Goal: Task Accomplishment & Management: Manage account settings

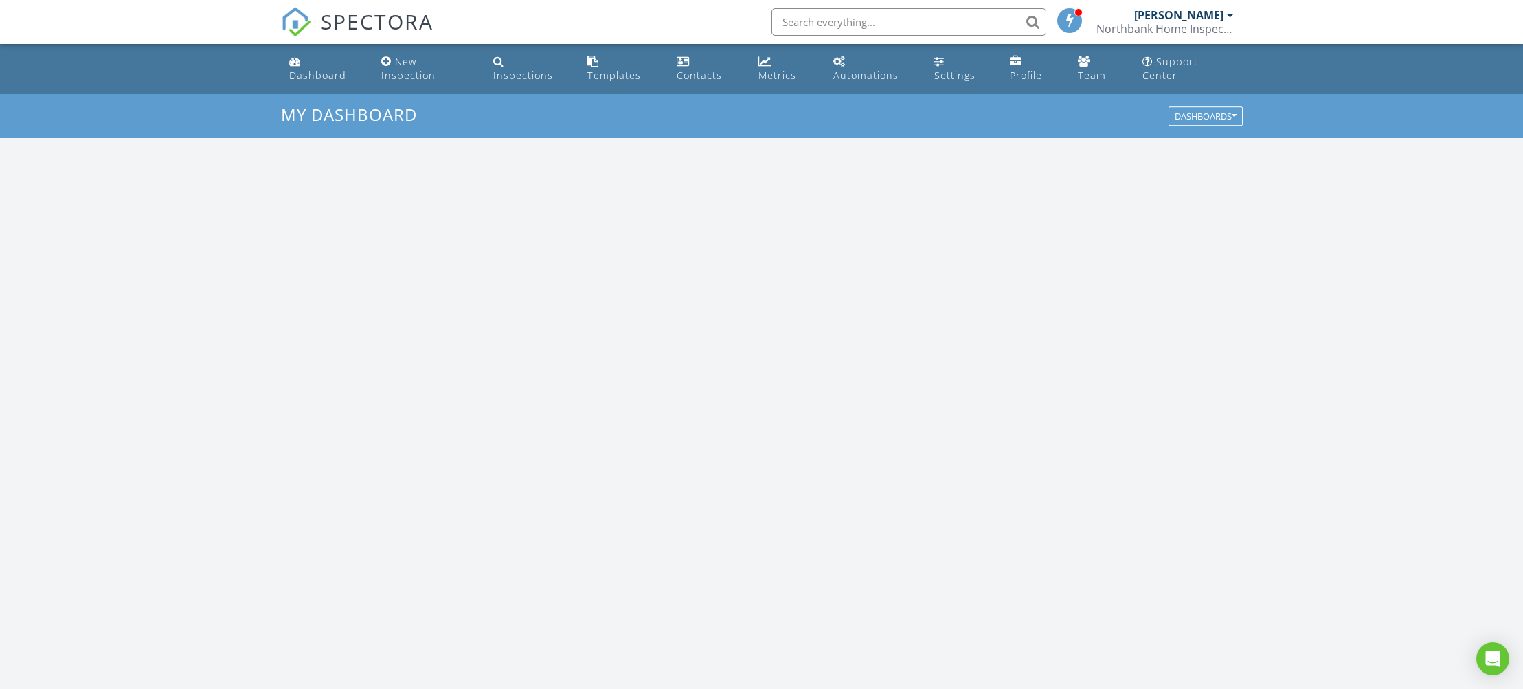
scroll to position [1251, 1524]
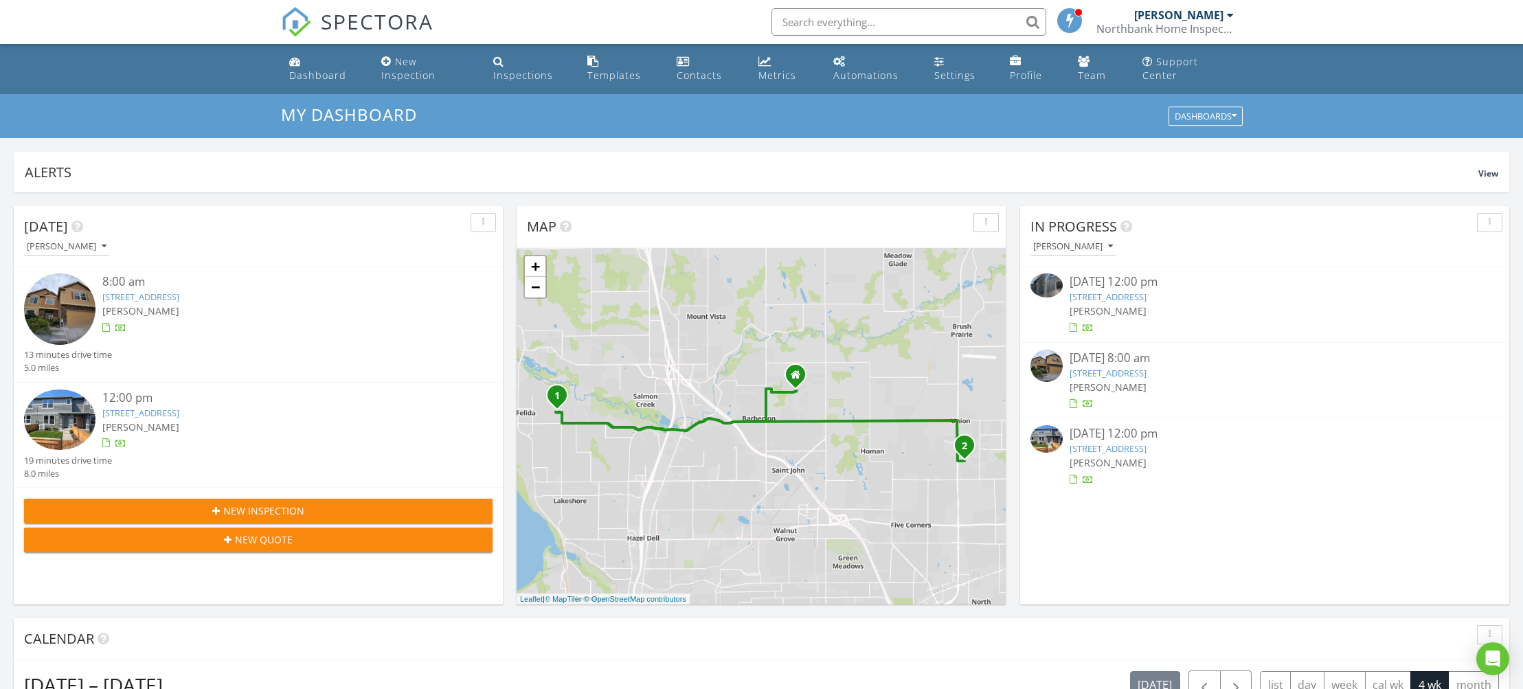
click at [873, 30] on input "text" at bounding box center [909, 21] width 275 height 27
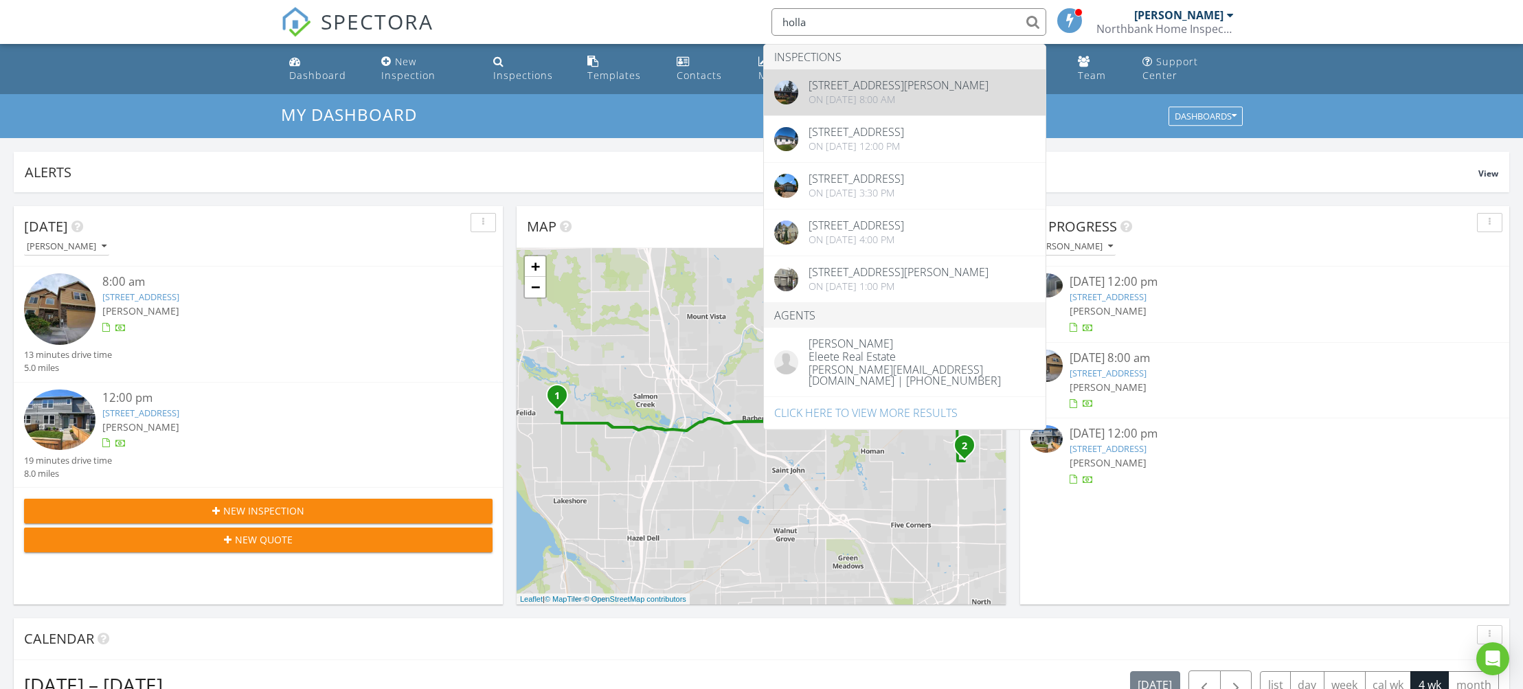
type input "holla"
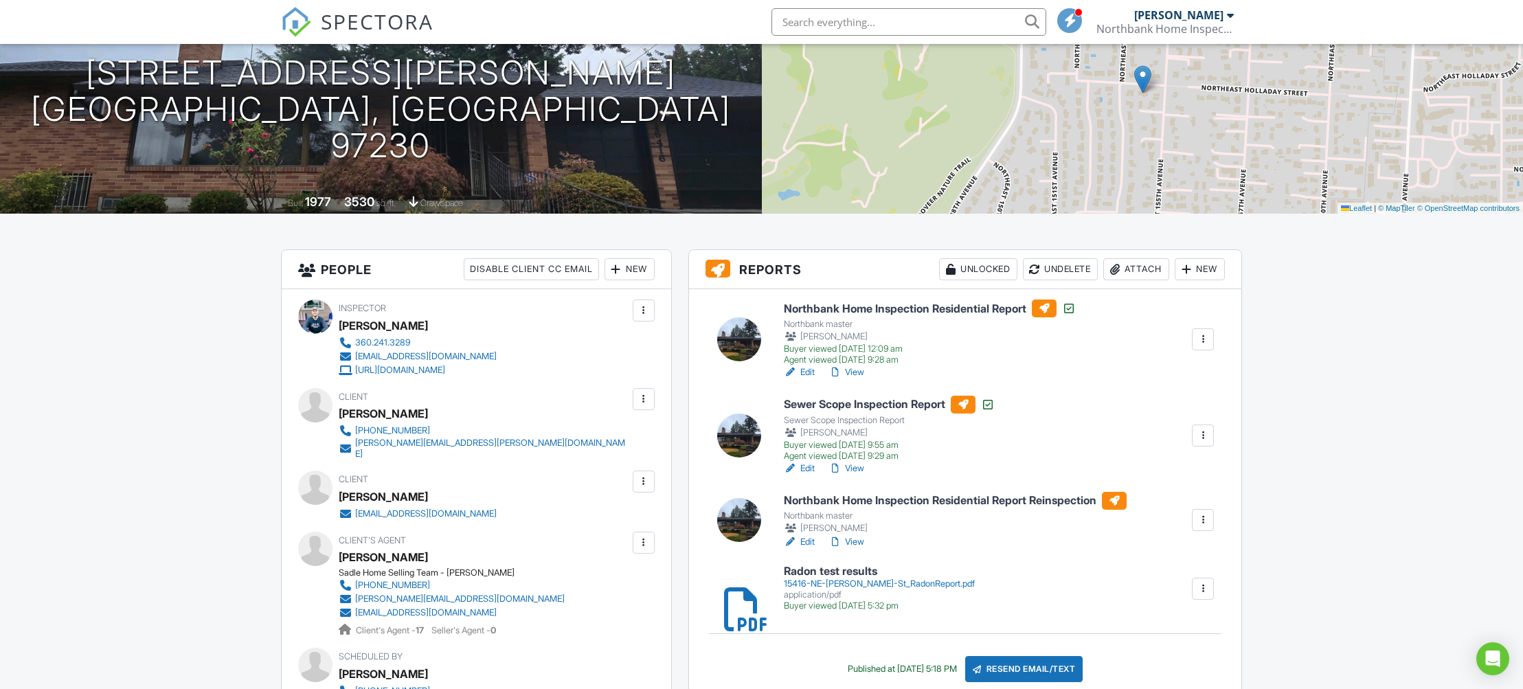
click at [803, 549] on link "Edit" at bounding box center [799, 542] width 31 height 14
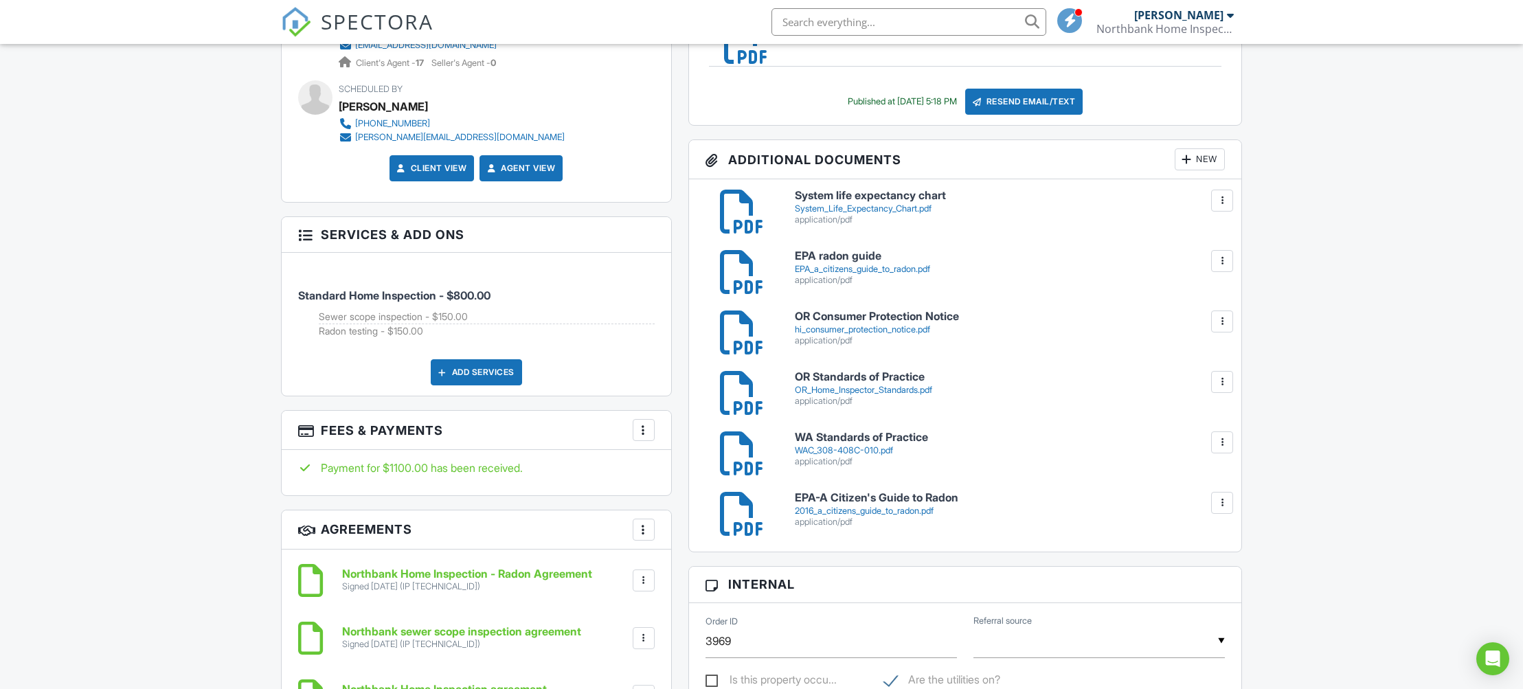
scroll to position [749, 0]
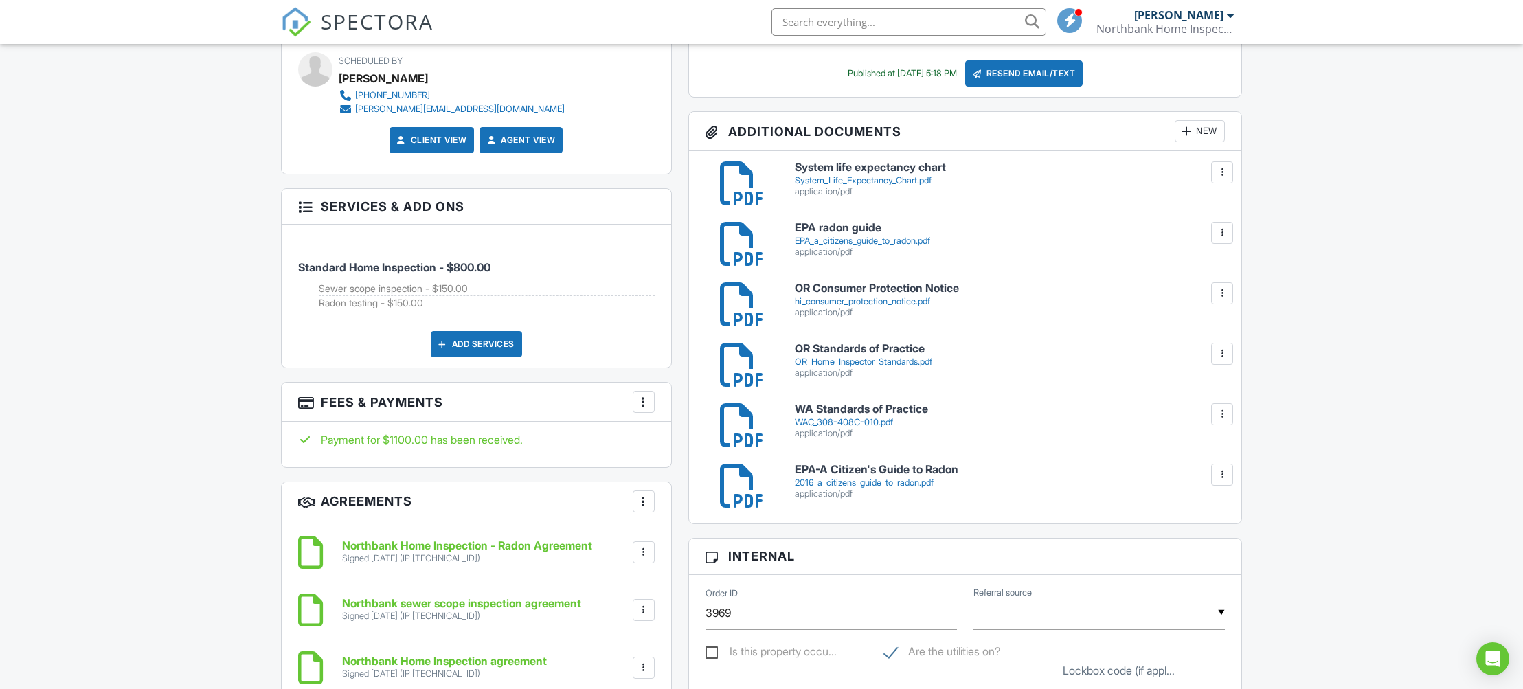
click at [644, 407] on div at bounding box center [644, 402] width 14 height 14
click at [713, 450] on li "Edit Fees & Payments" at bounding box center [713, 444] width 144 height 34
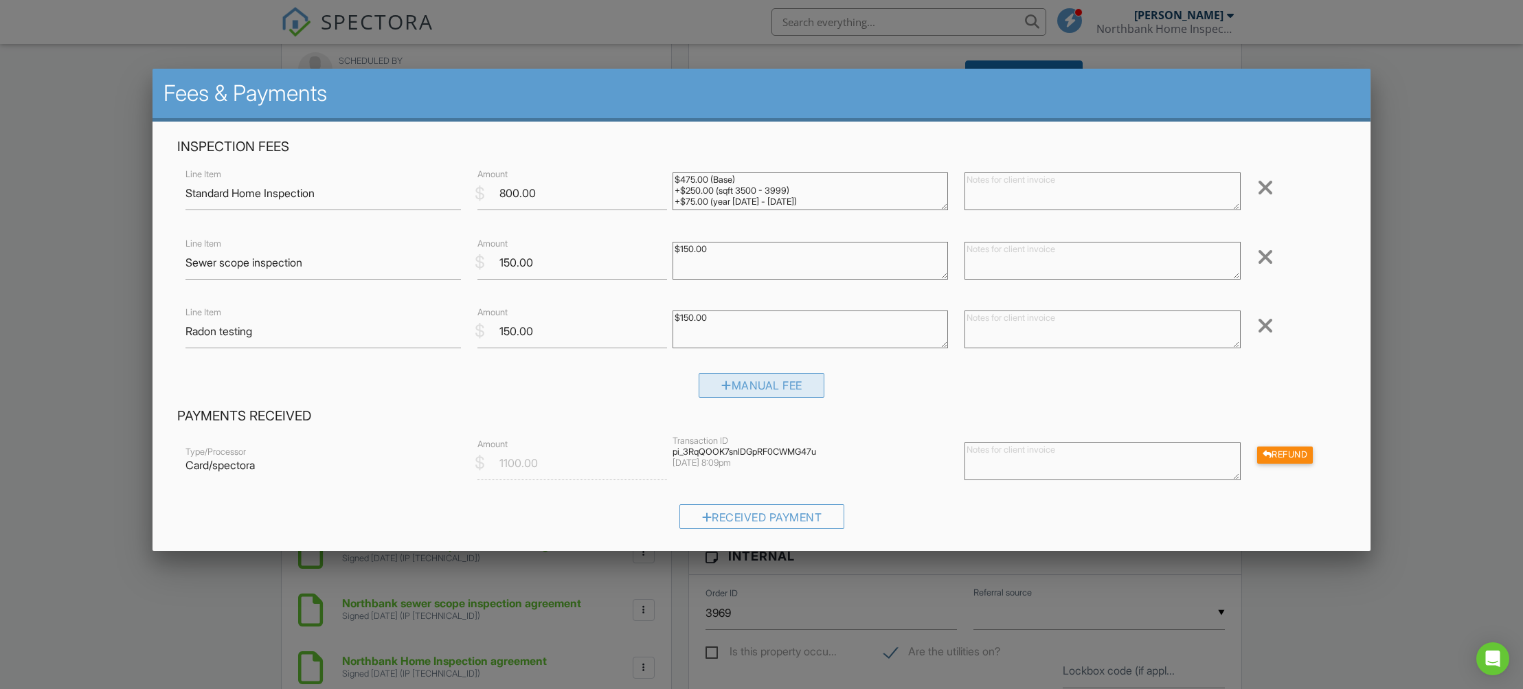
click at [731, 387] on div "Manual Fee" at bounding box center [762, 385] width 126 height 25
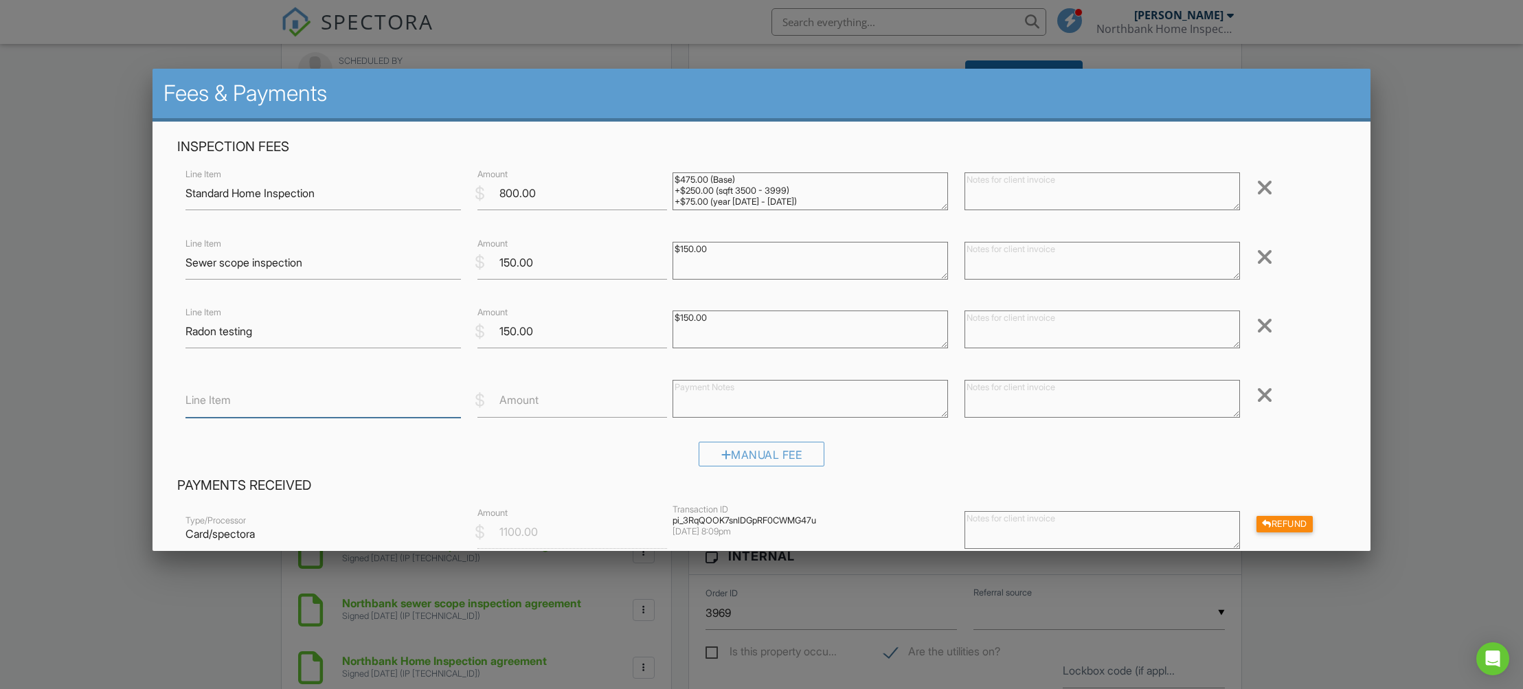
click at [366, 398] on input "Line Item" at bounding box center [324, 401] width 276 height 34
type input "Follow-up inspection"
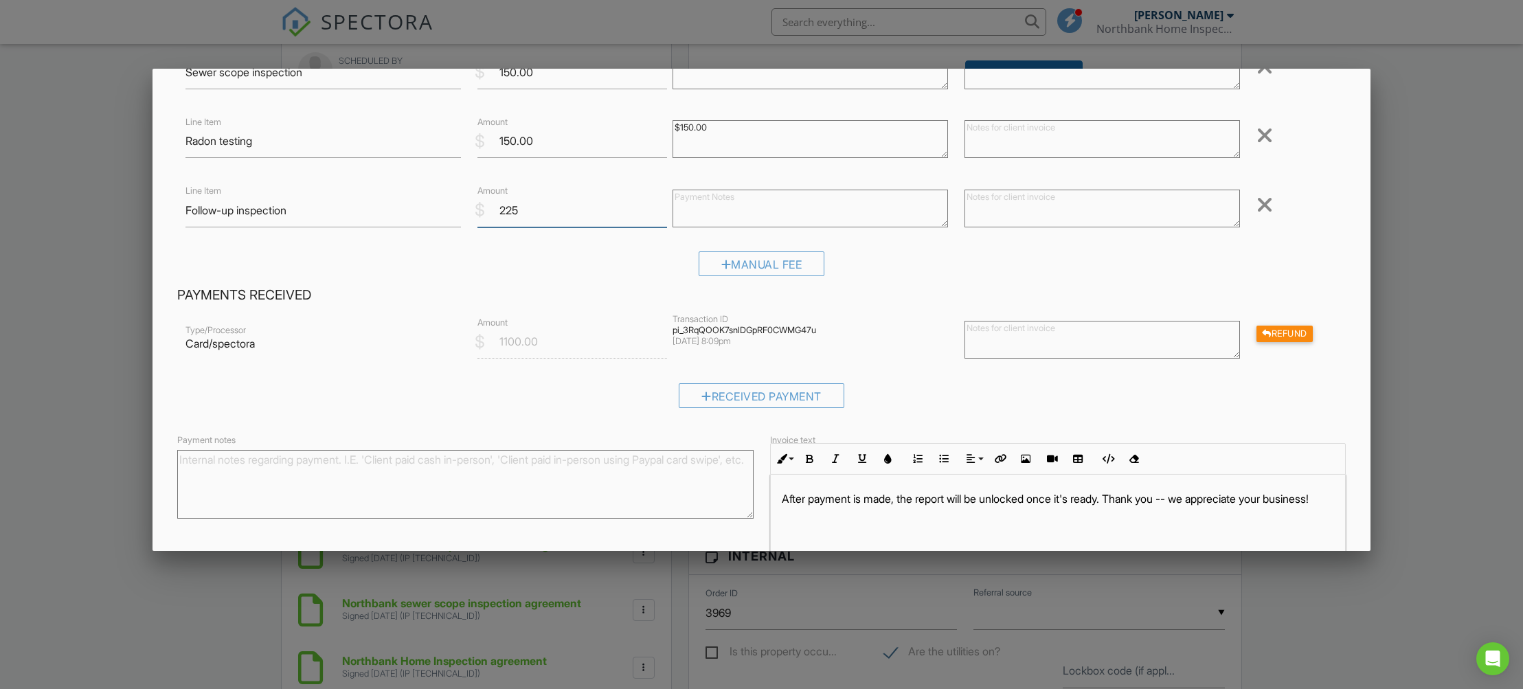
scroll to position [283, 0]
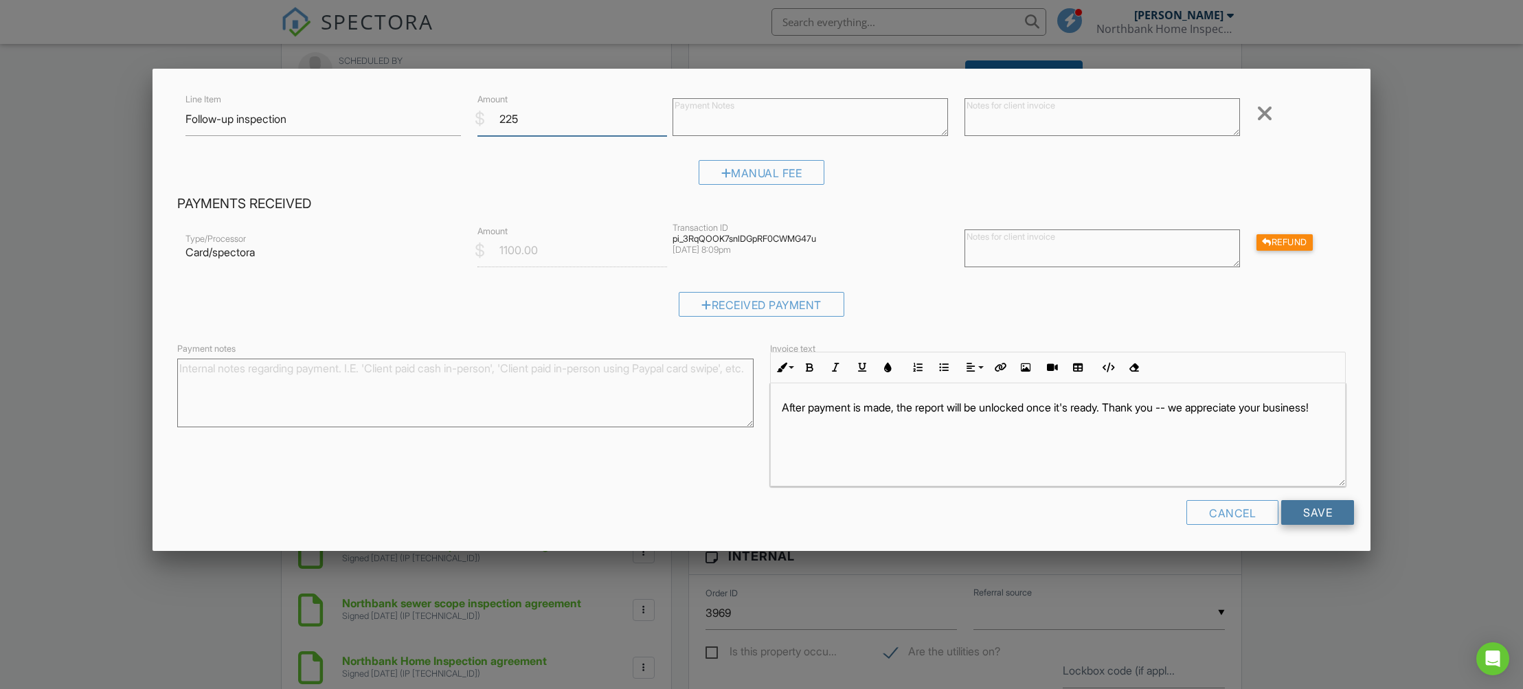
type input "225"
click at [1318, 512] on input "Save" at bounding box center [1317, 512] width 73 height 25
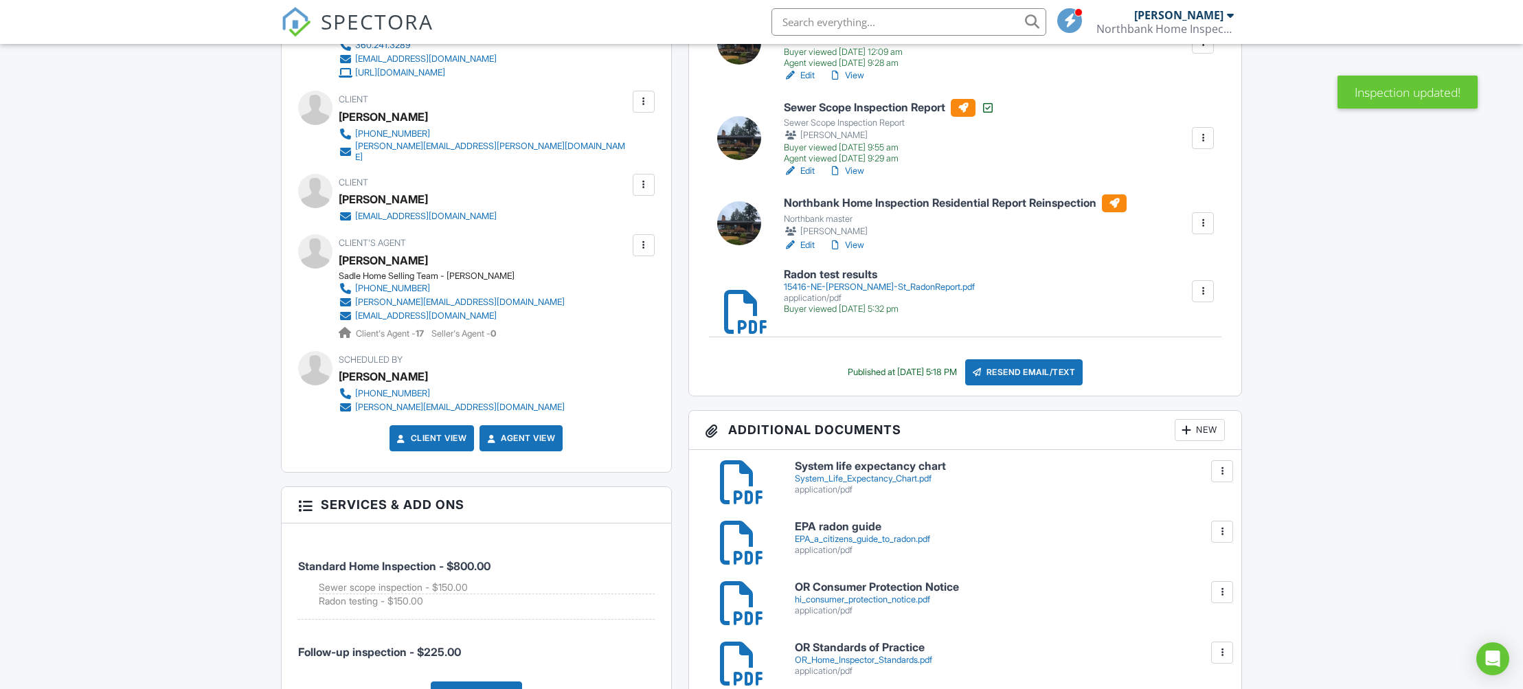
scroll to position [596, 0]
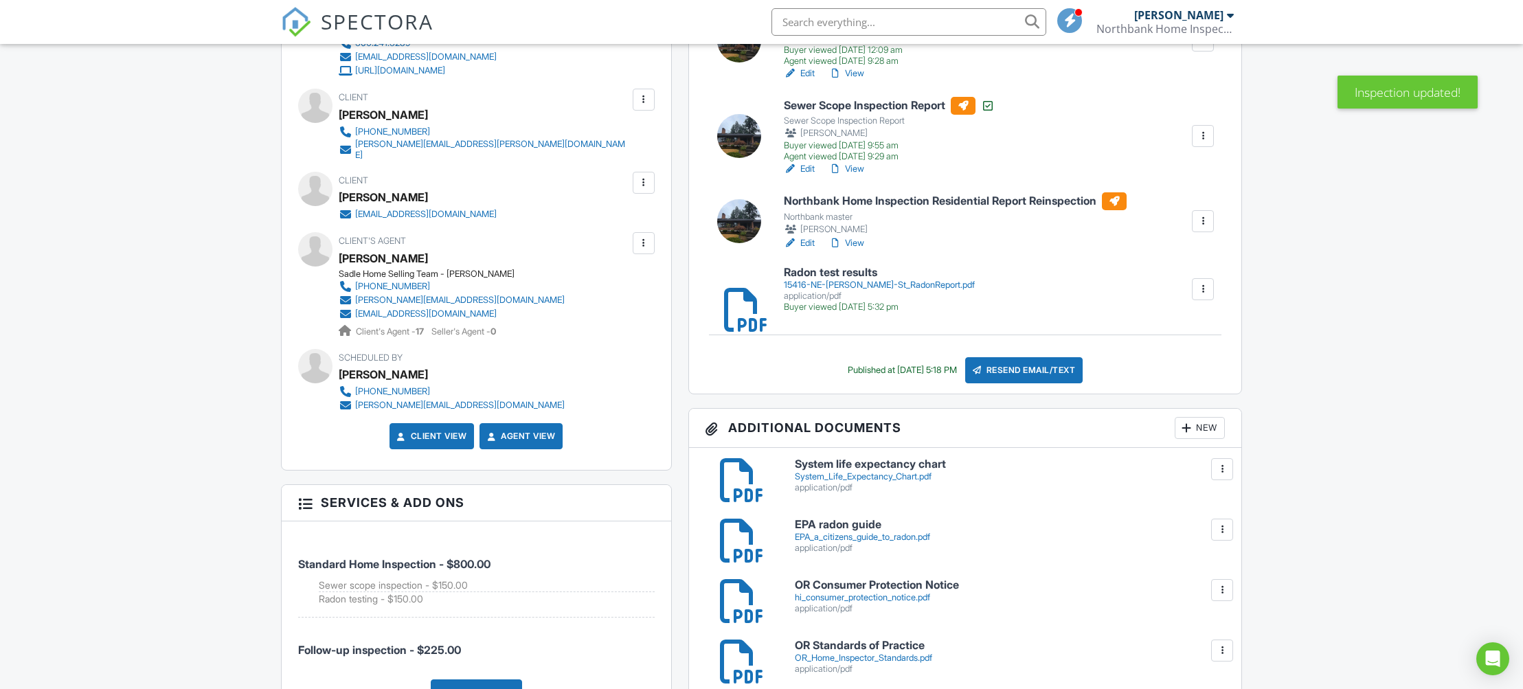
click at [1015, 383] on div "Resend Email/Text" at bounding box center [1024, 370] width 118 height 26
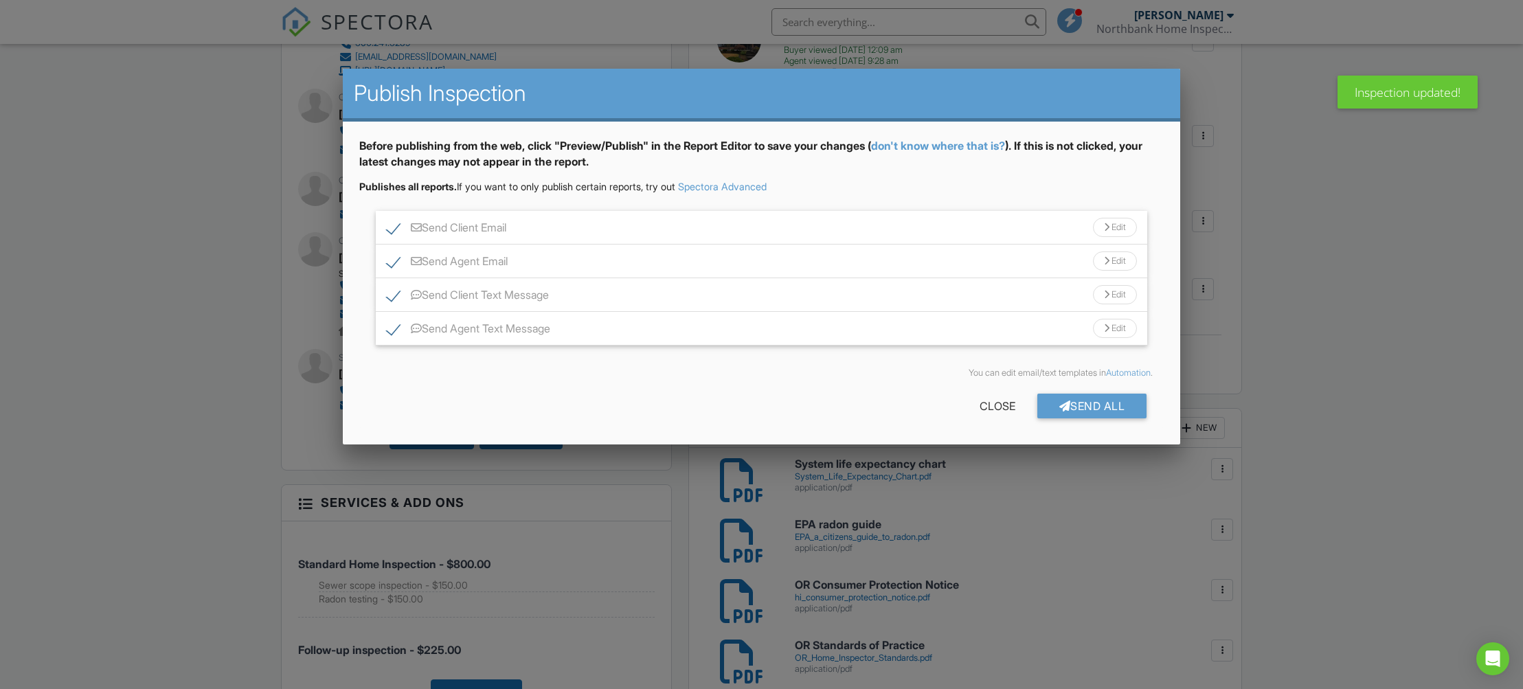
click at [391, 328] on label "Send Agent Text Message" at bounding box center [469, 330] width 164 height 17
checkbox input "false"
click at [390, 299] on label "Send Client Text Message" at bounding box center [468, 297] width 162 height 17
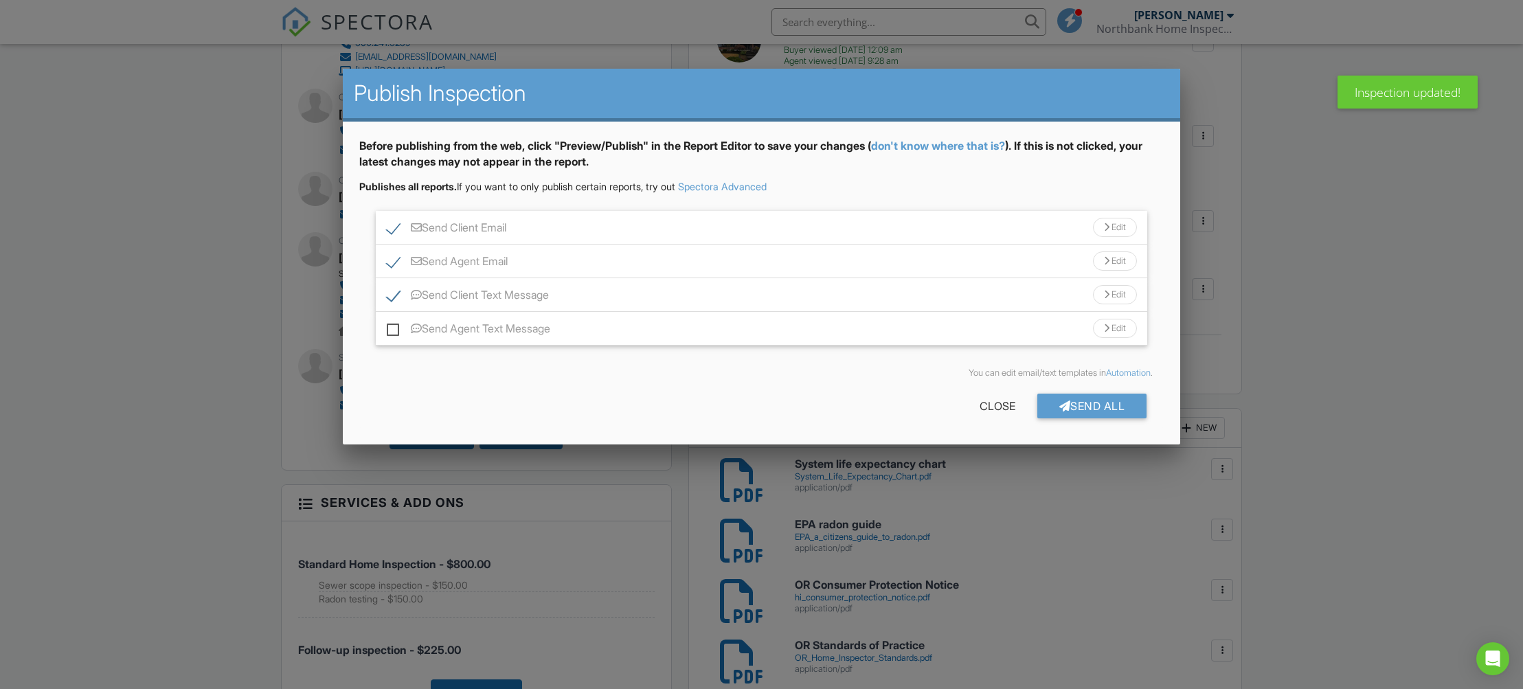
checkbox input "false"
click at [1127, 227] on div "Edit" at bounding box center [1115, 227] width 44 height 19
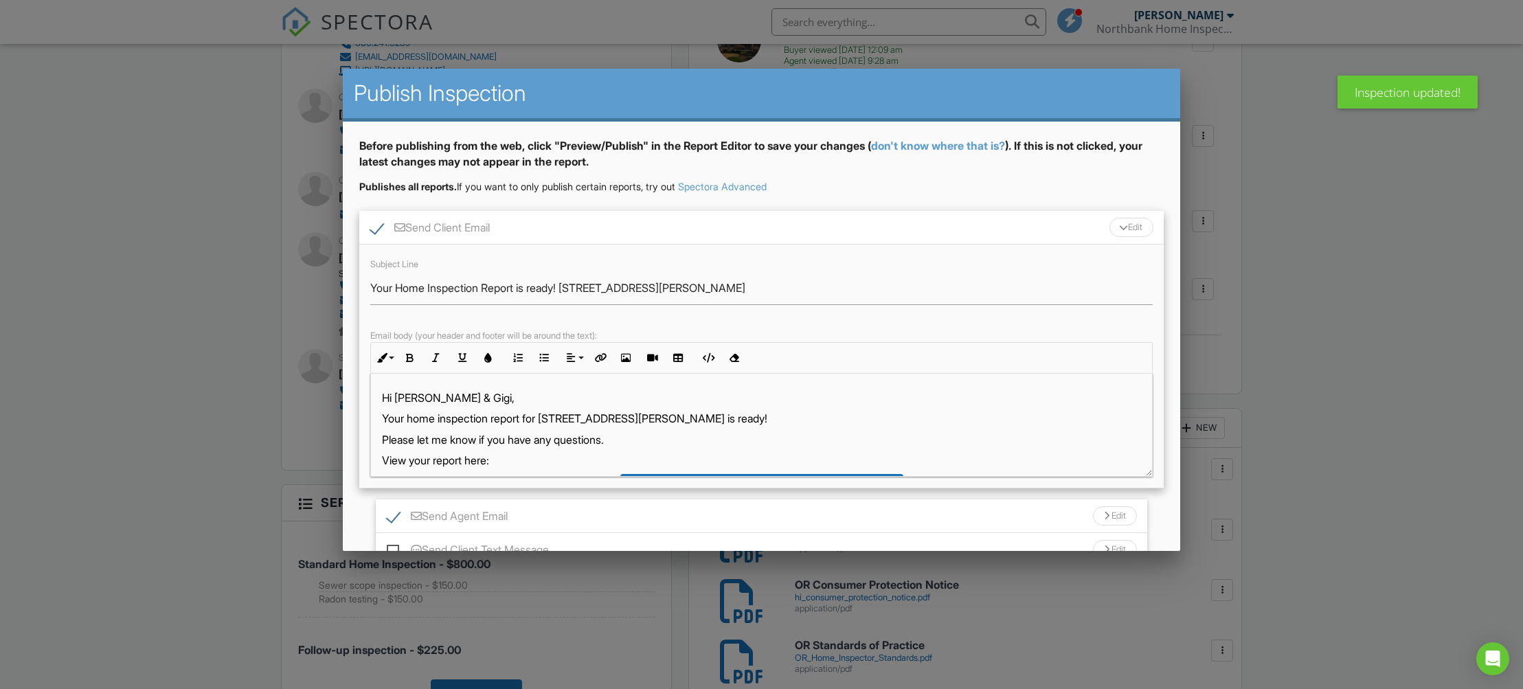
click at [196, 419] on div at bounding box center [761, 362] width 1523 height 862
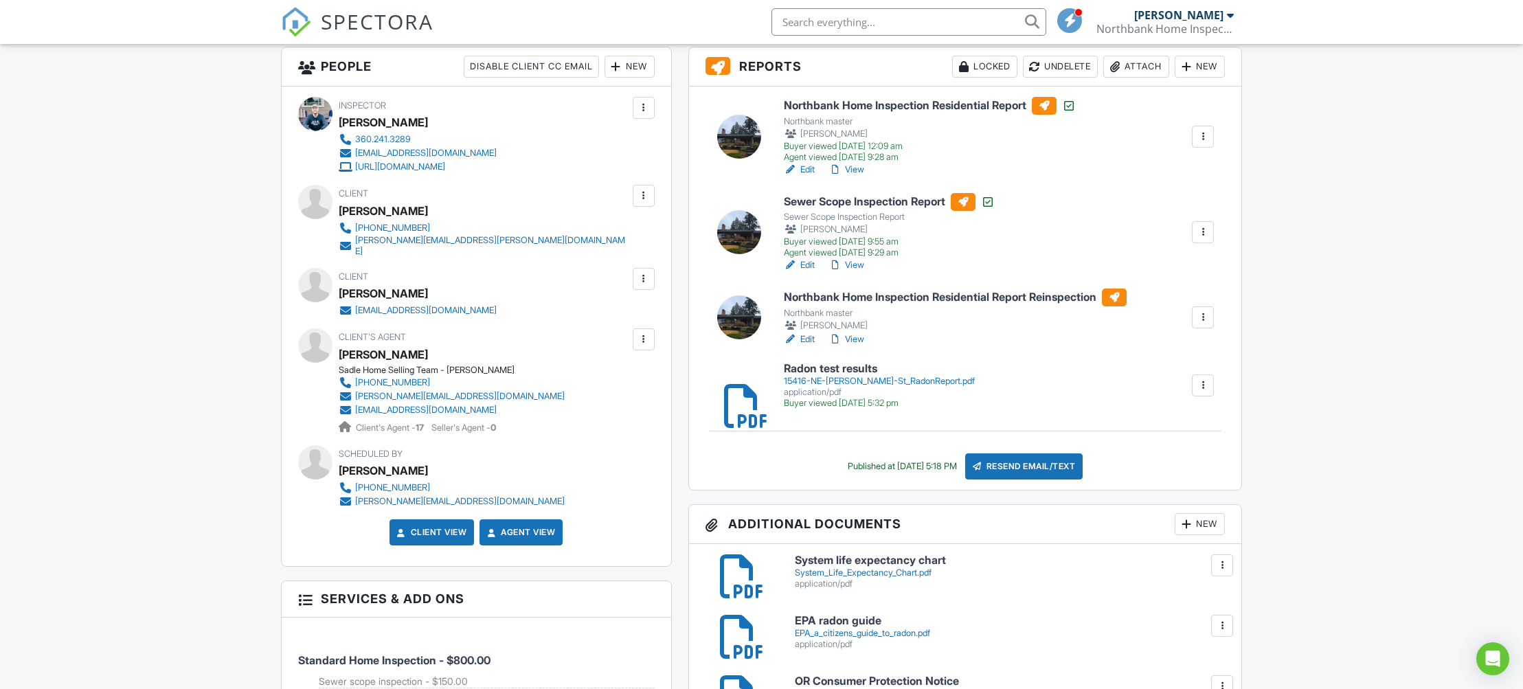
scroll to position [564, 0]
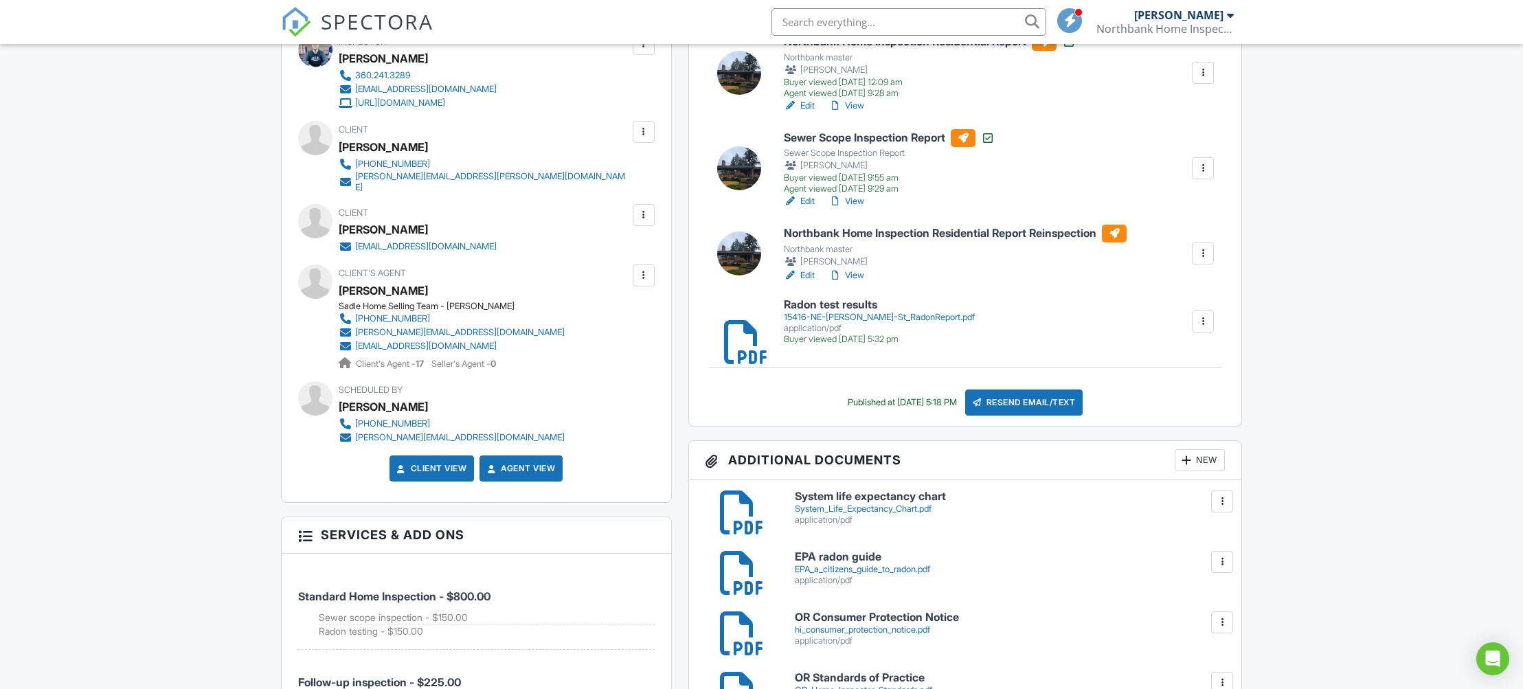
click at [1050, 416] on div "Resend Email/Text" at bounding box center [1024, 403] width 118 height 26
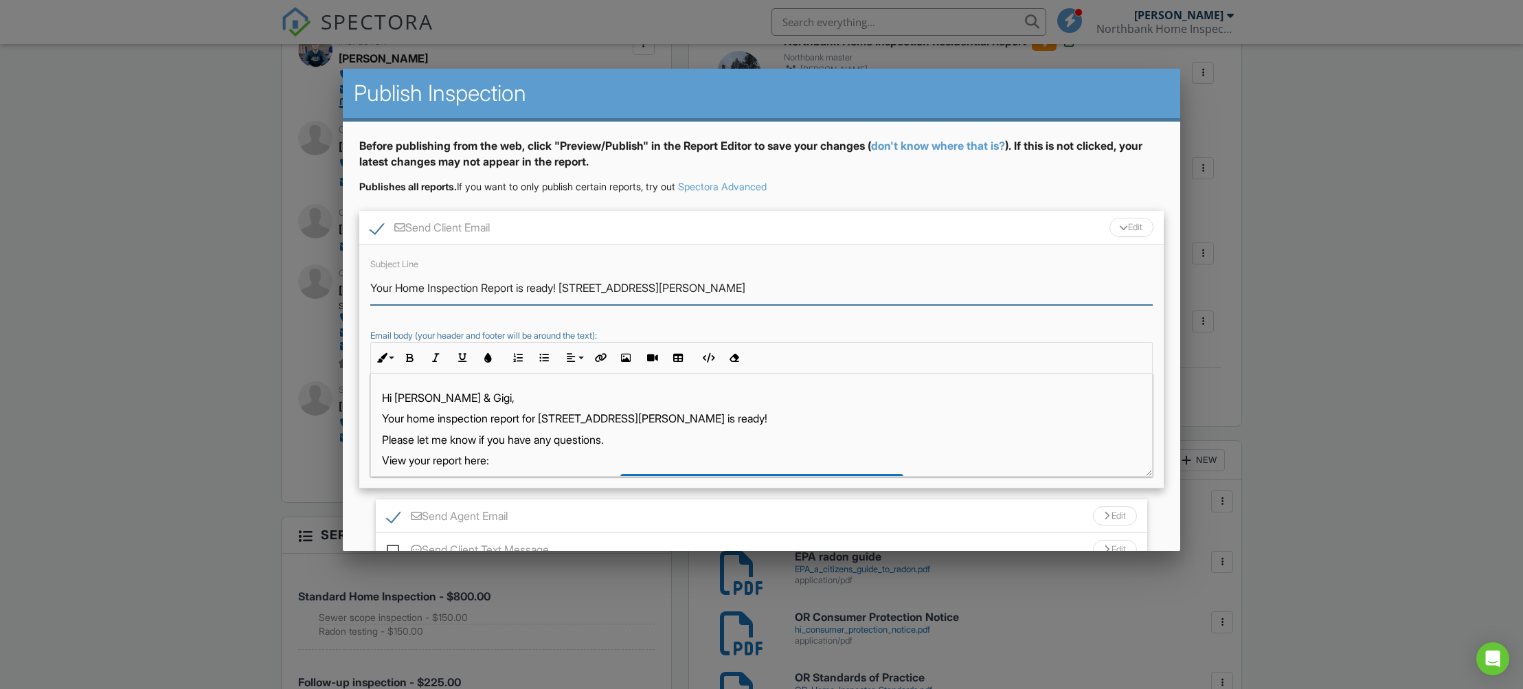
click at [401, 282] on input "Your Home Inspection Report is ready! 15416 NE Holladay St" at bounding box center [761, 288] width 783 height 34
type input "Your Follow-Up Home Inspection Report is ready! 15416 NE Holladay St"
click at [406, 416] on p "Your home inspection report for 15416 NE Holladay St is ready!" at bounding box center [761, 418] width 759 height 15
click at [1130, 229] on div "Edit" at bounding box center [1132, 227] width 44 height 19
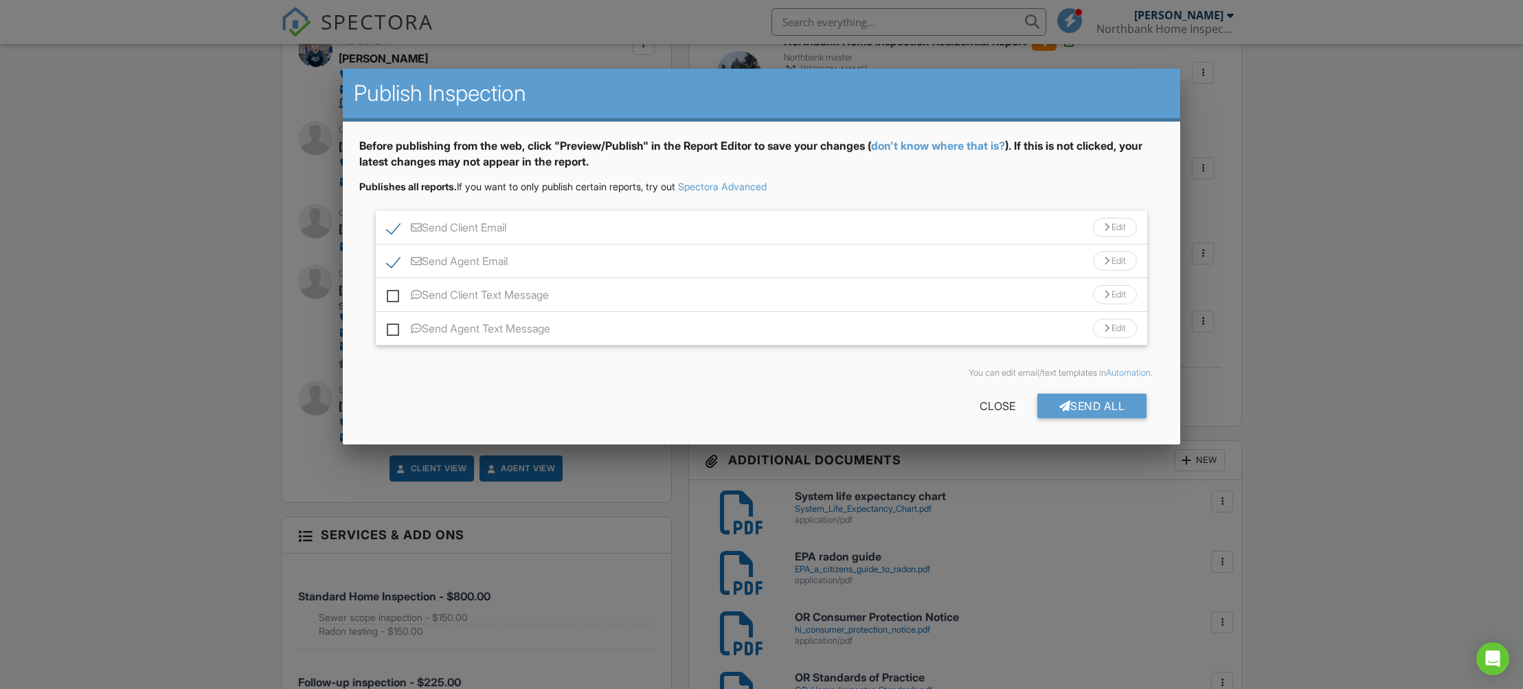
click at [1110, 268] on div "Edit" at bounding box center [1115, 260] width 44 height 19
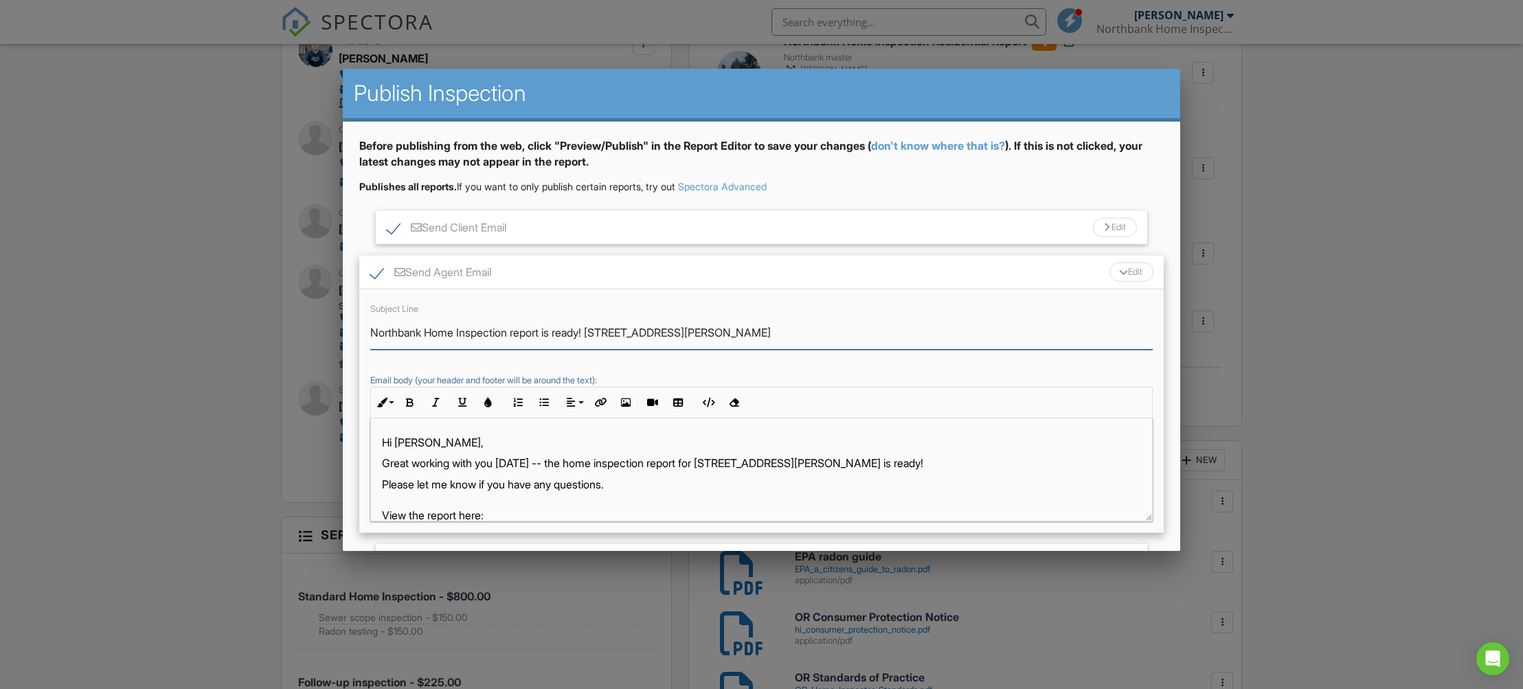
drag, startPoint x: 517, startPoint y: 330, endPoint x: 572, endPoint y: 347, distance: 57.4
click at [518, 330] on input "Northbank Home Inspection report is ready! 15416 NE Holladay St" at bounding box center [761, 333] width 783 height 34
type input "Northbank Home Inspection follow-up report is ready! 15416 NE Holladay St"
drag, startPoint x: 385, startPoint y: 461, endPoint x: 566, endPoint y: 460, distance: 180.7
click at [567, 460] on p "Great working with you today -- the home inspection report for 15416 NE Hollada…" at bounding box center [761, 463] width 759 height 15
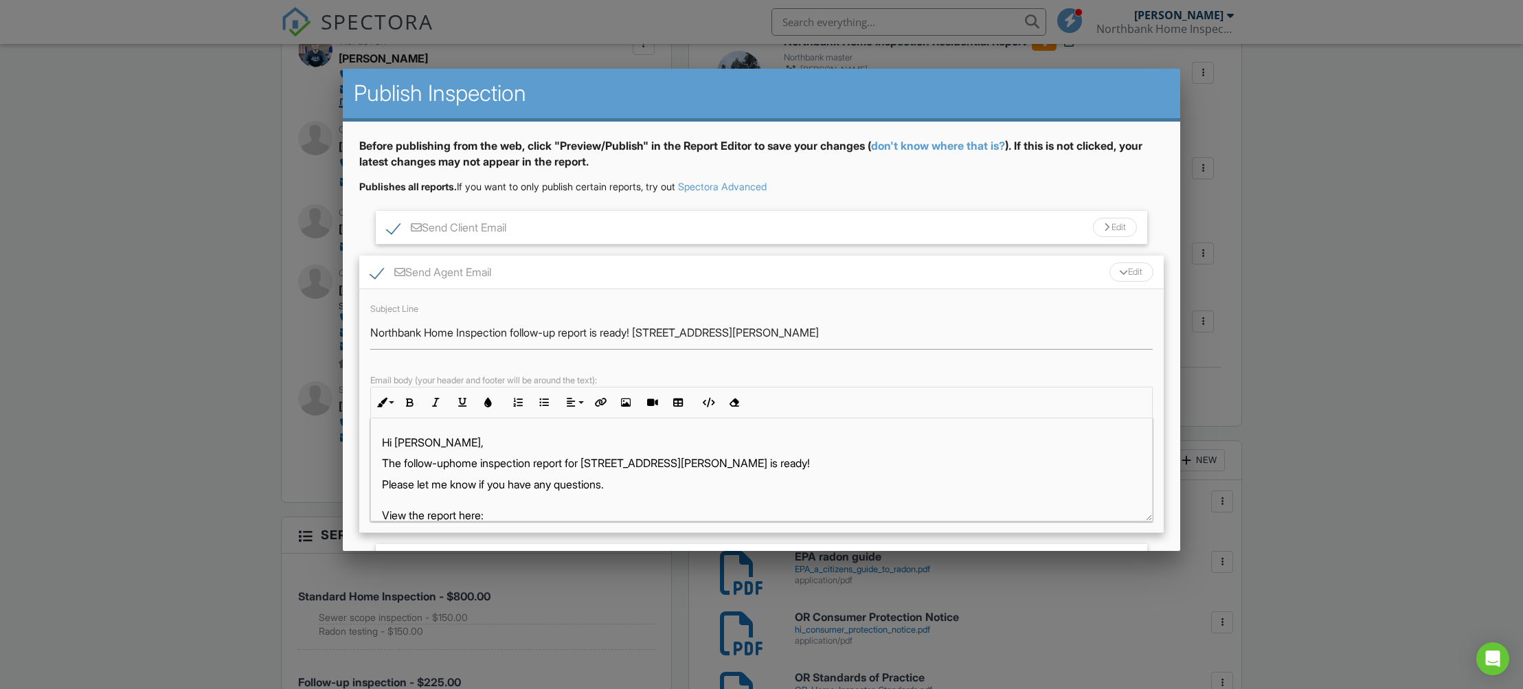
click at [1122, 268] on div "Edit" at bounding box center [1132, 271] width 44 height 19
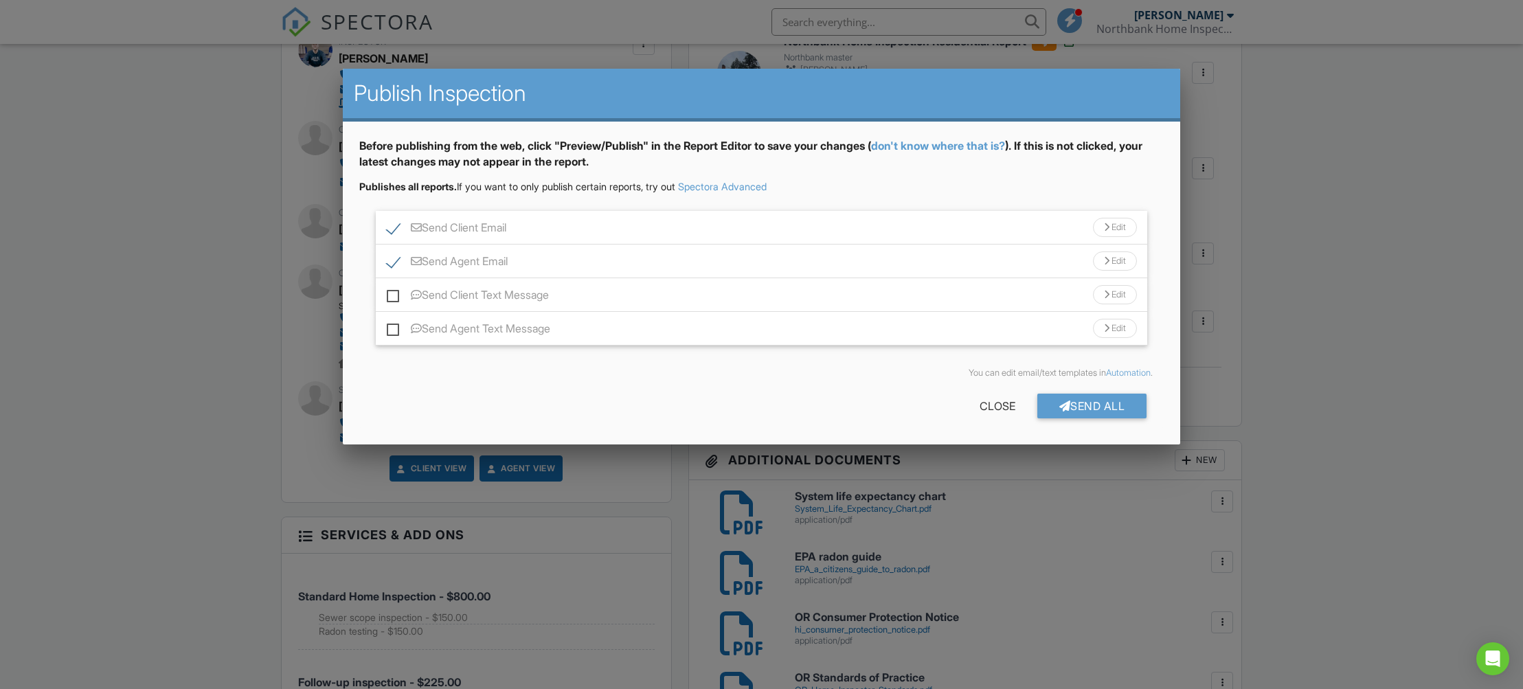
click at [1130, 262] on div "Edit" at bounding box center [1115, 260] width 44 height 19
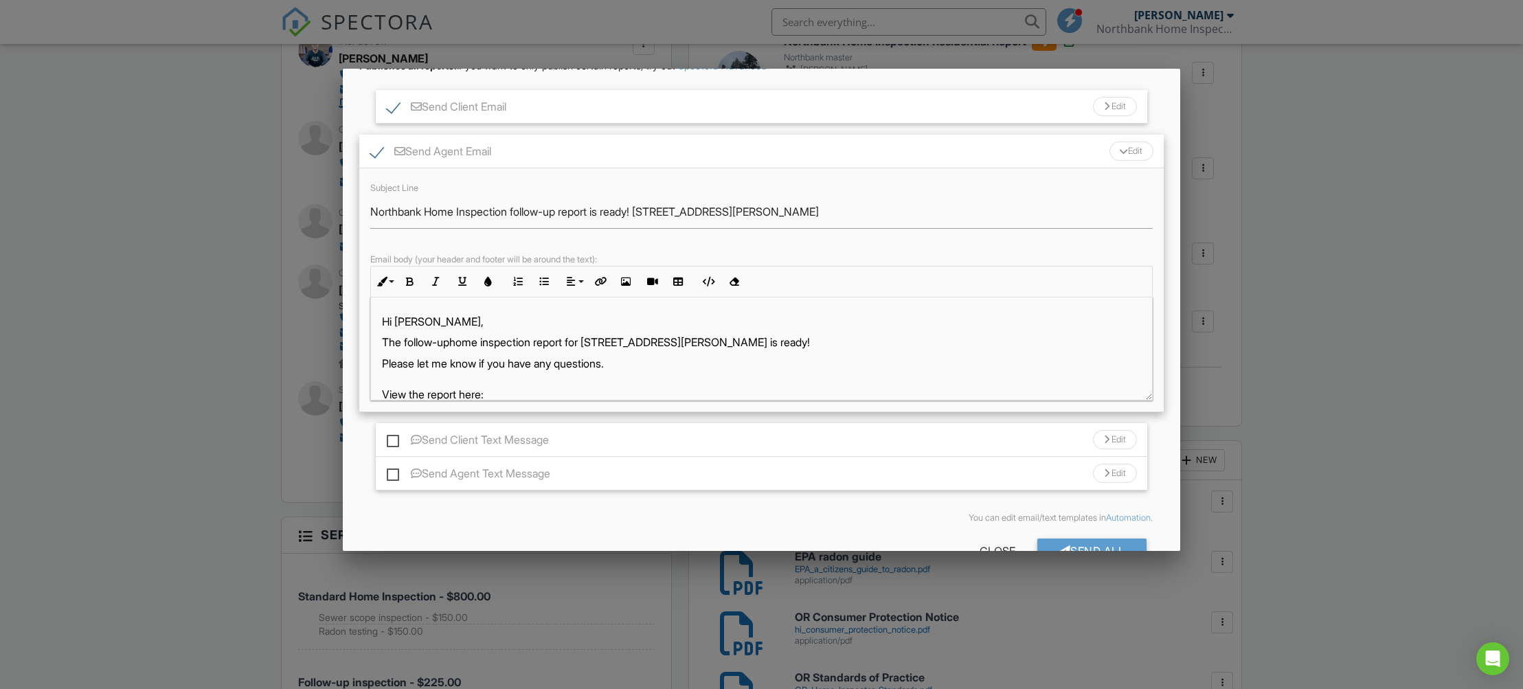
scroll to position [159, 0]
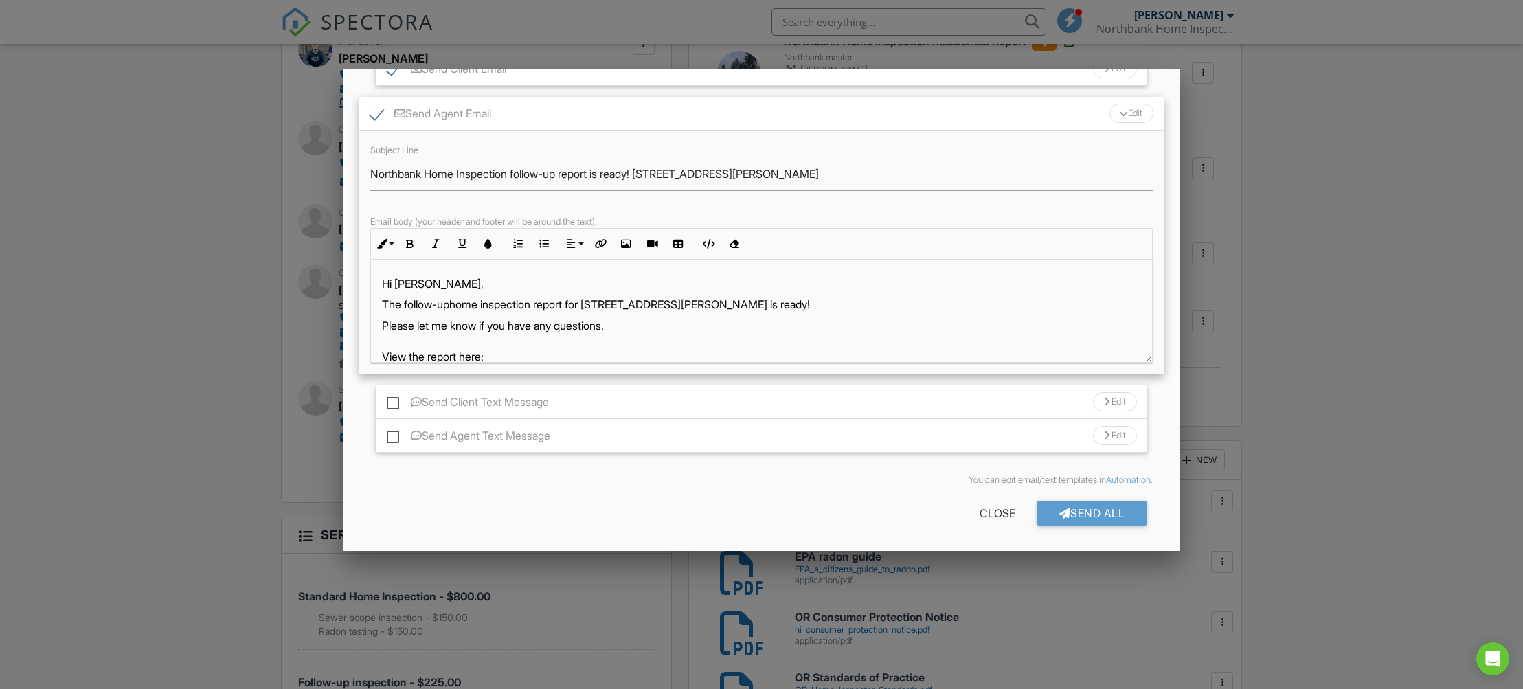
click at [382, 278] on p "Hi Abigail," at bounding box center [761, 283] width 759 height 15
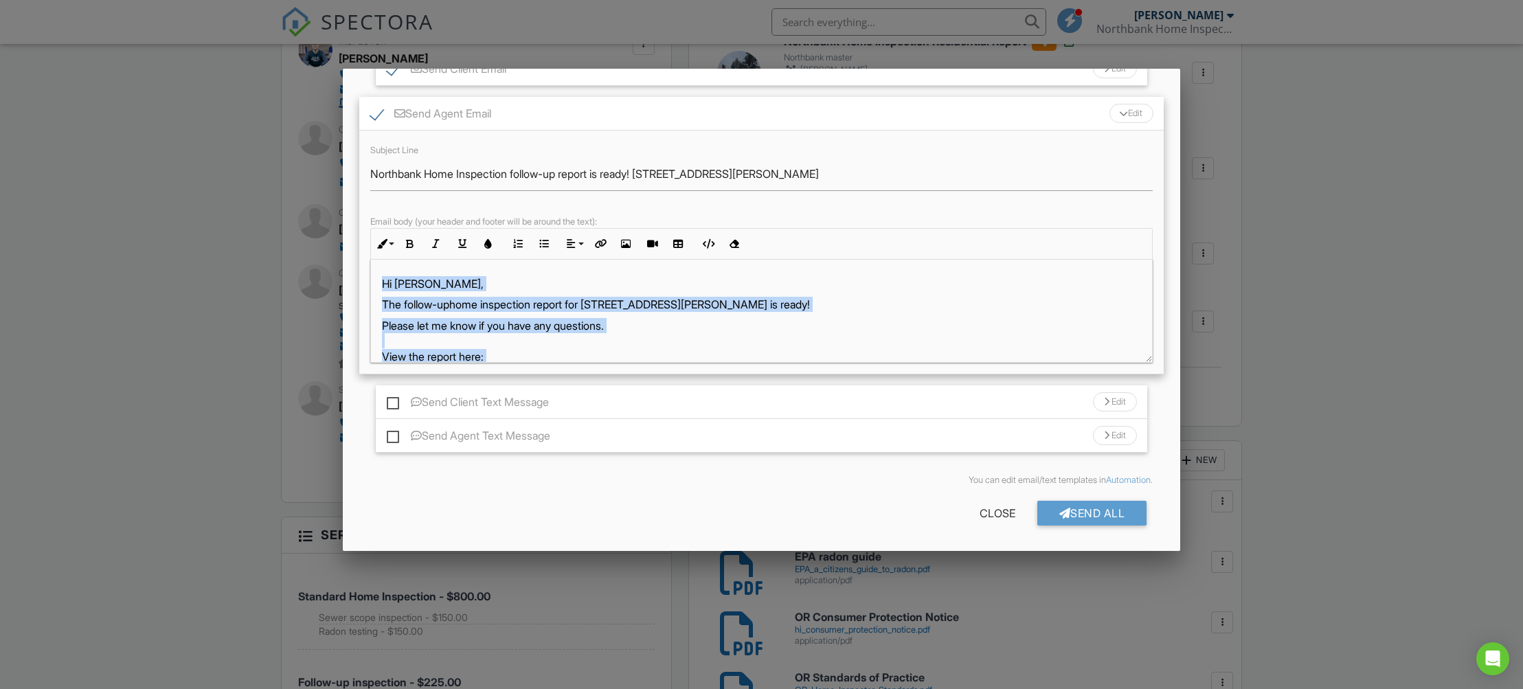
copy div "Hi Abigail, The follow-up ​ ​ home inspection report for 15416 NE Holladay St i…"
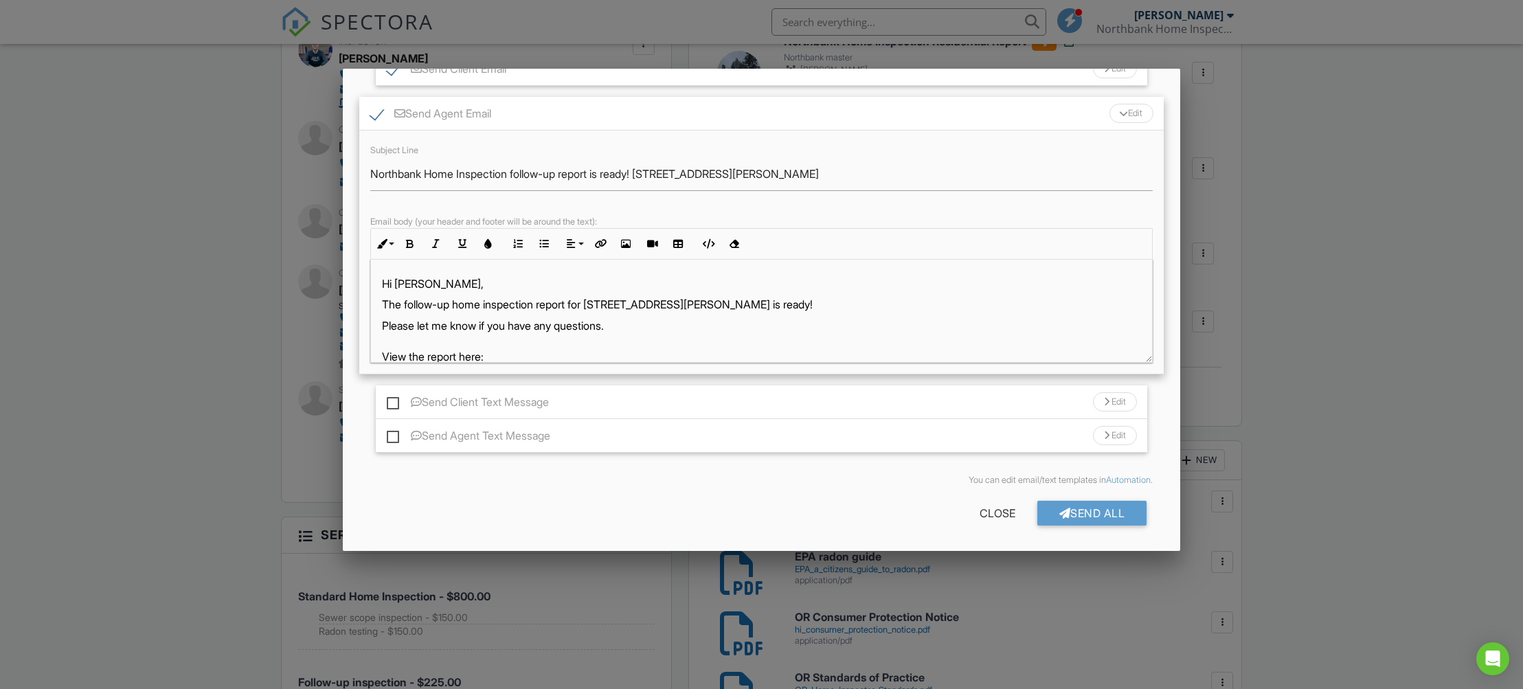
click at [1130, 111] on div "Edit" at bounding box center [1132, 113] width 44 height 19
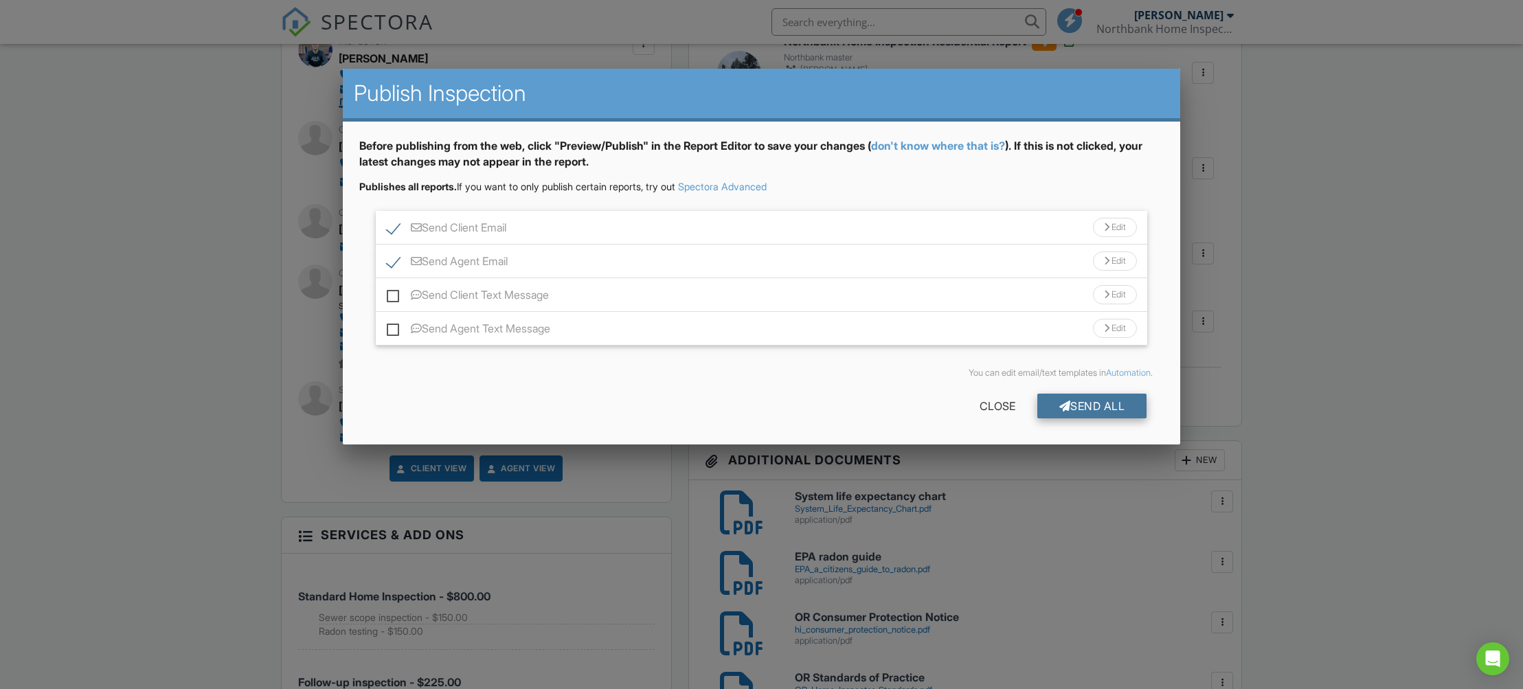
click at [1086, 414] on div "Send All" at bounding box center [1092, 406] width 110 height 25
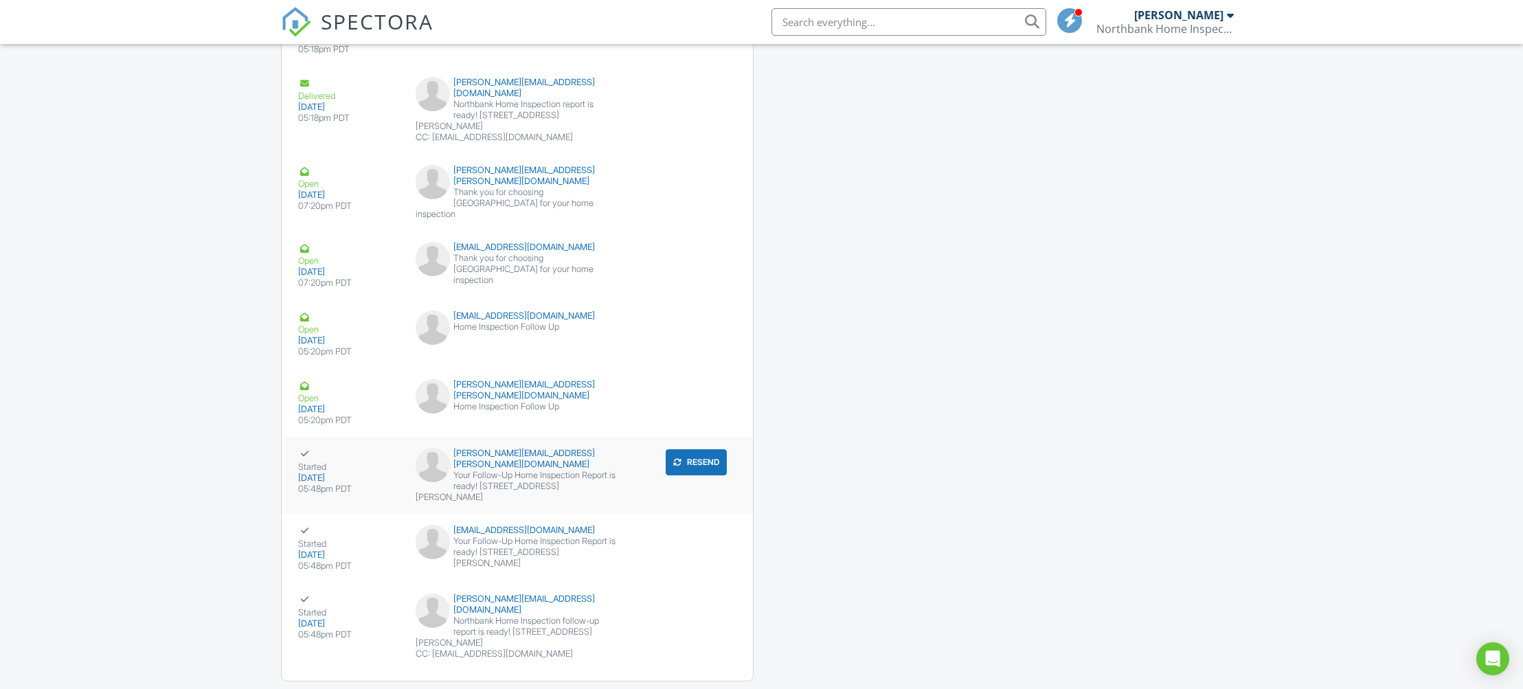
scroll to position [2903, 0]
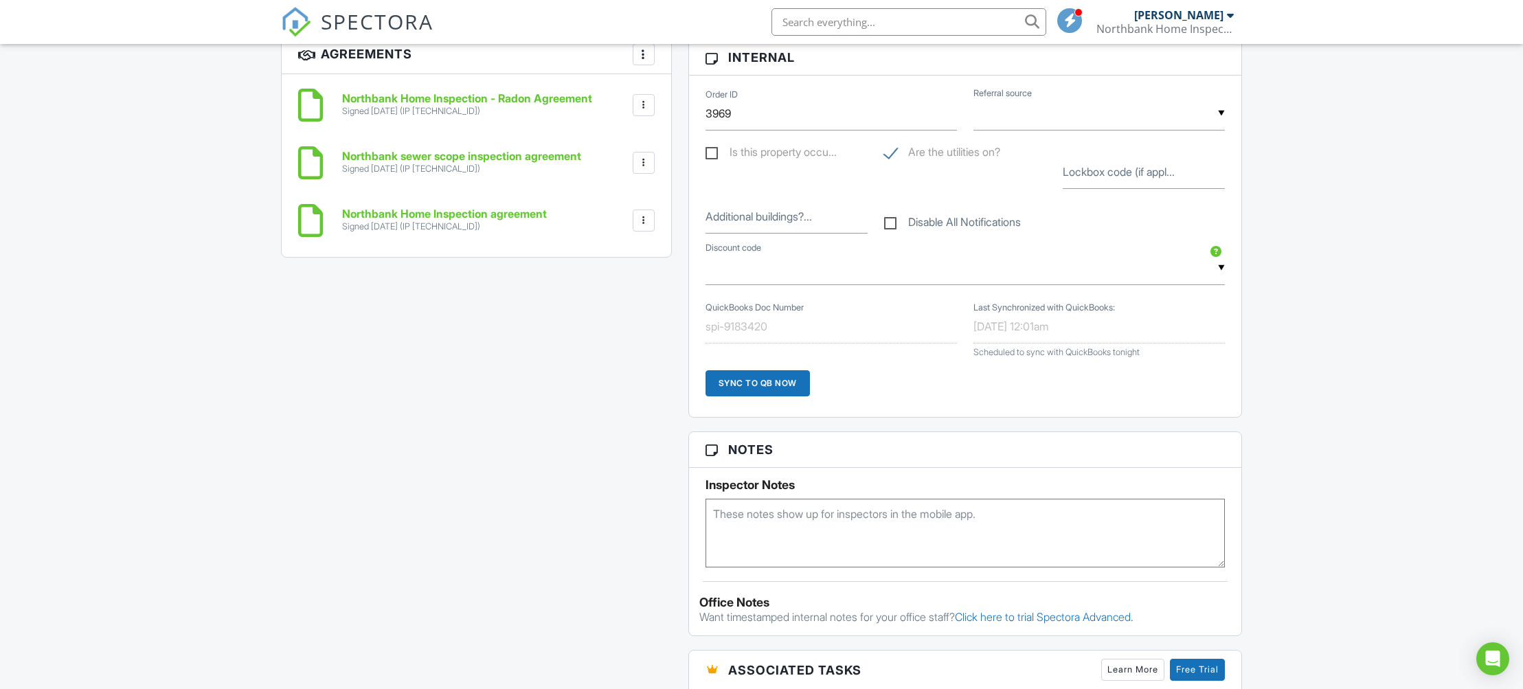
click at [923, 233] on label "Disable All Notifications" at bounding box center [952, 224] width 137 height 17
click at [893, 220] on input "Disable All Notifications" at bounding box center [888, 215] width 9 height 9
checkbox input "true"
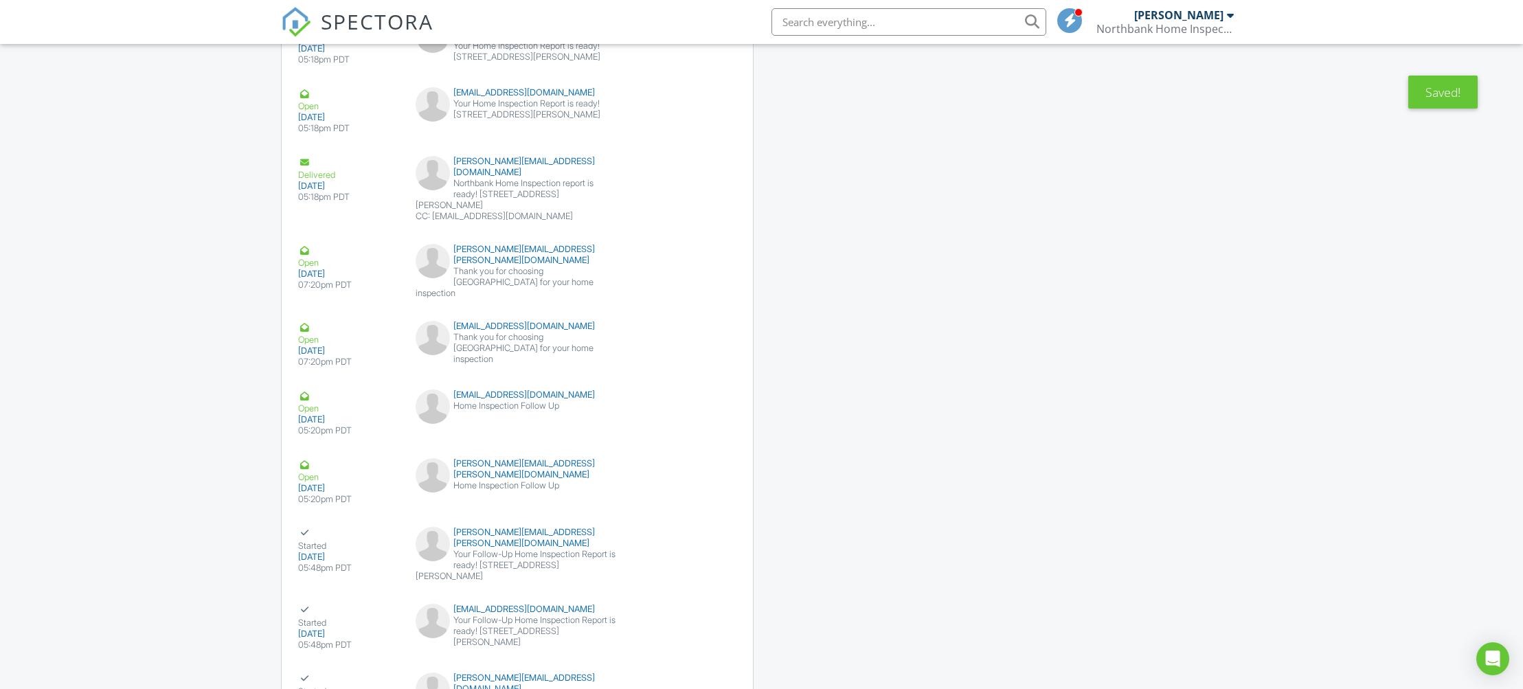
scroll to position [3051, 0]
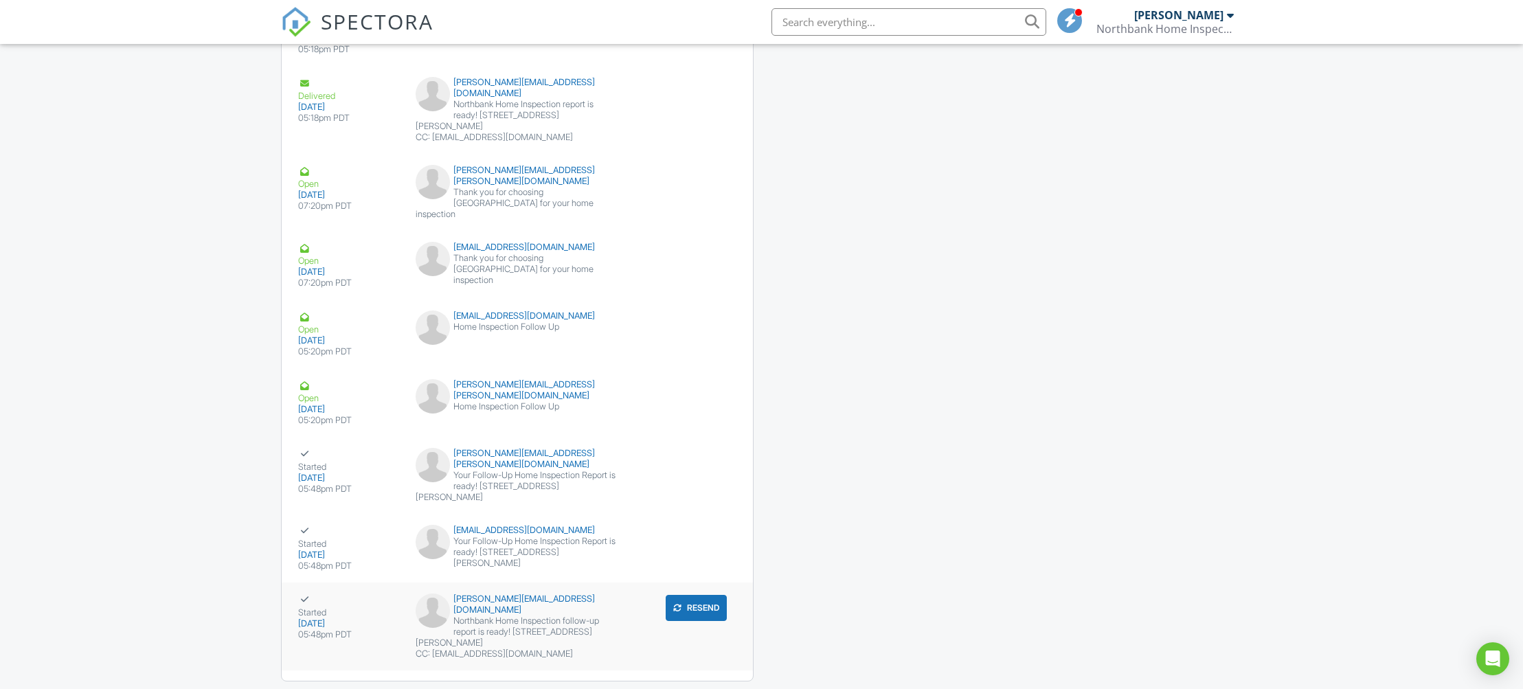
click at [583, 649] on div "CC: transaction@sadlerealestate.com" at bounding box center [517, 654] width 203 height 11
click at [521, 616] on div "Northbank Home Inspection follow-up report is ready! 15416 NE Holladay St" at bounding box center [517, 632] width 203 height 33
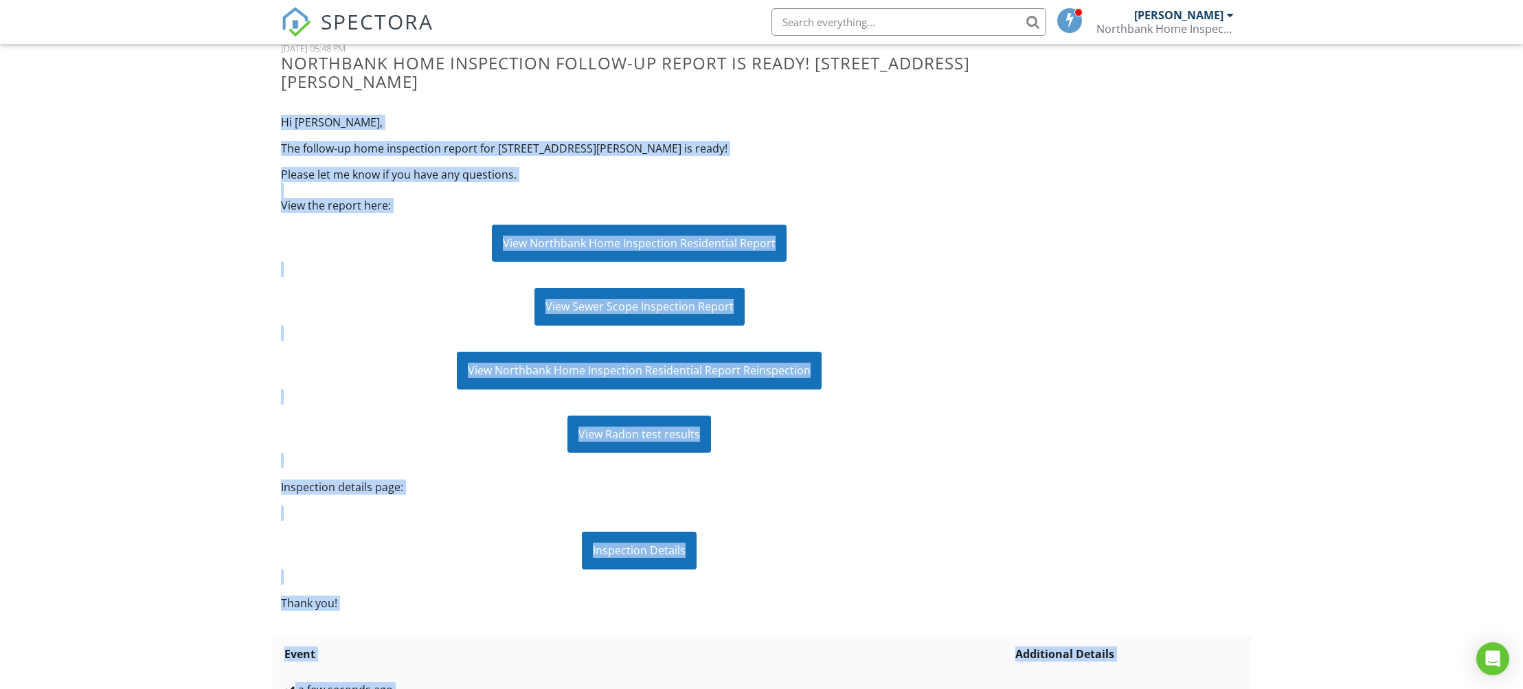
scroll to position [366, 0]
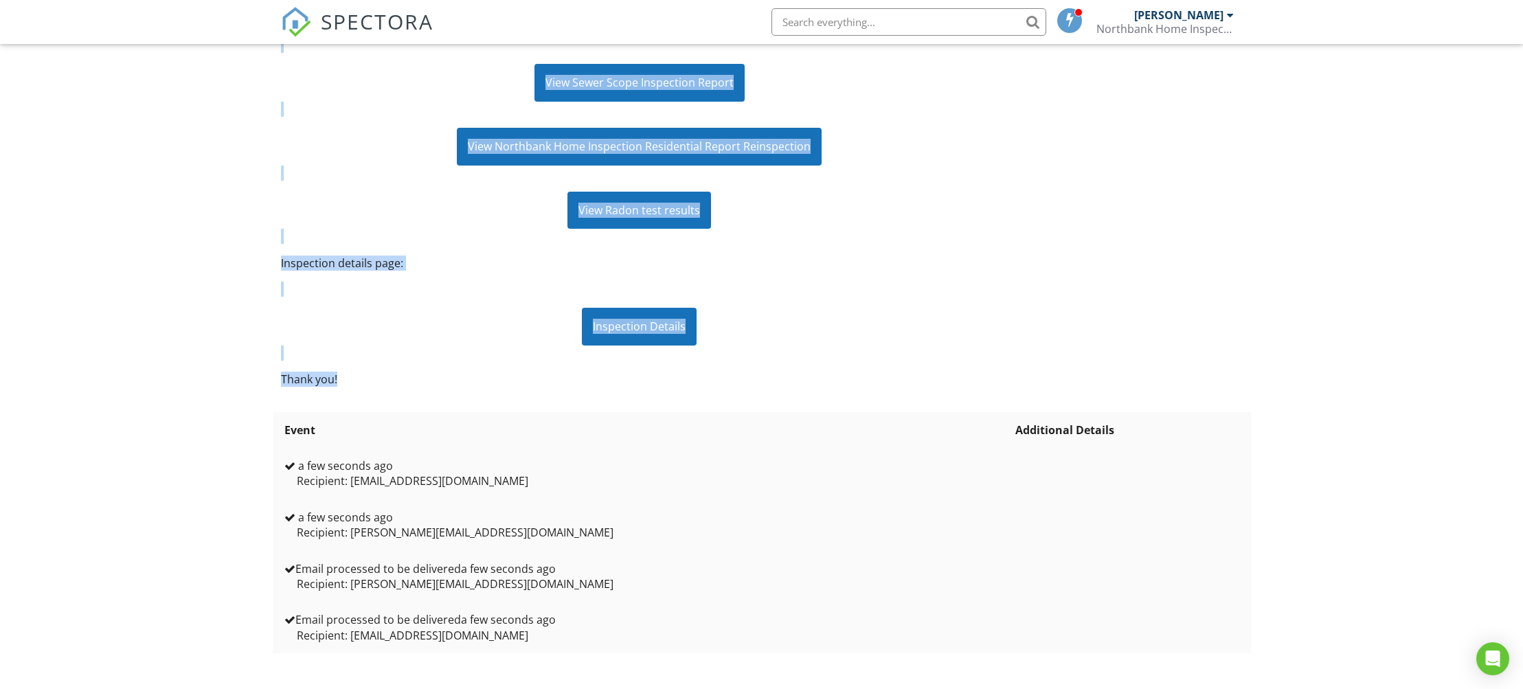
drag, startPoint x: 283, startPoint y: 267, endPoint x: 738, endPoint y: 375, distance: 467.6
click at [738, 375] on div "Hi [PERSON_NAME], The follow-up home inspection report for [STREET_ADDRESS][PER…" at bounding box center [640, 139] width 734 height 519
copy div "Hi [PERSON_NAME], The follow-up home inspection report for [STREET_ADDRESS][PER…"
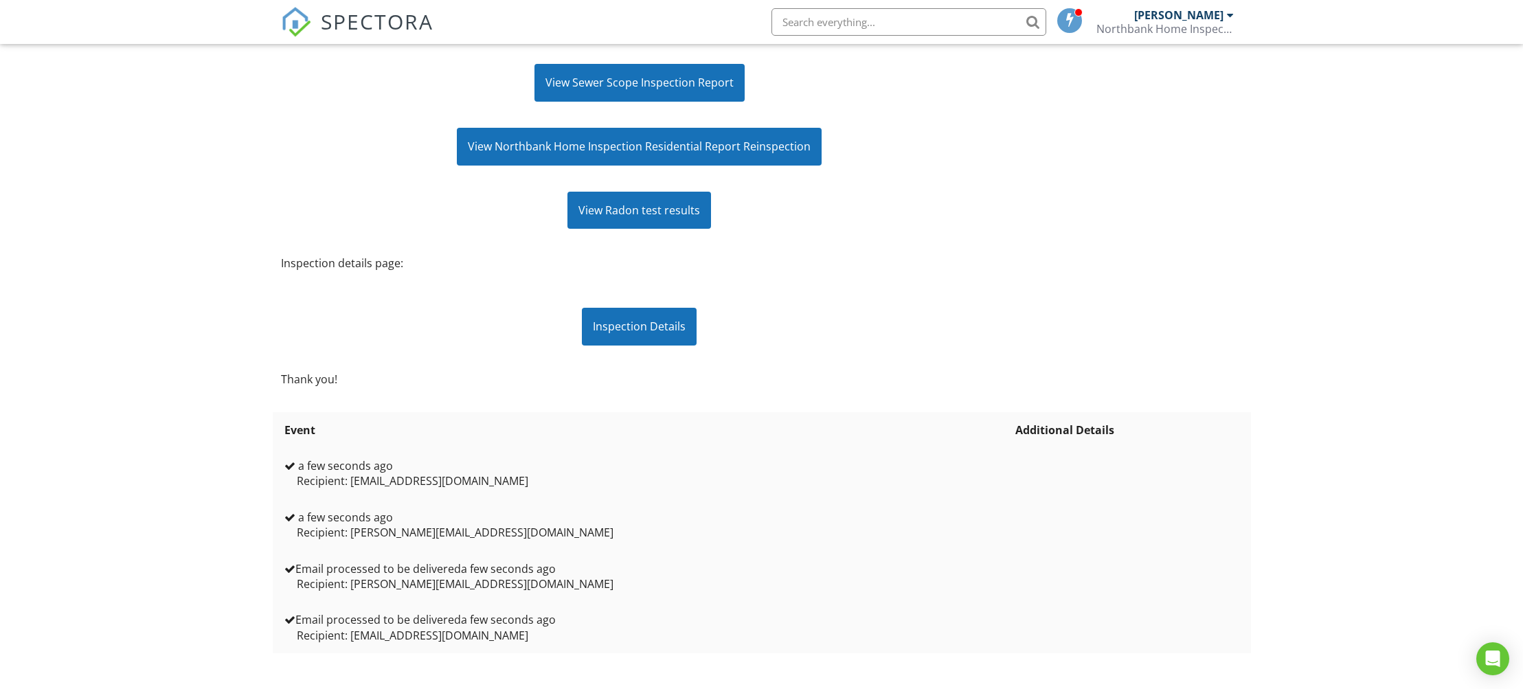
drag, startPoint x: 505, startPoint y: 370, endPoint x: 488, endPoint y: 181, distance: 189.0
click at [505, 368] on div "Hi [PERSON_NAME], The follow-up home inspection report for [STREET_ADDRESS][PER…" at bounding box center [640, 139] width 734 height 519
click at [528, 138] on div "View Northbank Home Inspection Residential Report Reinspection" at bounding box center [639, 146] width 365 height 37
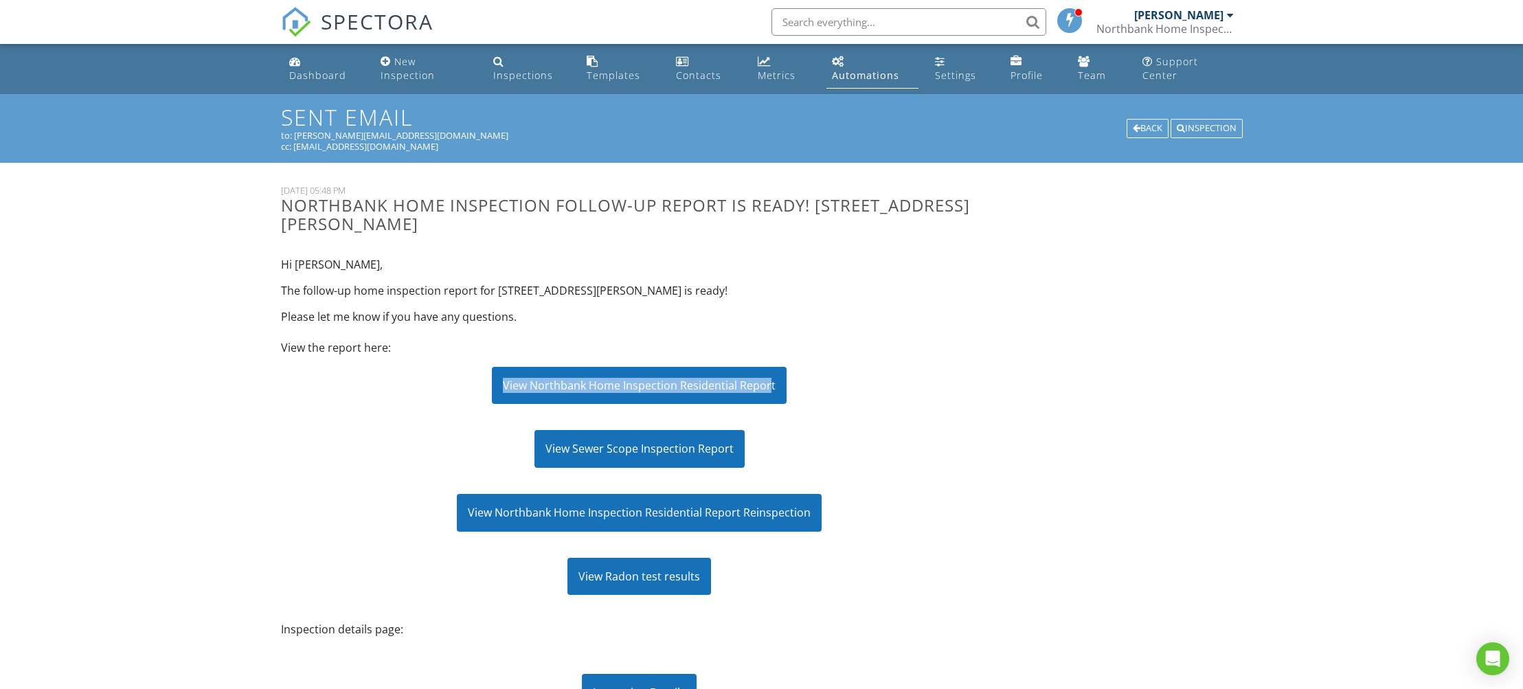
drag, startPoint x: 469, startPoint y: 375, endPoint x: 822, endPoint y: 399, distance: 353.3
click at [770, 390] on div "View Northbank Home Inspection Residential Report" at bounding box center [639, 385] width 717 height 37
click at [910, 420] on div "Hi [PERSON_NAME], The follow-up home inspection report for [STREET_ADDRESS][PER…" at bounding box center [640, 505] width 734 height 519
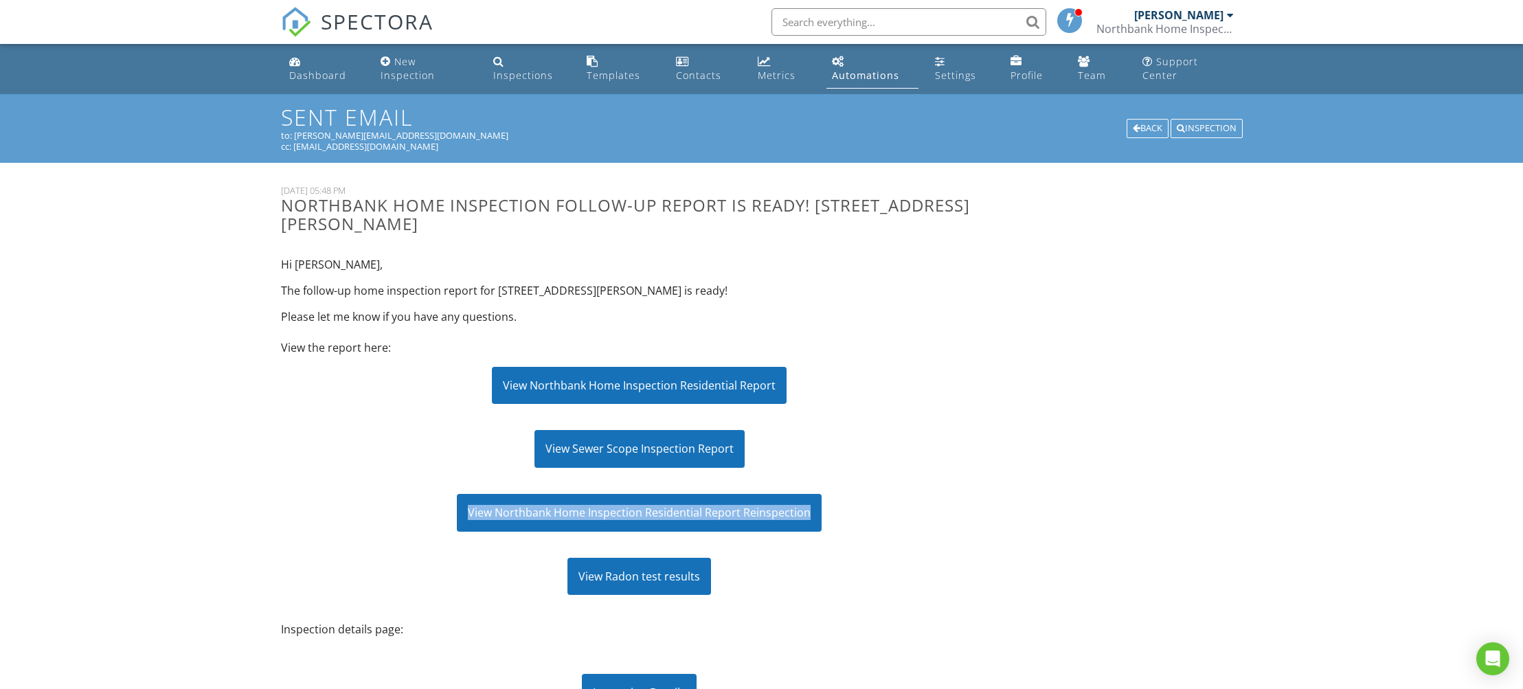
drag, startPoint x: 418, startPoint y: 512, endPoint x: 790, endPoint y: 526, distance: 372.6
click at [789, 526] on div "View Northbank Home Inspection Residential Report Reinspection" at bounding box center [639, 512] width 717 height 37
copy div "View Northbank Home Inspection Residential Report Reinspection"
click at [308, 74] on div "Dashboard" at bounding box center [317, 75] width 57 height 13
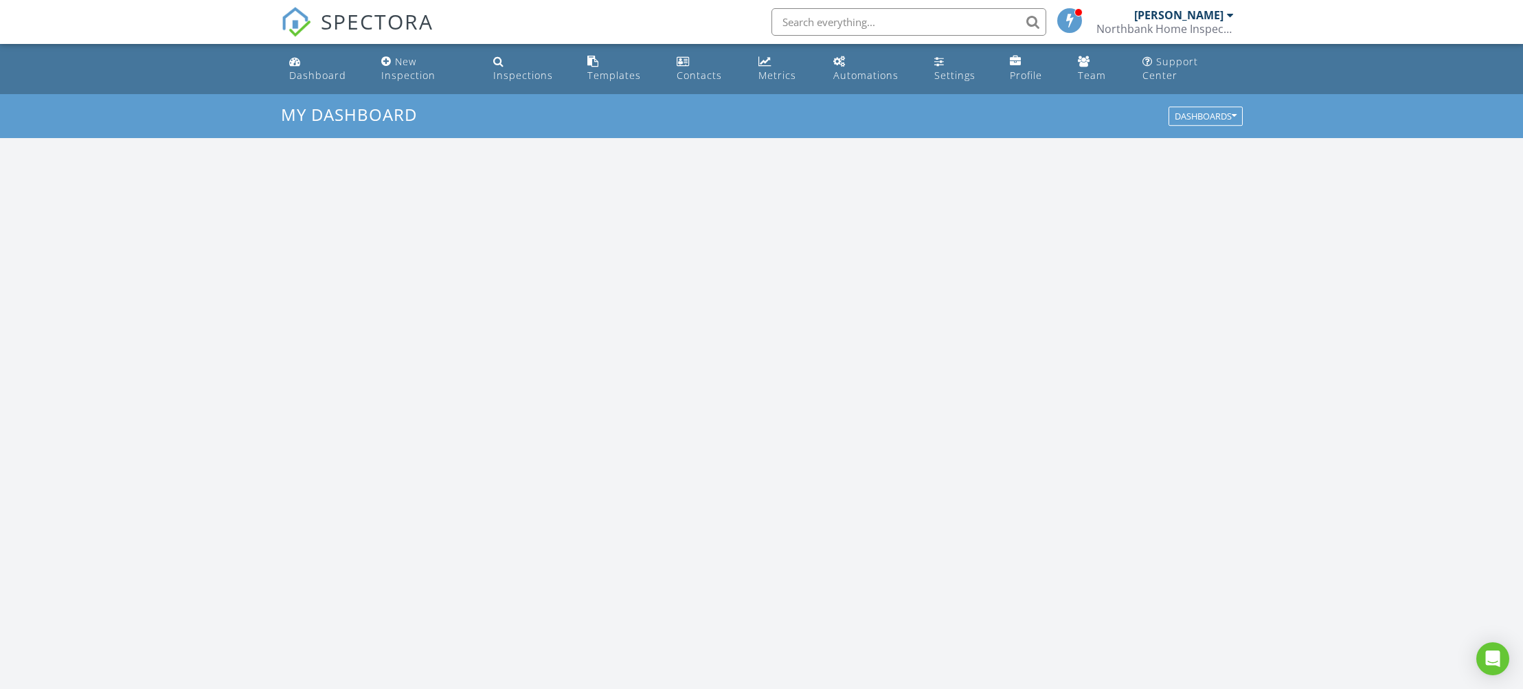
scroll to position [1251, 1524]
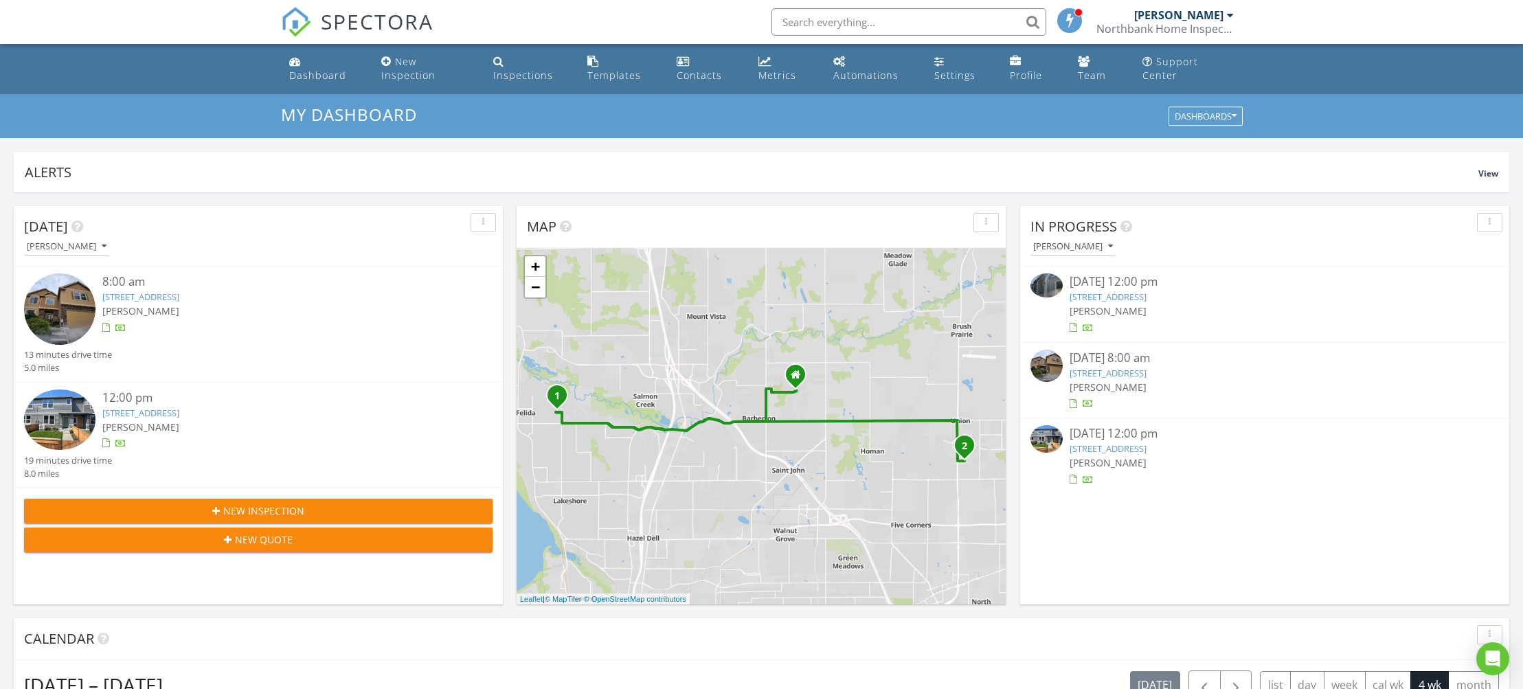
click at [207, 306] on div "[PERSON_NAME]" at bounding box center [278, 311] width 352 height 14
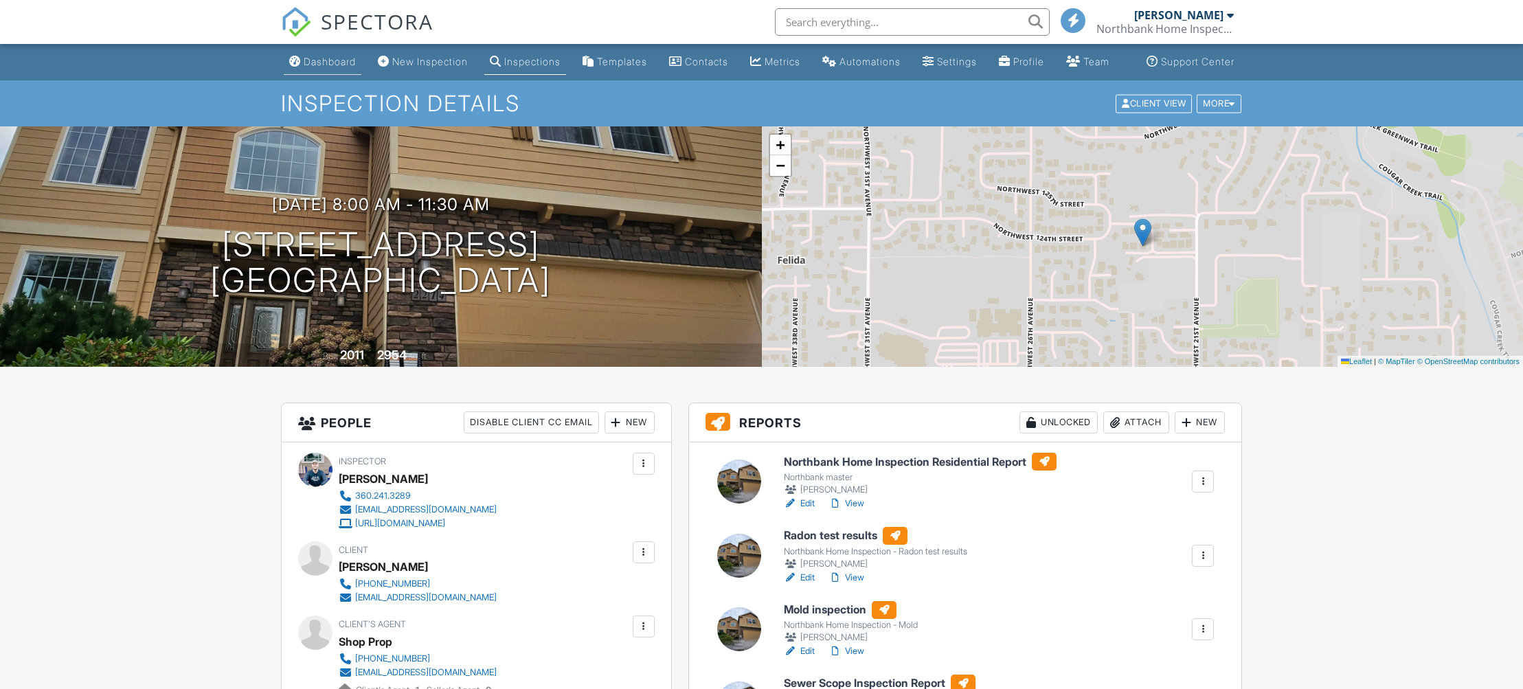
click at [317, 67] on div "Dashboard" at bounding box center [330, 62] width 52 height 12
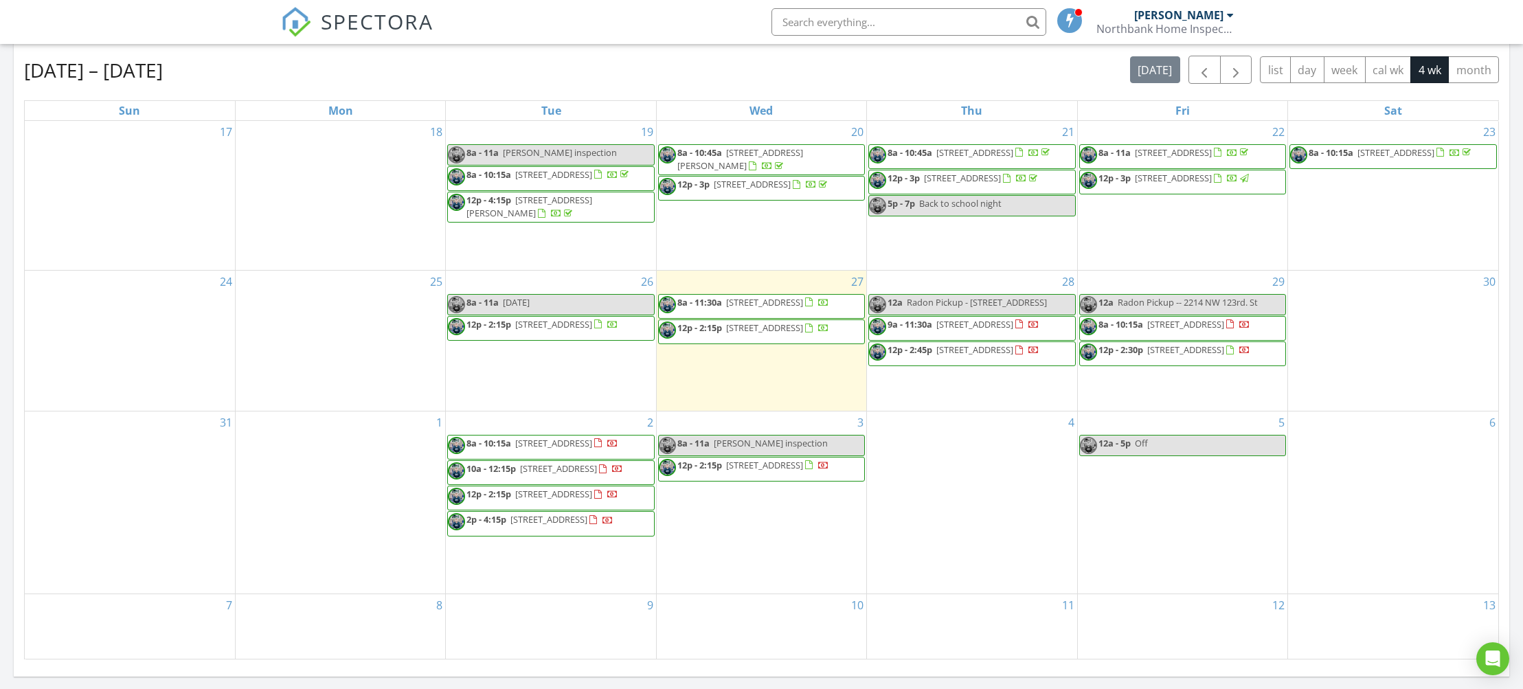
scroll to position [620, 0]
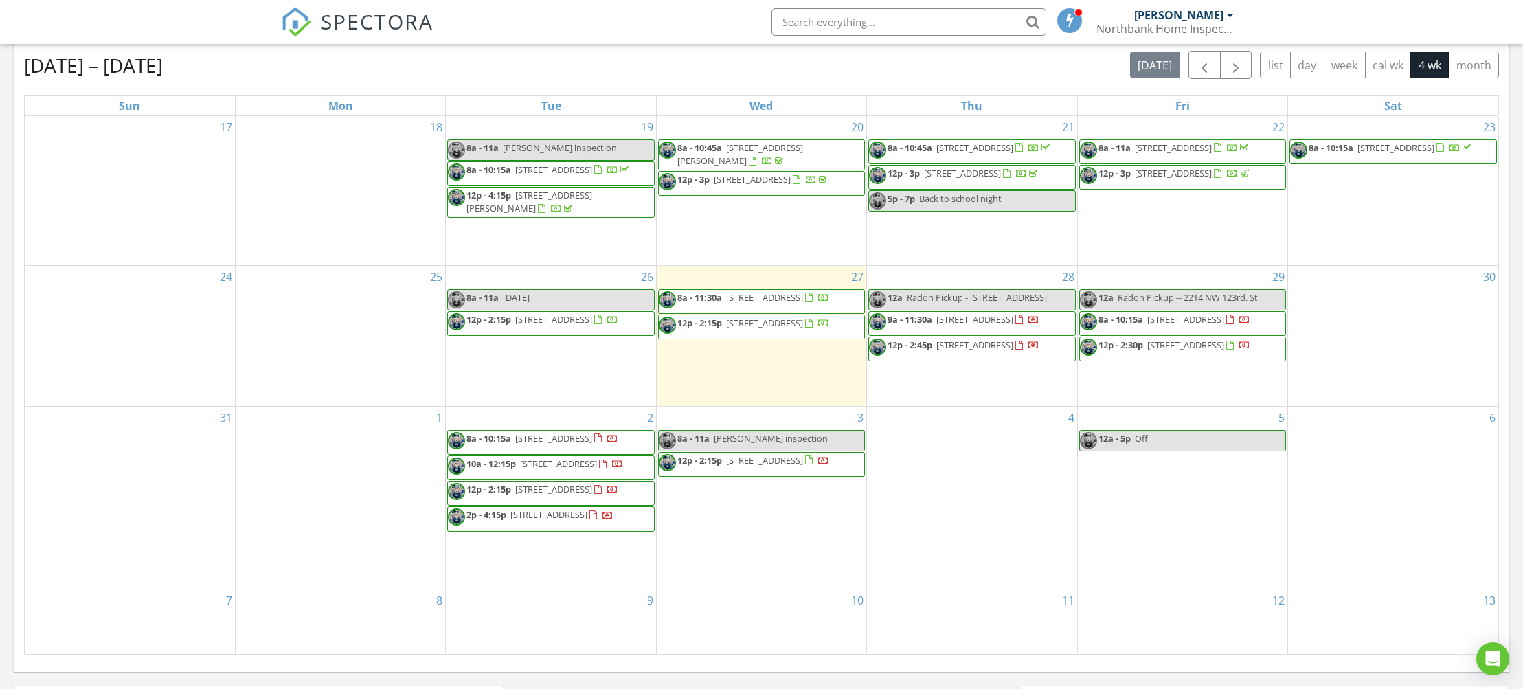
click at [594, 319] on div at bounding box center [598, 319] width 8 height 9
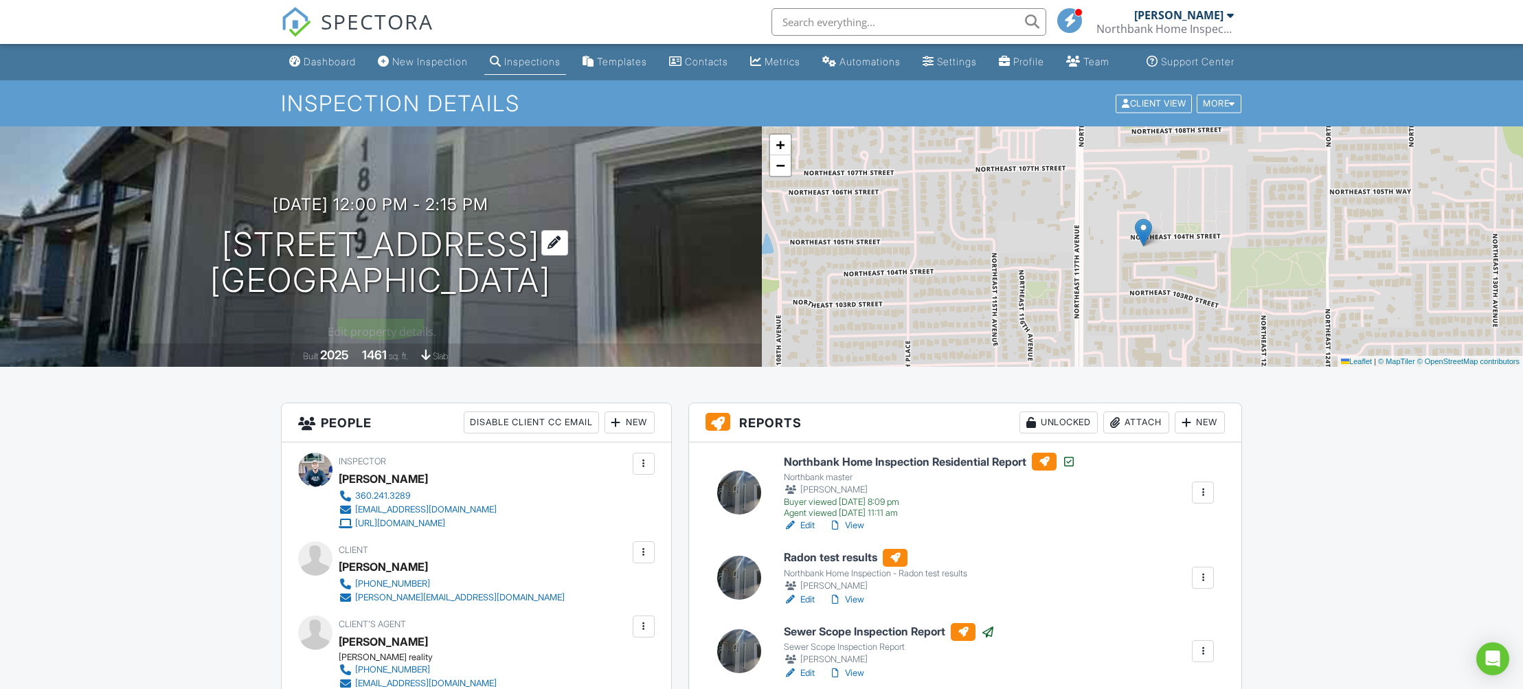
click at [380, 255] on h1 "11829 NE 104th St Vancouver, WA 98662" at bounding box center [380, 263] width 341 height 73
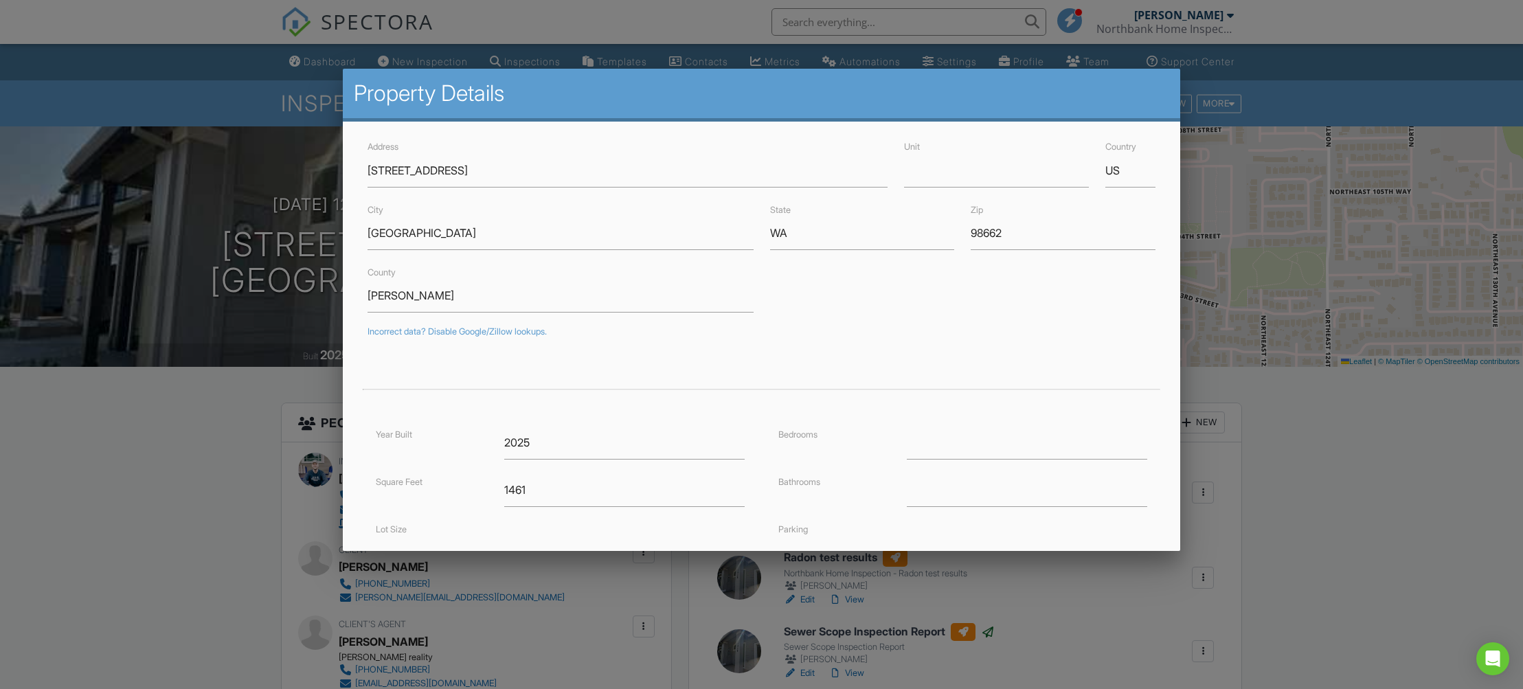
click at [210, 537] on div at bounding box center [761, 362] width 1523 height 862
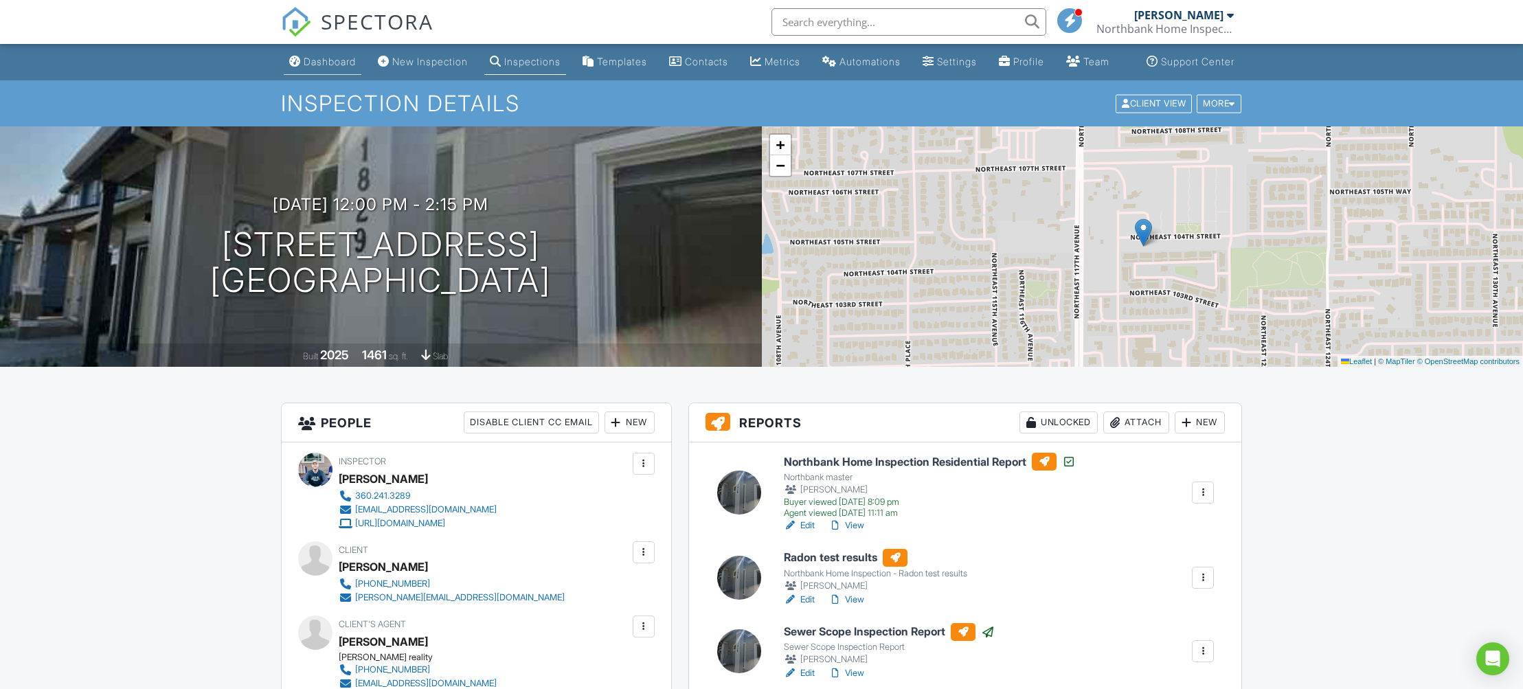
click at [313, 67] on div "Dashboard" at bounding box center [330, 62] width 52 height 12
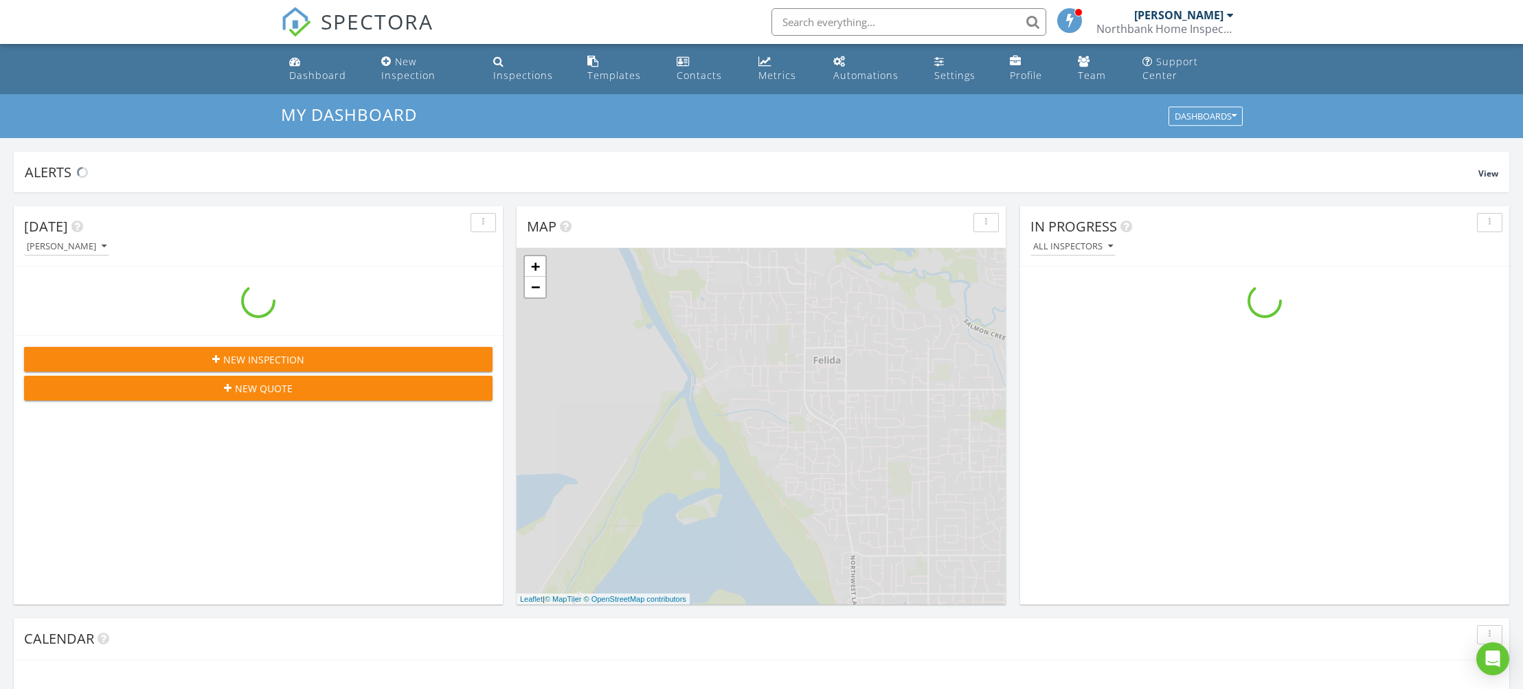
scroll to position [1251, 1524]
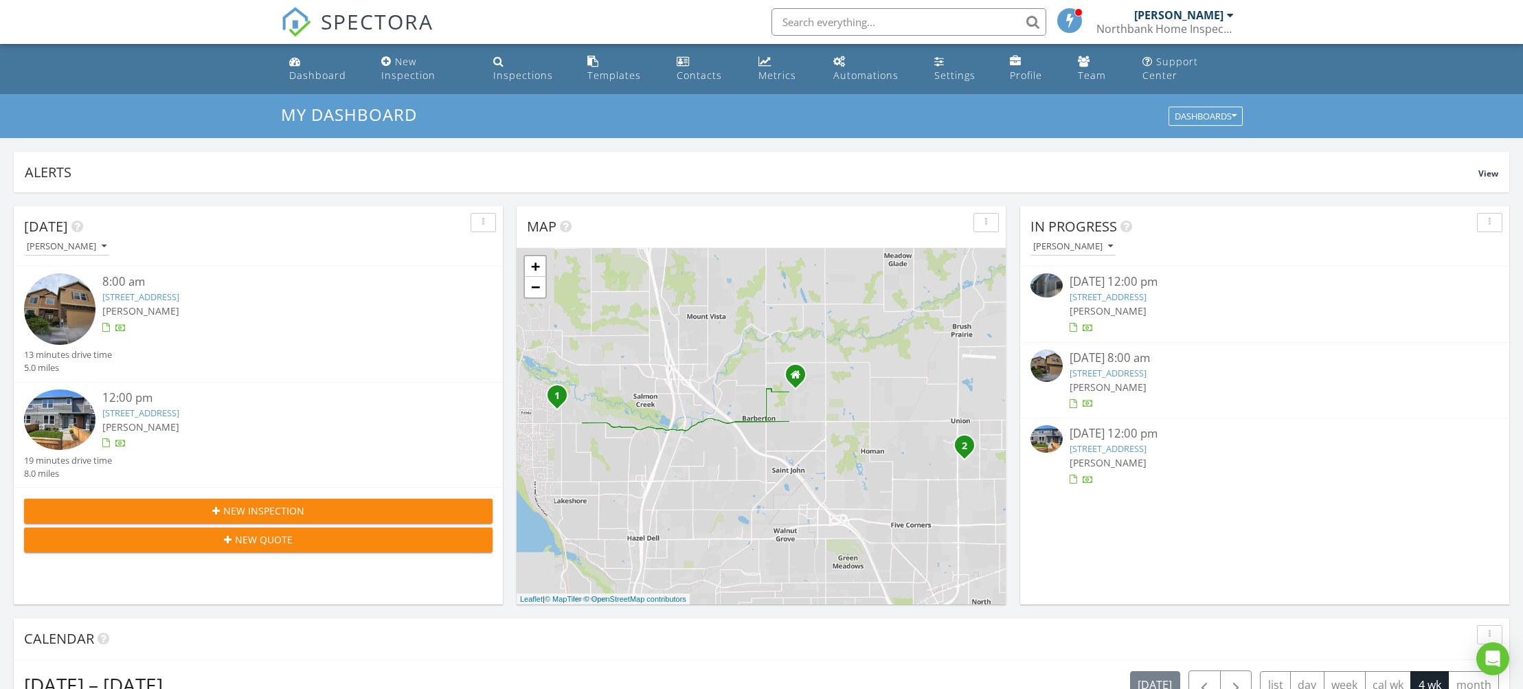
click at [159, 292] on link "[STREET_ADDRESS]" at bounding box center [140, 297] width 77 height 12
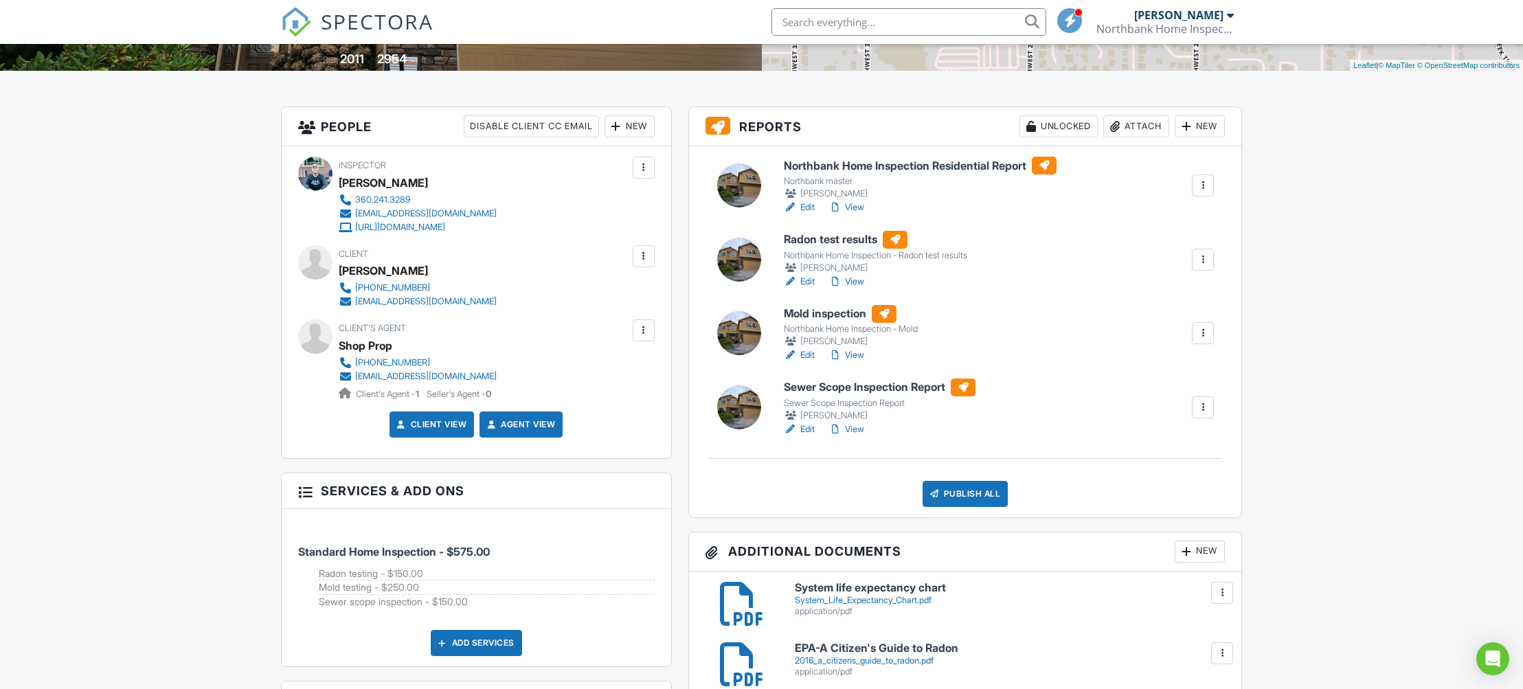
scroll to position [315, 0]
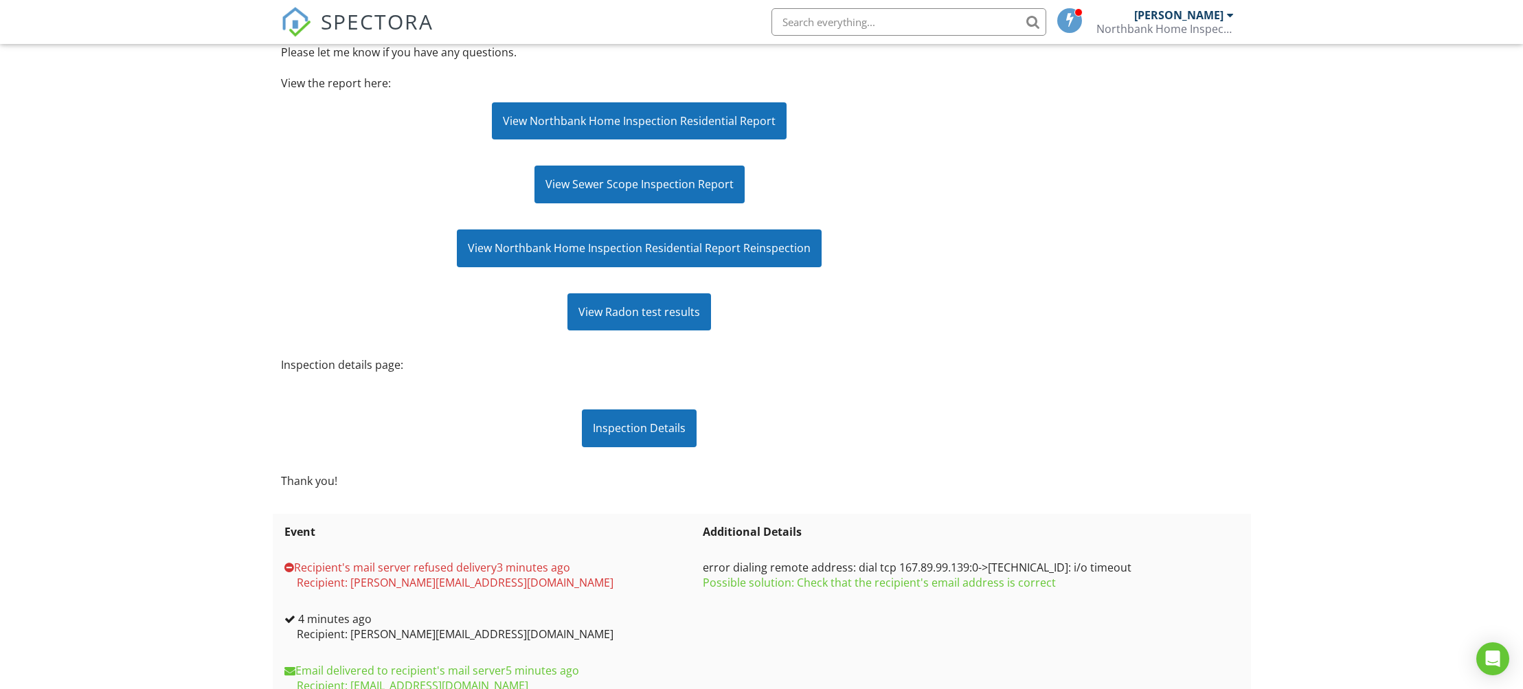
scroll to position [675, 0]
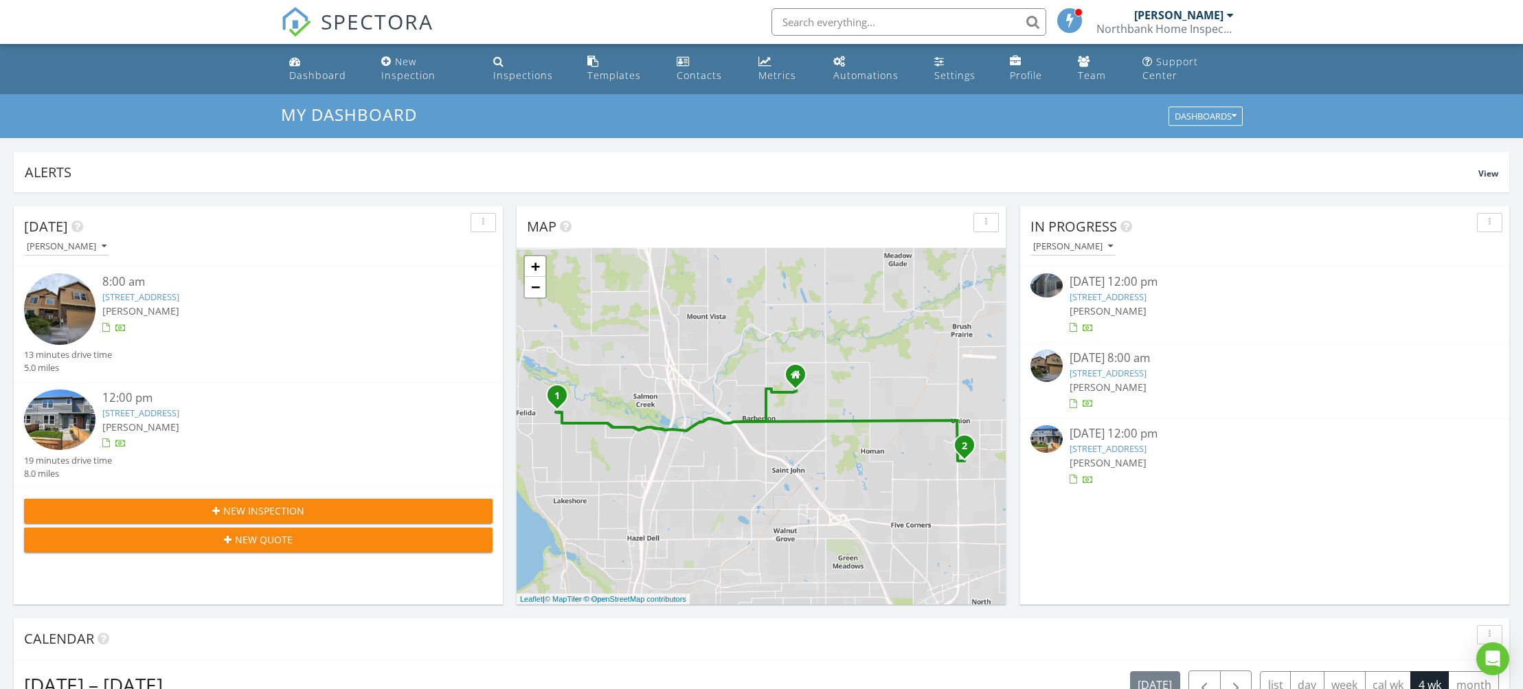
scroll to position [206, 0]
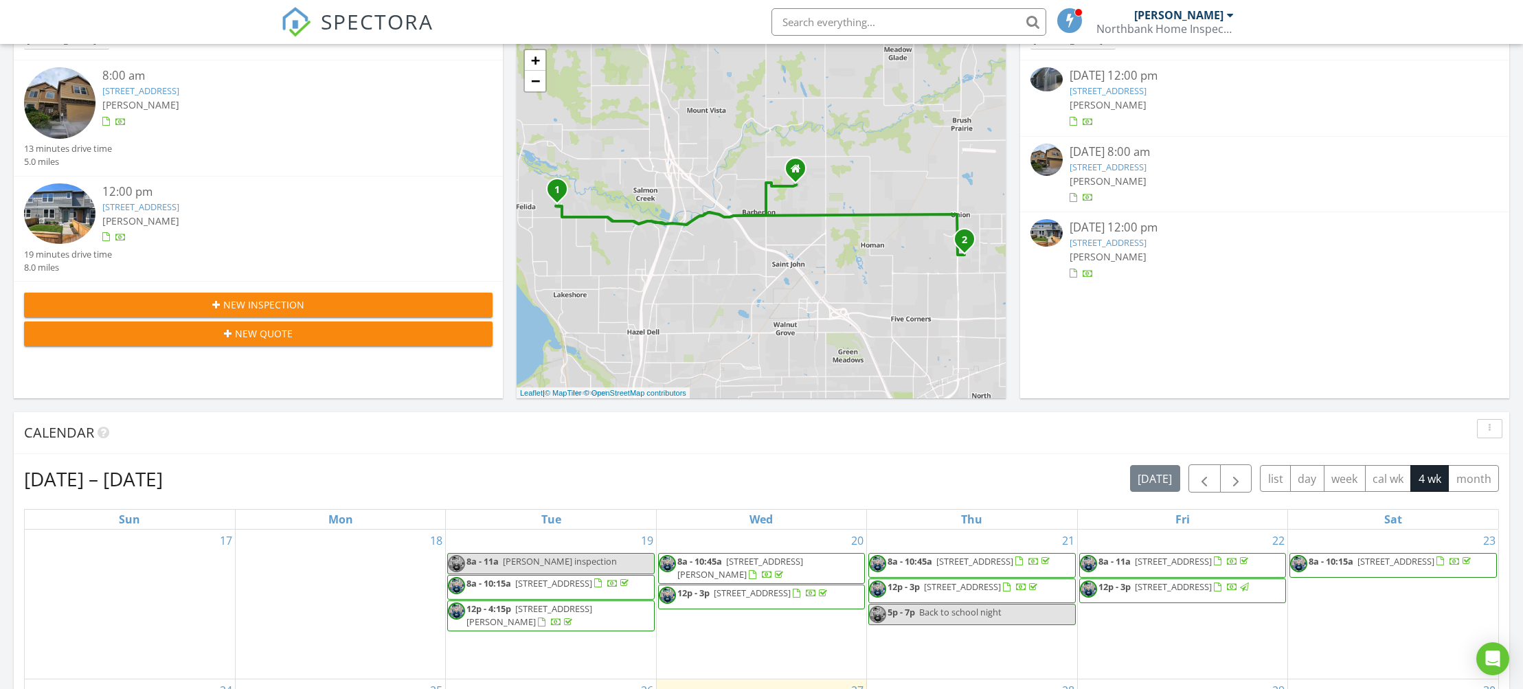
click at [157, 85] on link "2214 NW 123rd St, Vancouver, WA 98685" at bounding box center [140, 91] width 77 height 12
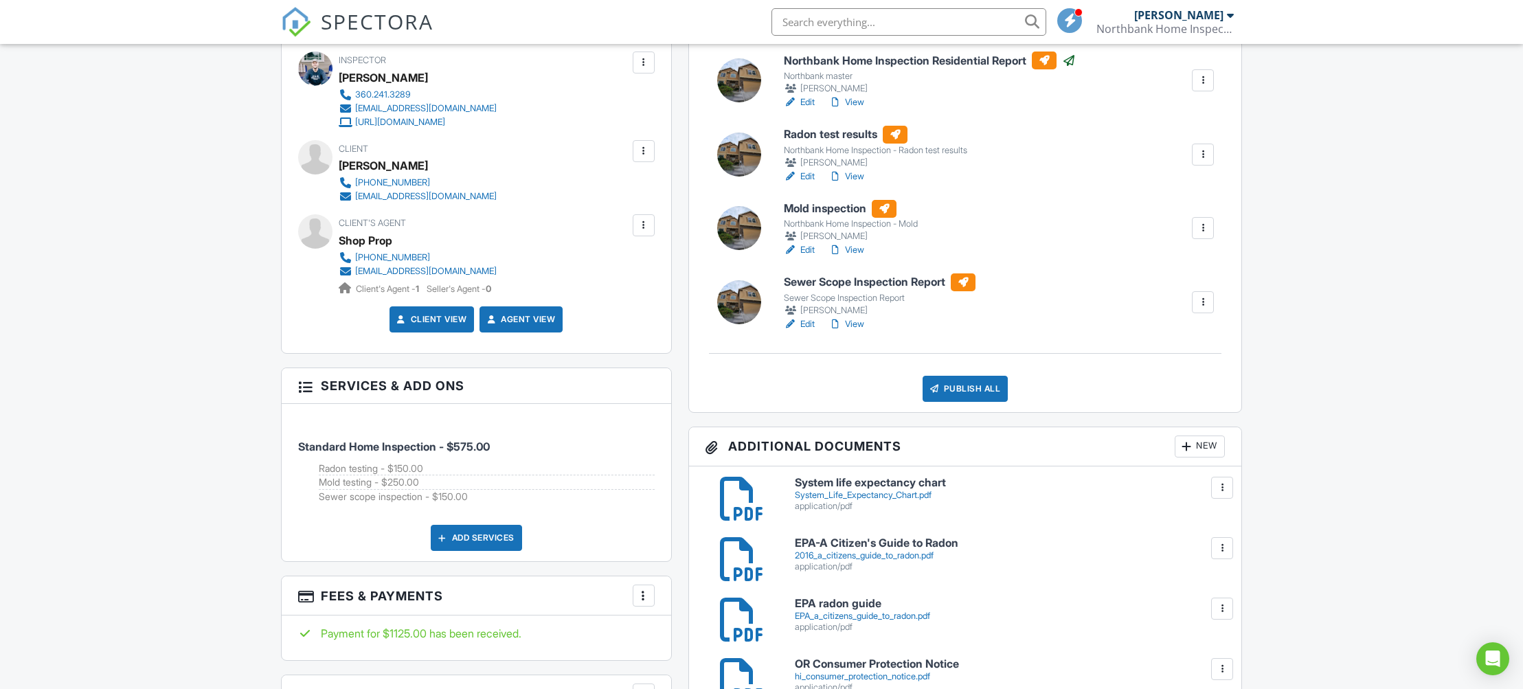
click at [1198, 309] on div at bounding box center [1203, 302] width 14 height 14
click at [1149, 341] on link "Quick Publish" at bounding box center [1158, 333] width 102 height 15
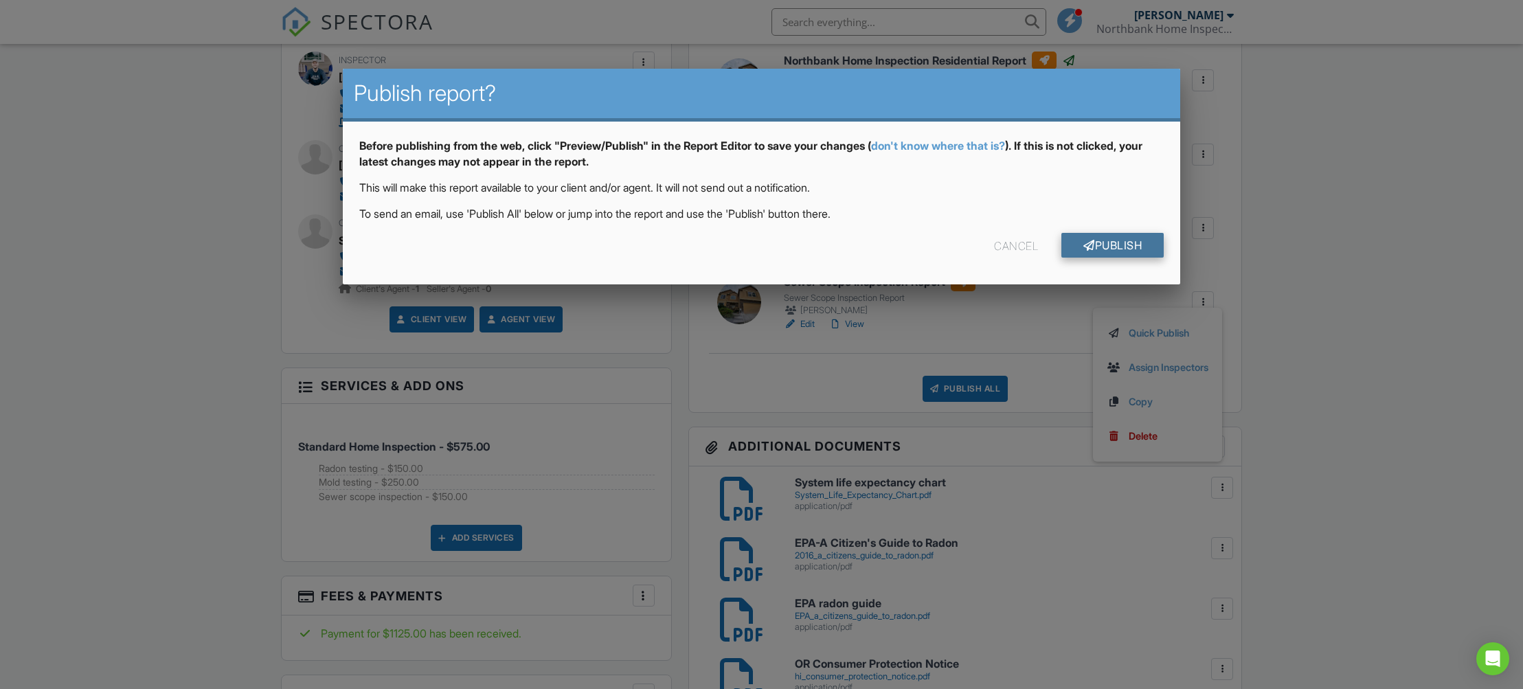
click at [1125, 236] on link "Publish" at bounding box center [1112, 245] width 102 height 25
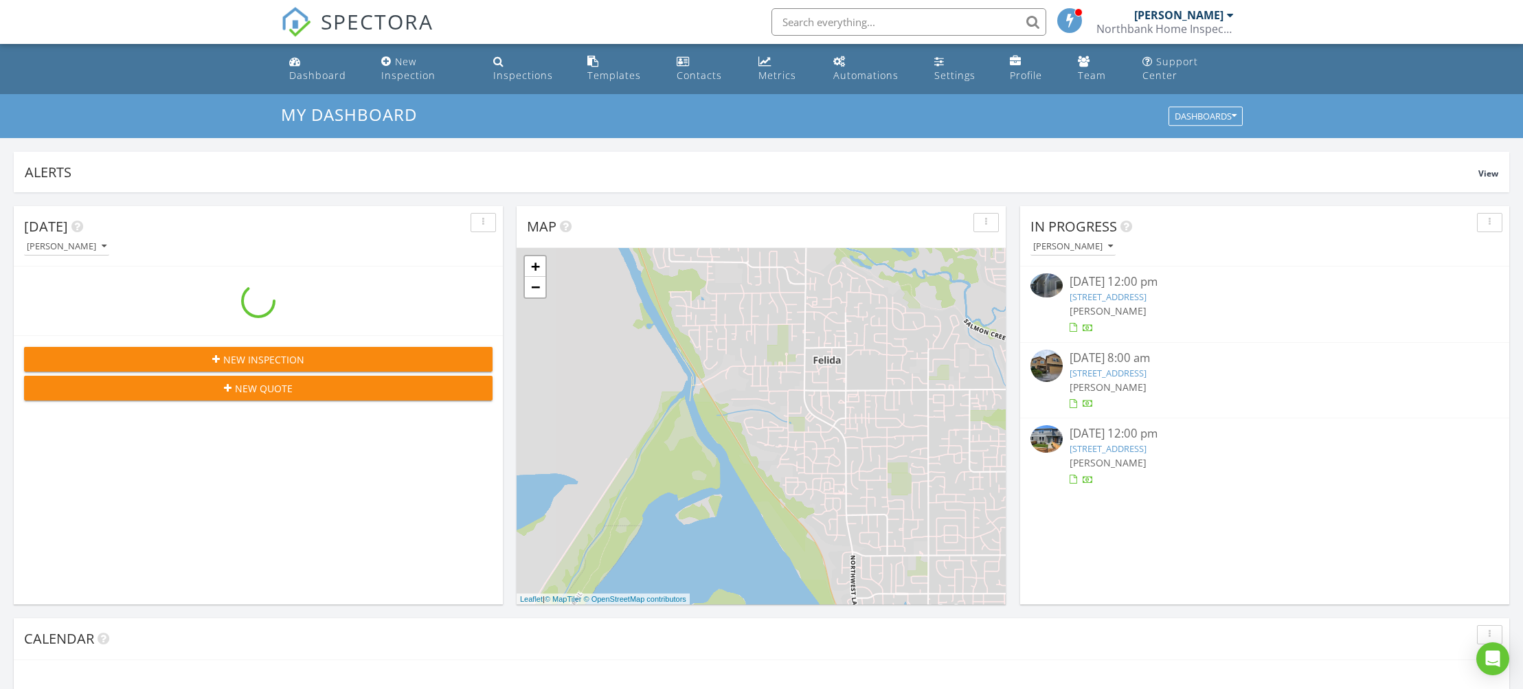
scroll to position [1251, 1524]
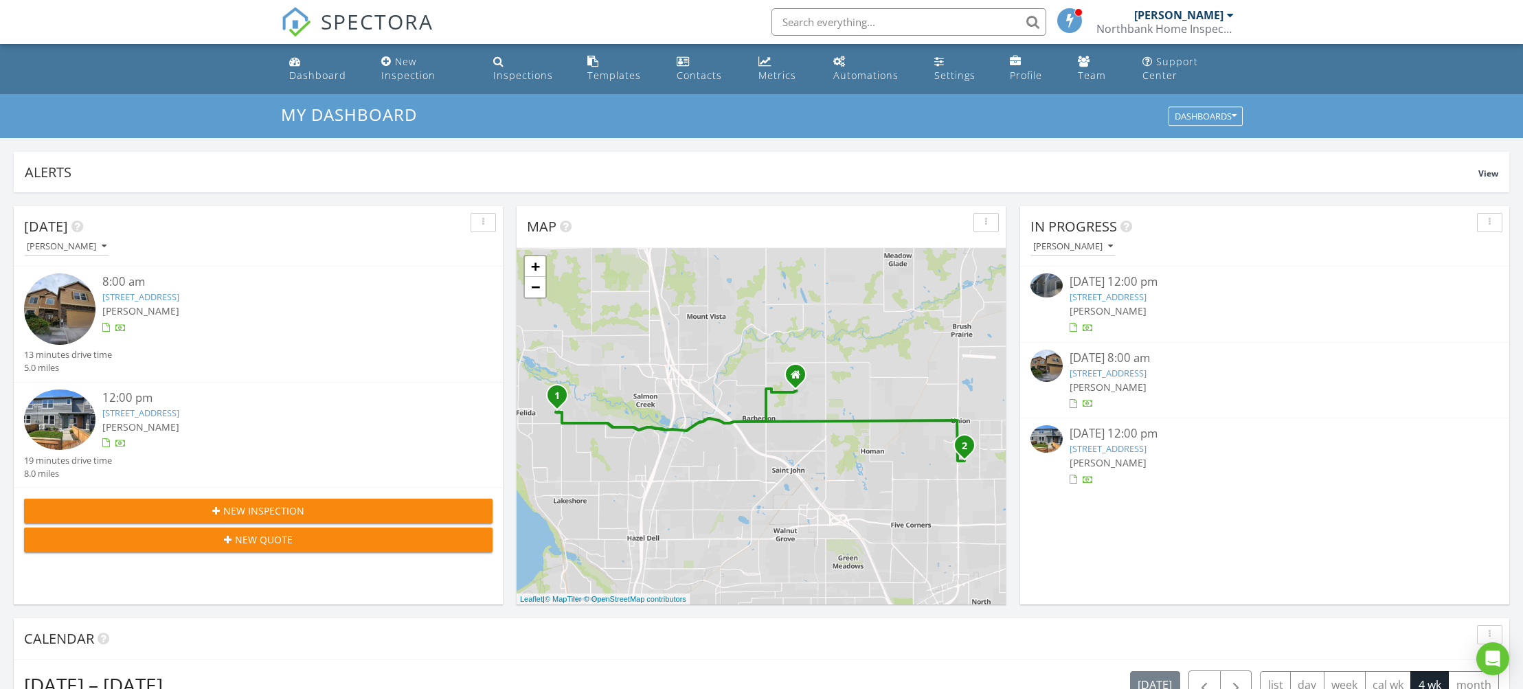
click at [150, 406] on div "12:00 pm" at bounding box center [278, 398] width 352 height 17
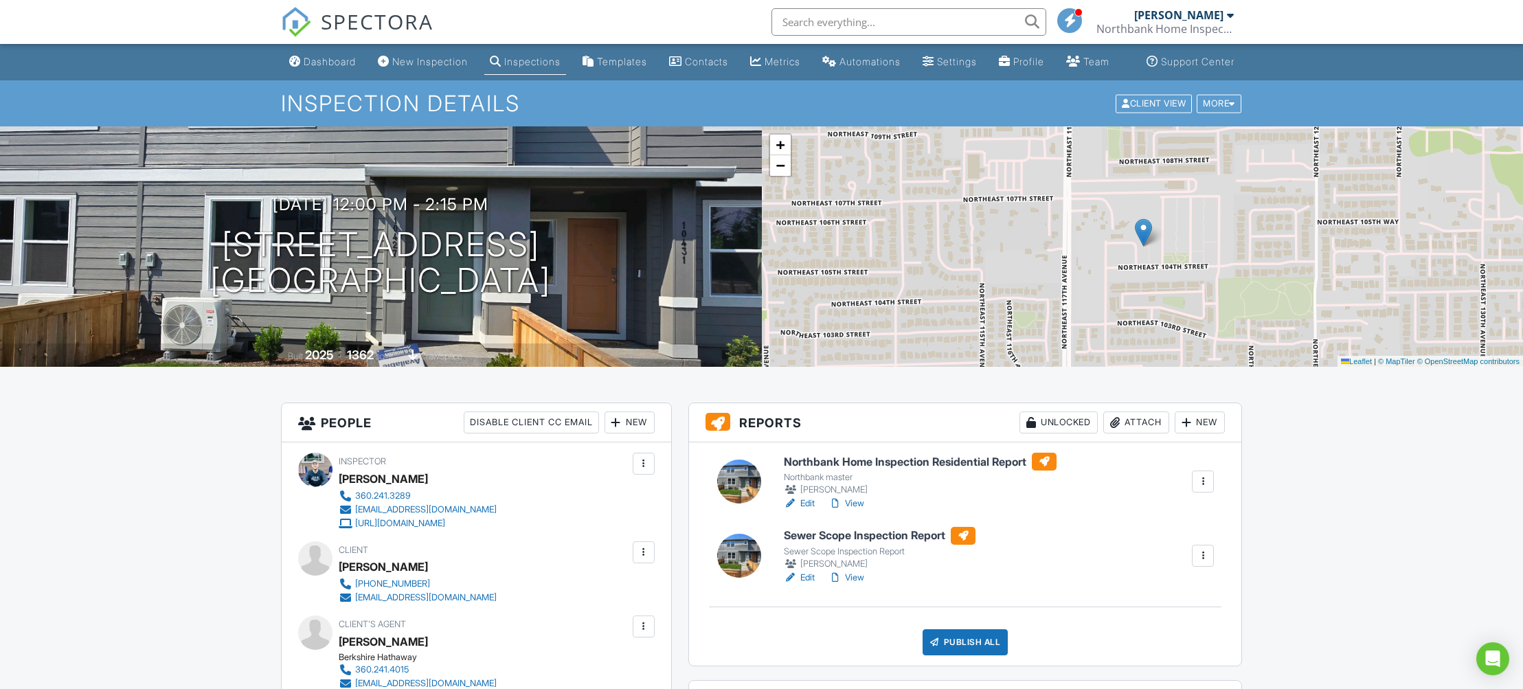
click at [958, 655] on div "Publish All" at bounding box center [966, 642] width 86 height 26
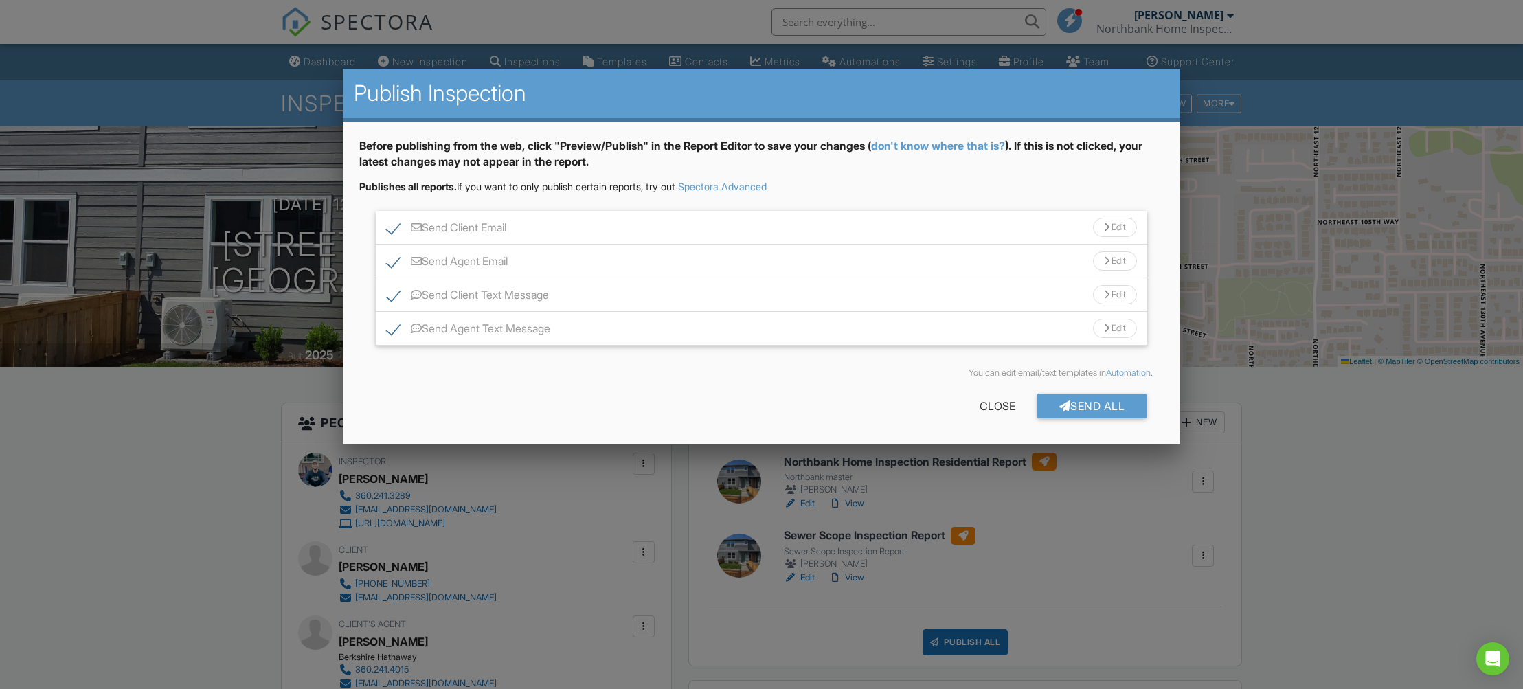
drag, startPoint x: 393, startPoint y: 330, endPoint x: 387, endPoint y: 291, distance: 40.3
click at [393, 330] on label "Send Agent Text Message" at bounding box center [469, 330] width 164 height 17
checkbox input "false"
click at [390, 295] on label "Send Client Text Message" at bounding box center [468, 297] width 162 height 17
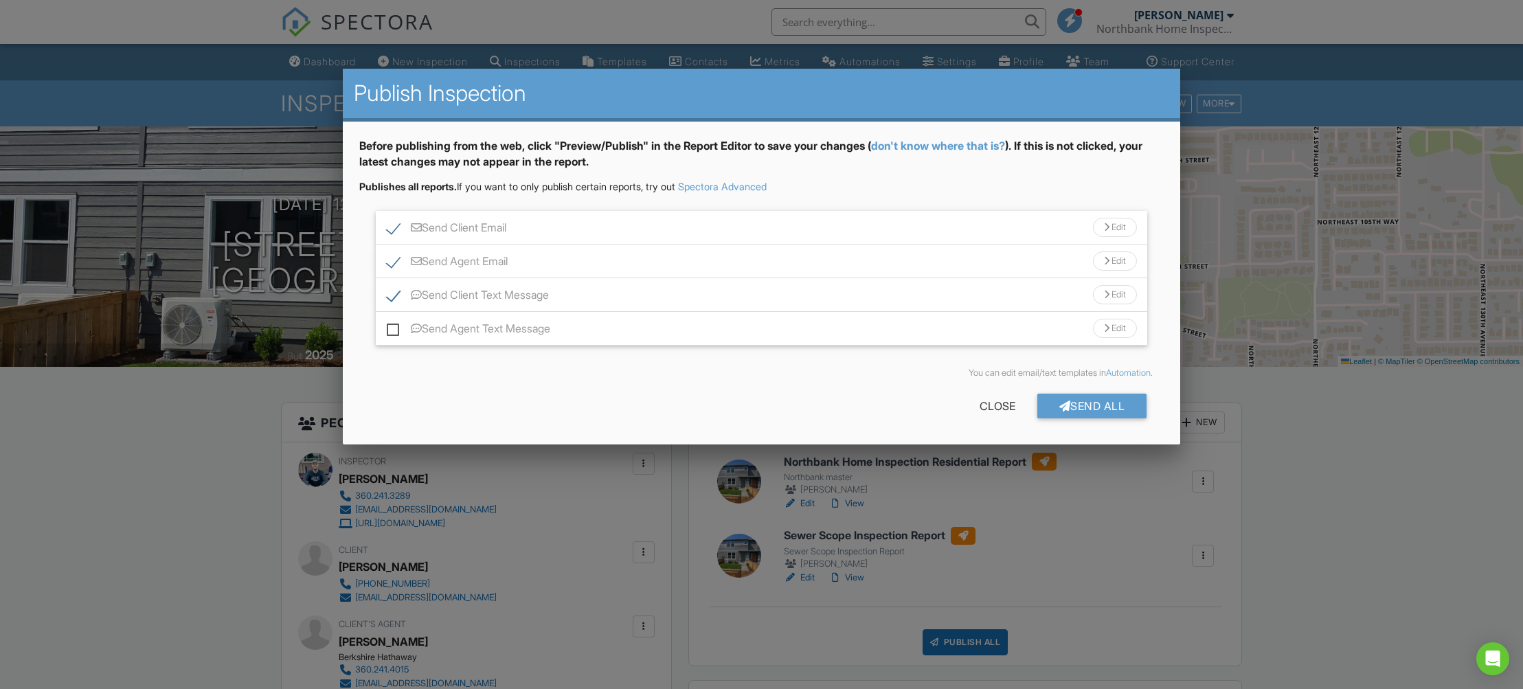
checkbox input "false"
click at [1119, 232] on div "Edit" at bounding box center [1115, 227] width 44 height 19
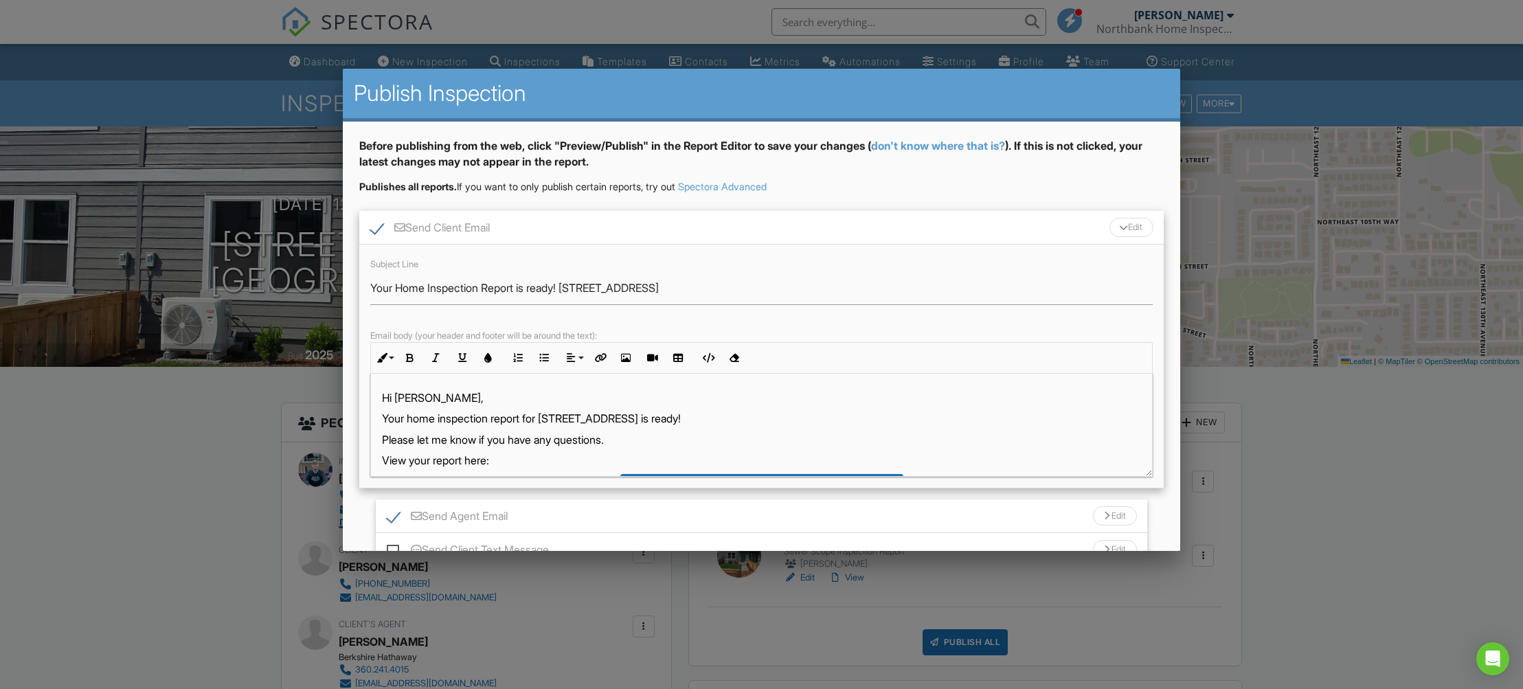
click at [1125, 237] on div "Edit" at bounding box center [1132, 227] width 44 height 19
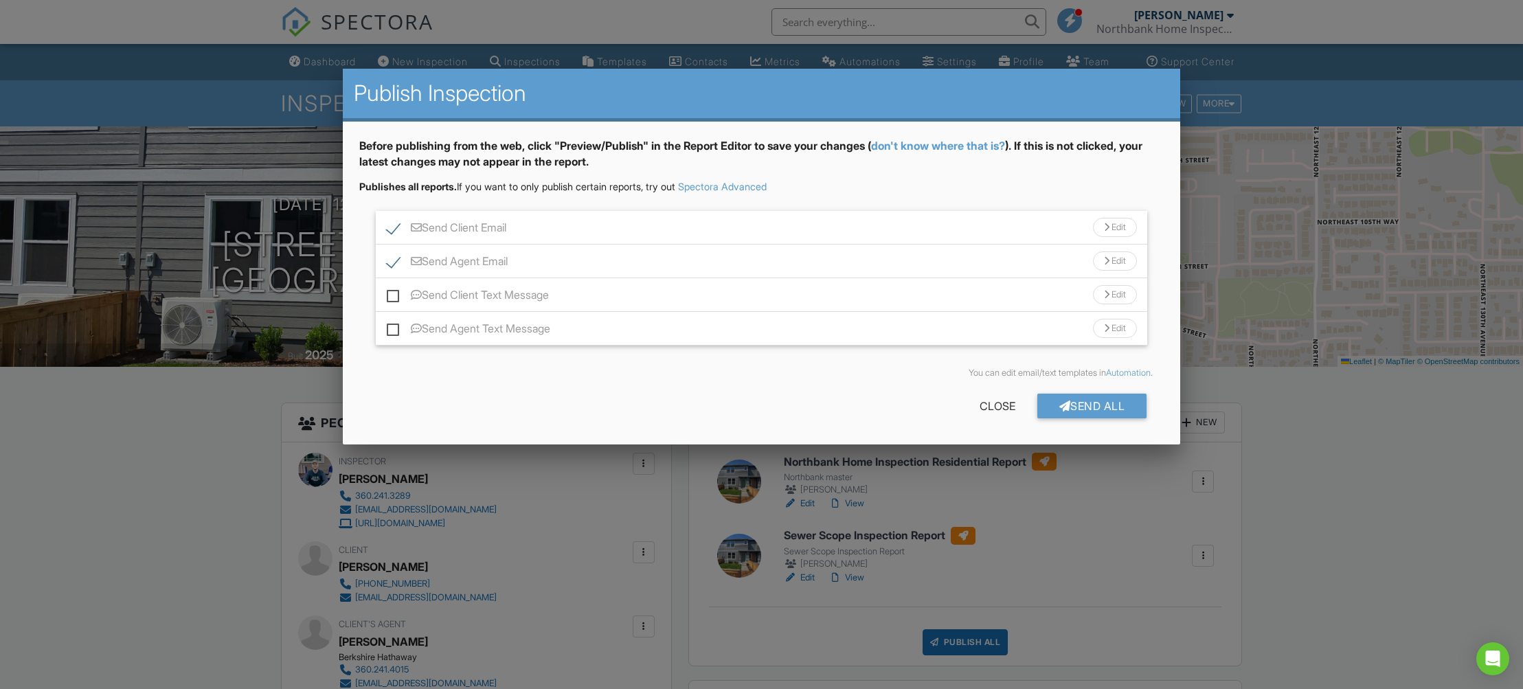
click at [1120, 266] on div "Edit" at bounding box center [1115, 260] width 44 height 19
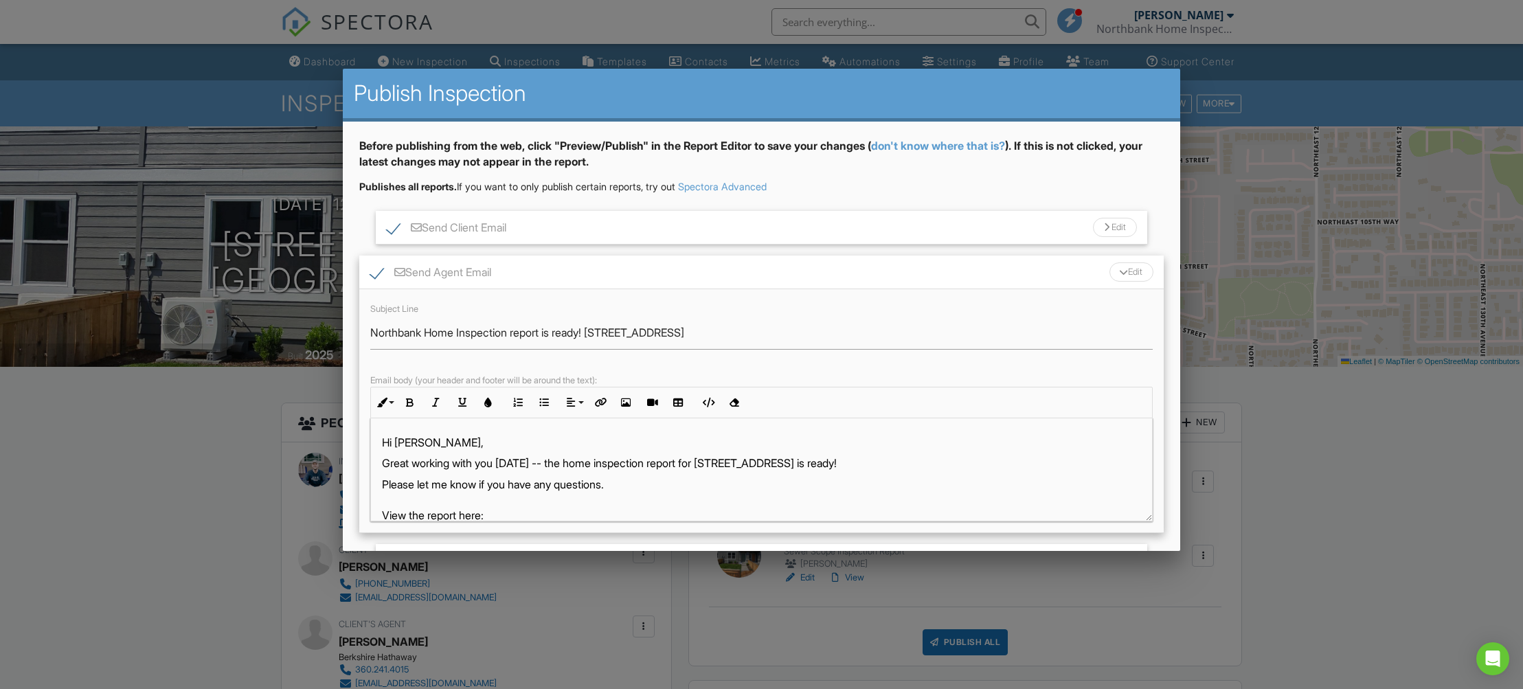
click at [504, 460] on p "Great working with you today -- the home inspection report for 10427 NE 119th A…" at bounding box center [761, 463] width 759 height 15
click at [1132, 274] on div "Edit" at bounding box center [1132, 271] width 44 height 19
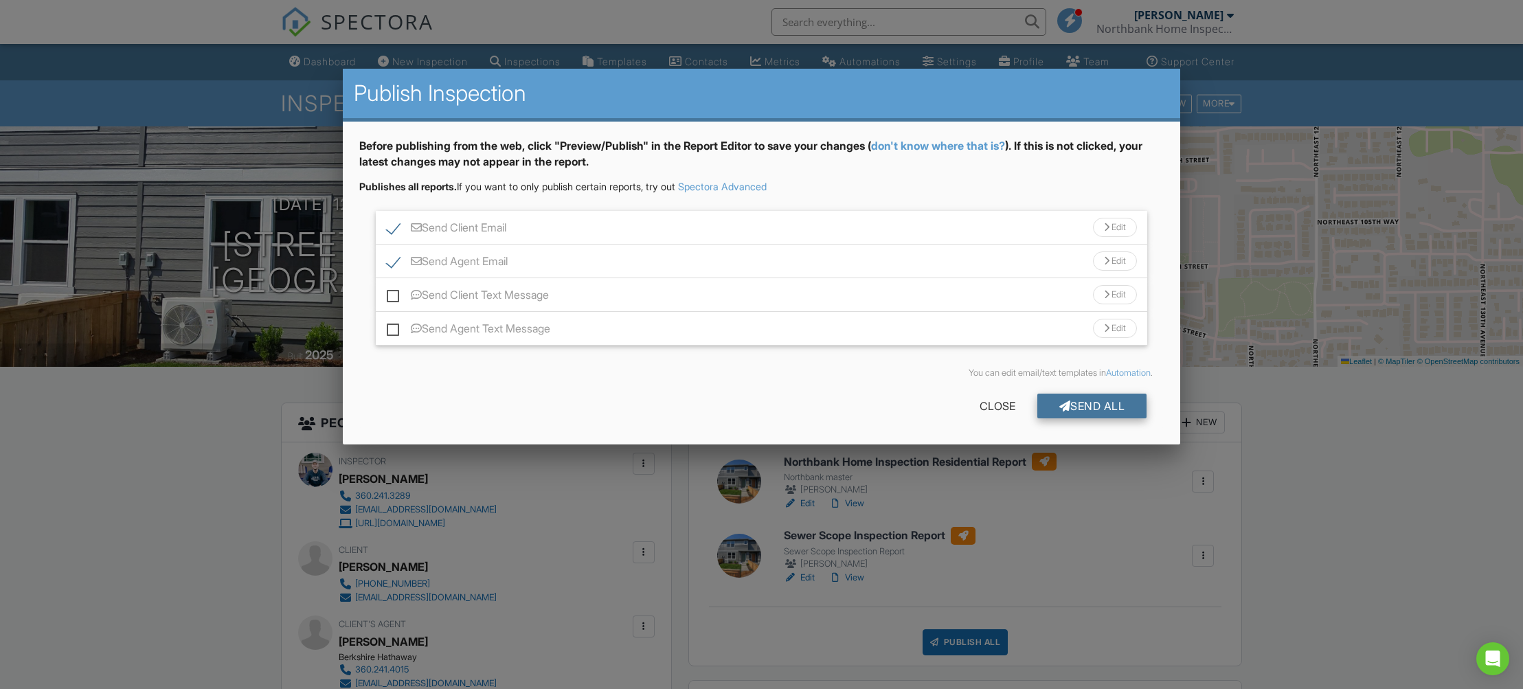
click at [1094, 415] on div "Send All" at bounding box center [1092, 406] width 110 height 25
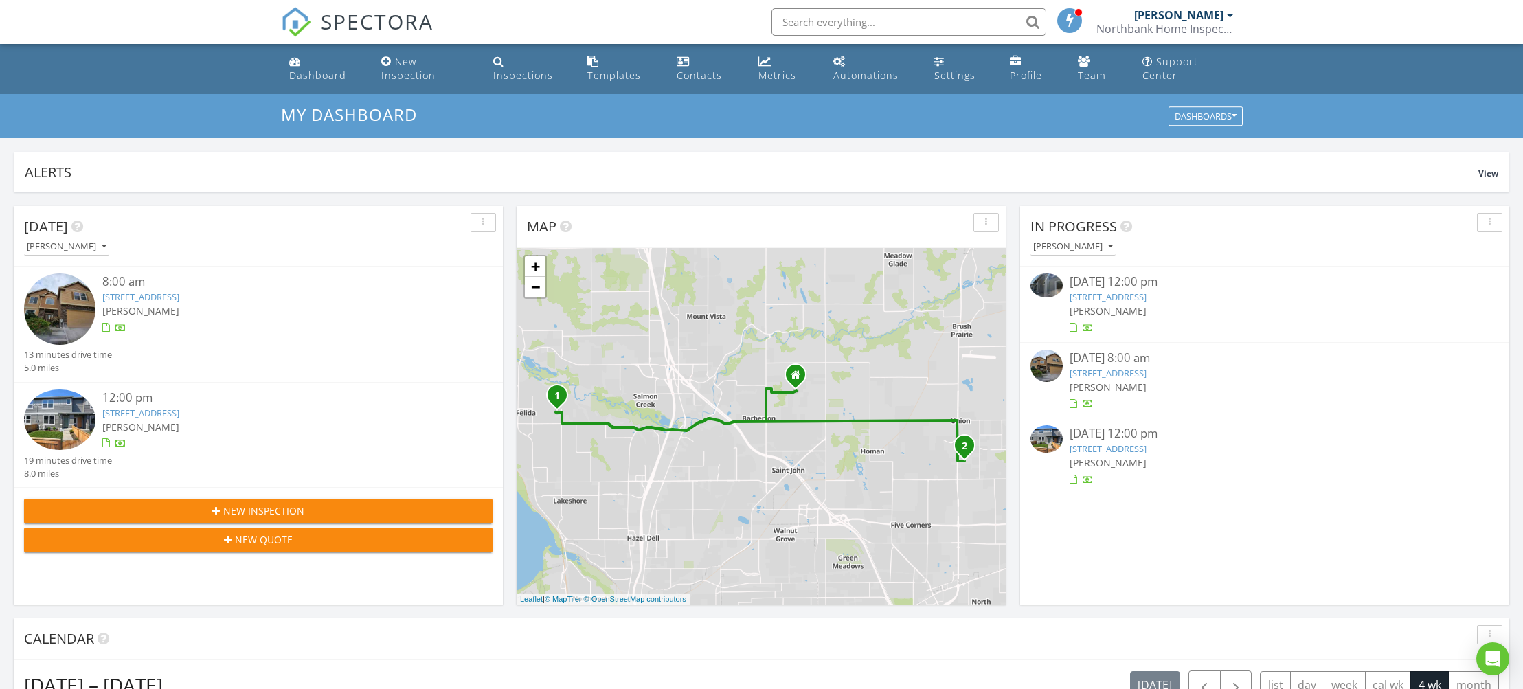
click at [277, 322] on div at bounding box center [278, 329] width 352 height 14
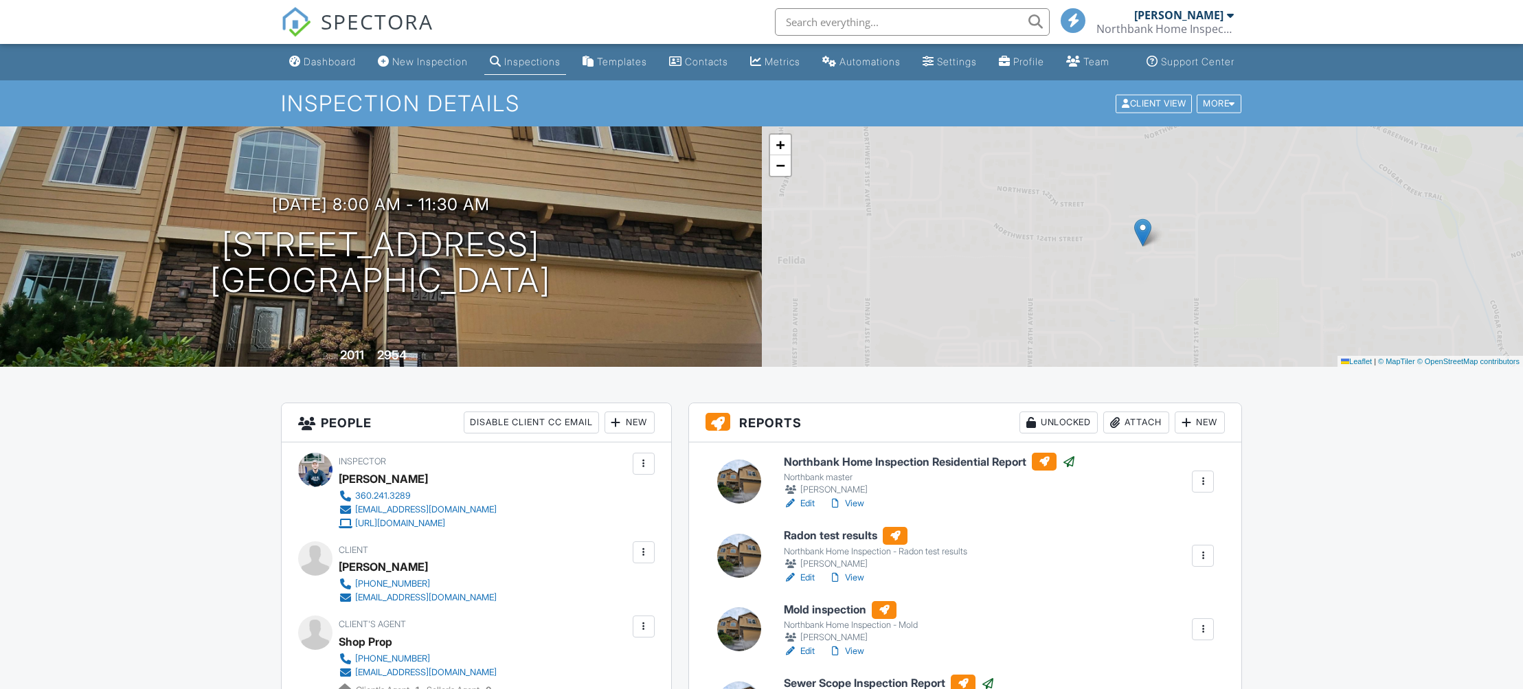
click at [316, 243] on h1 "2214 NW 123rd St Vancouver, WA 98685" at bounding box center [380, 263] width 341 height 73
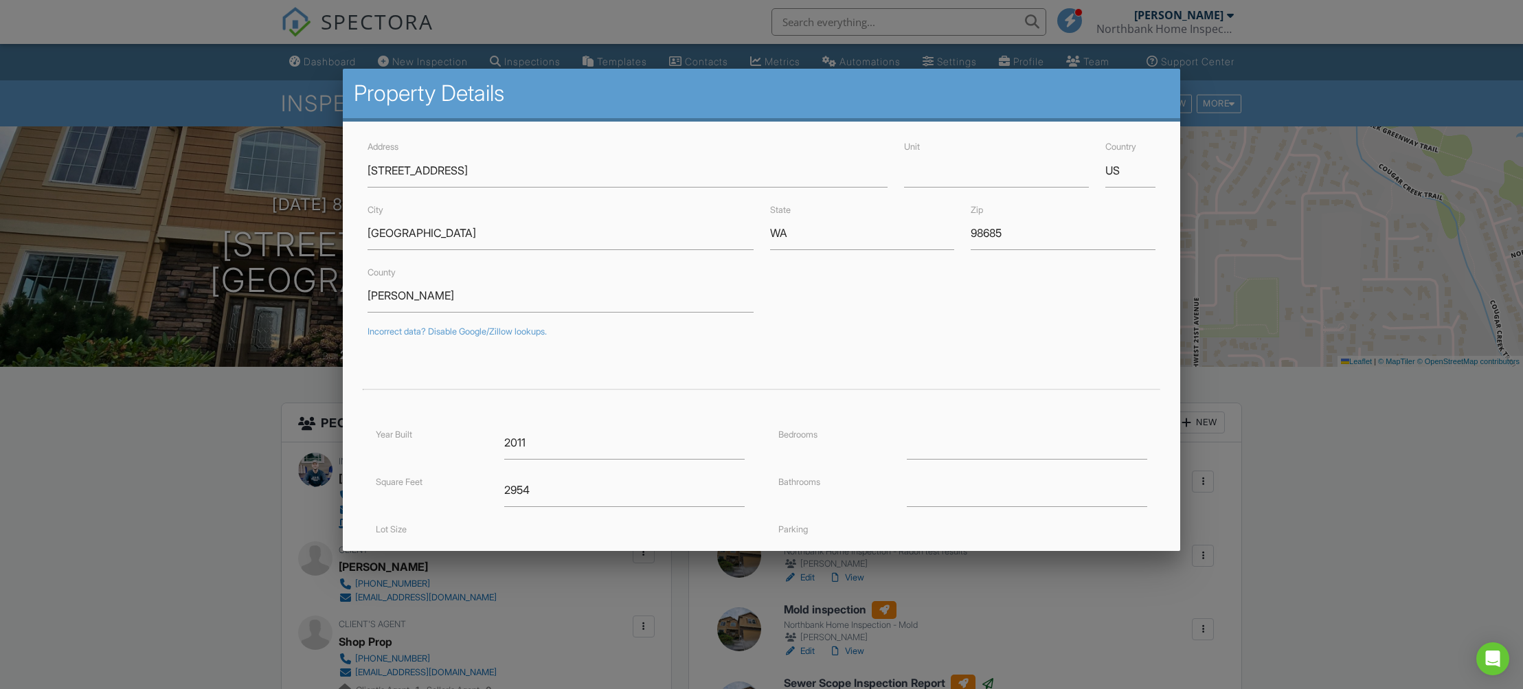
click at [264, 518] on div at bounding box center [761, 362] width 1523 height 862
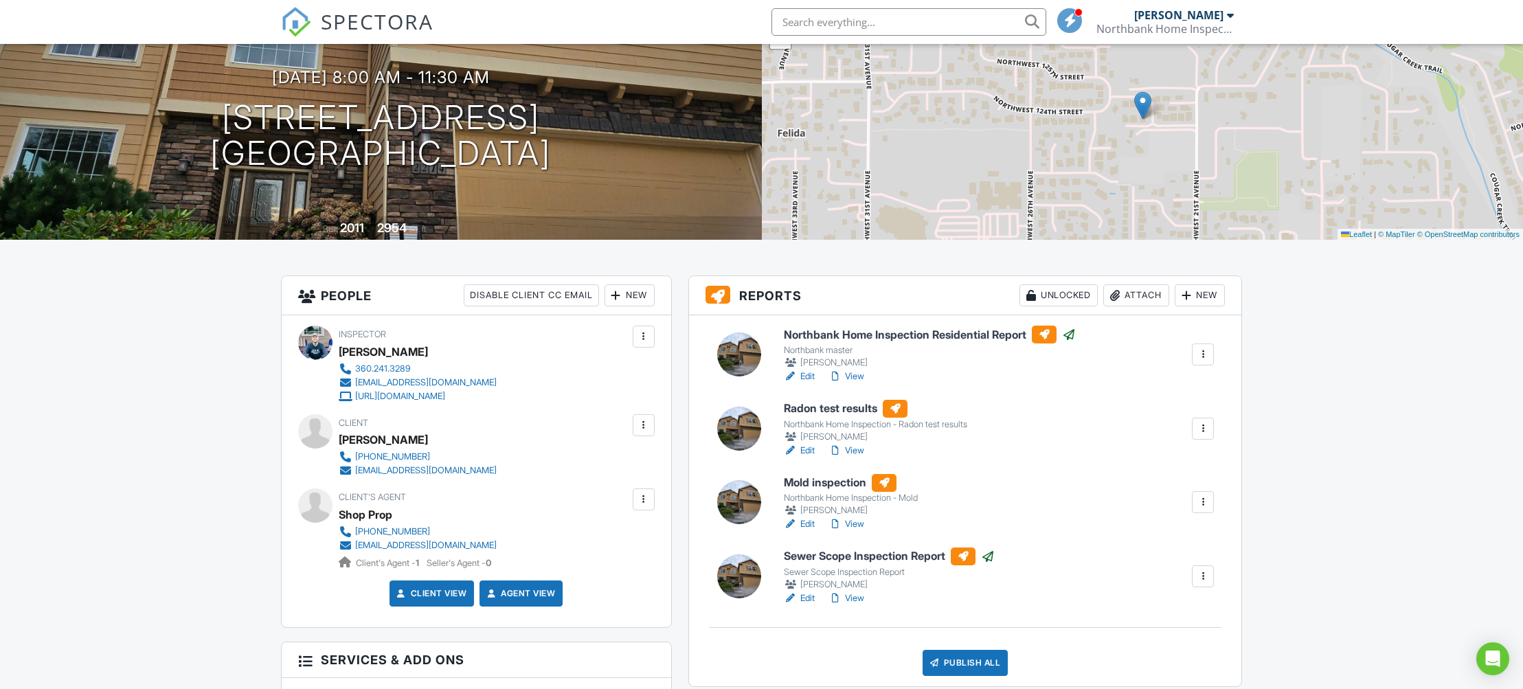
scroll to position [130, 0]
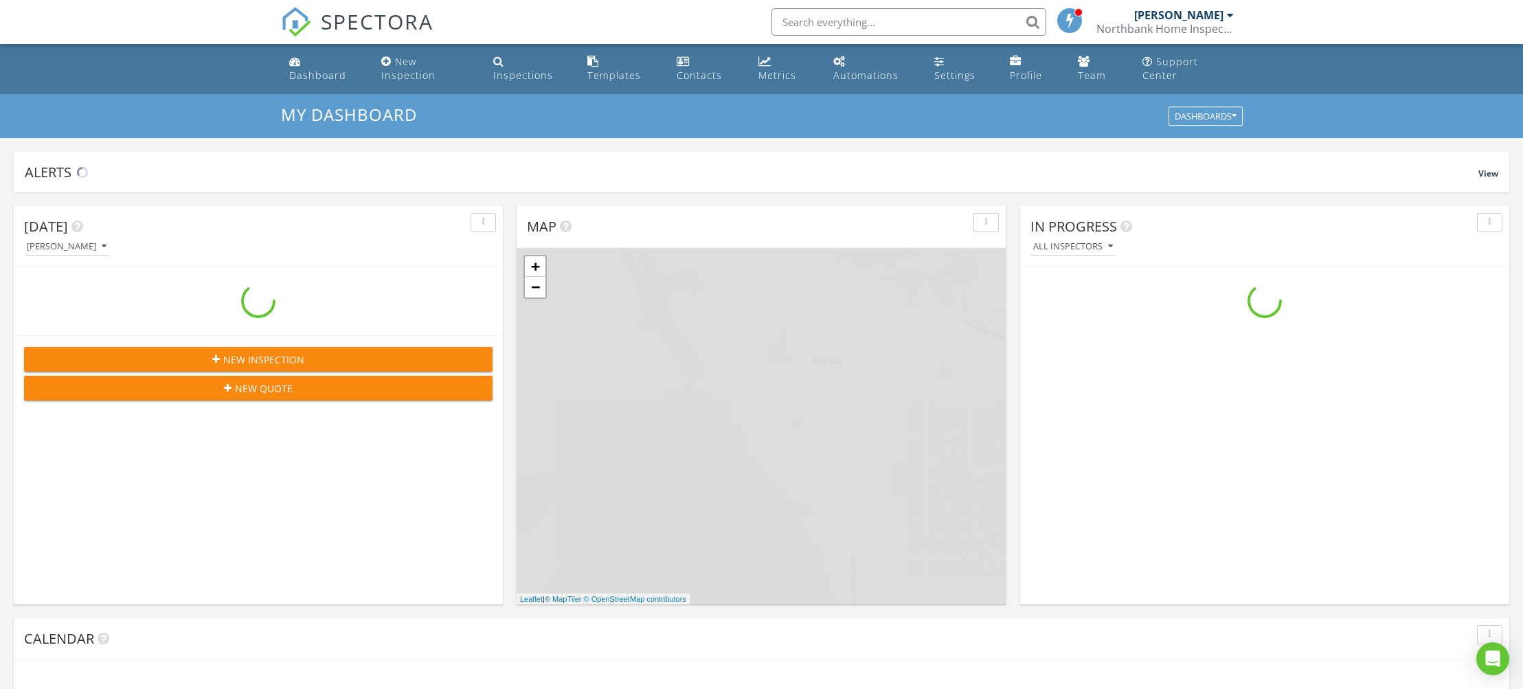
scroll to position [1251, 1524]
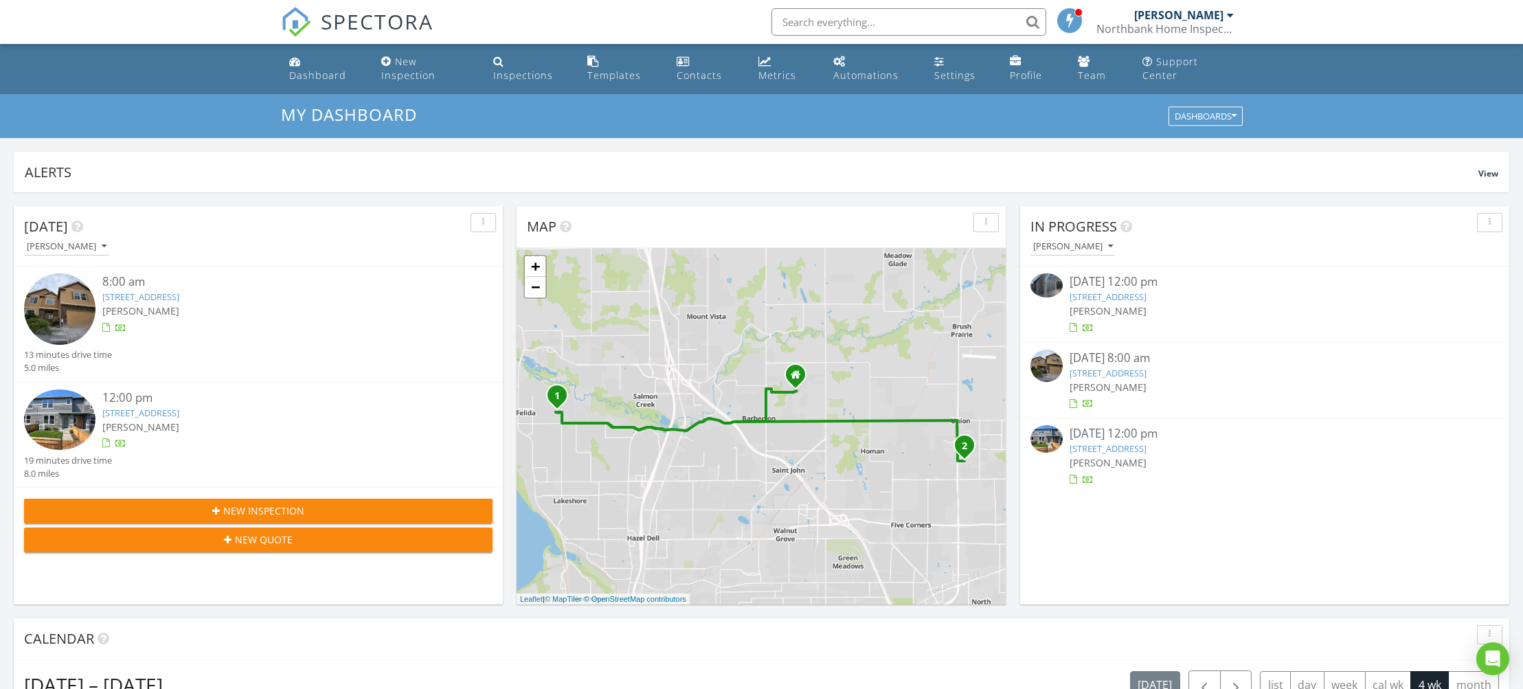
click at [1167, 306] on div "[PERSON_NAME]" at bounding box center [1265, 311] width 390 height 14
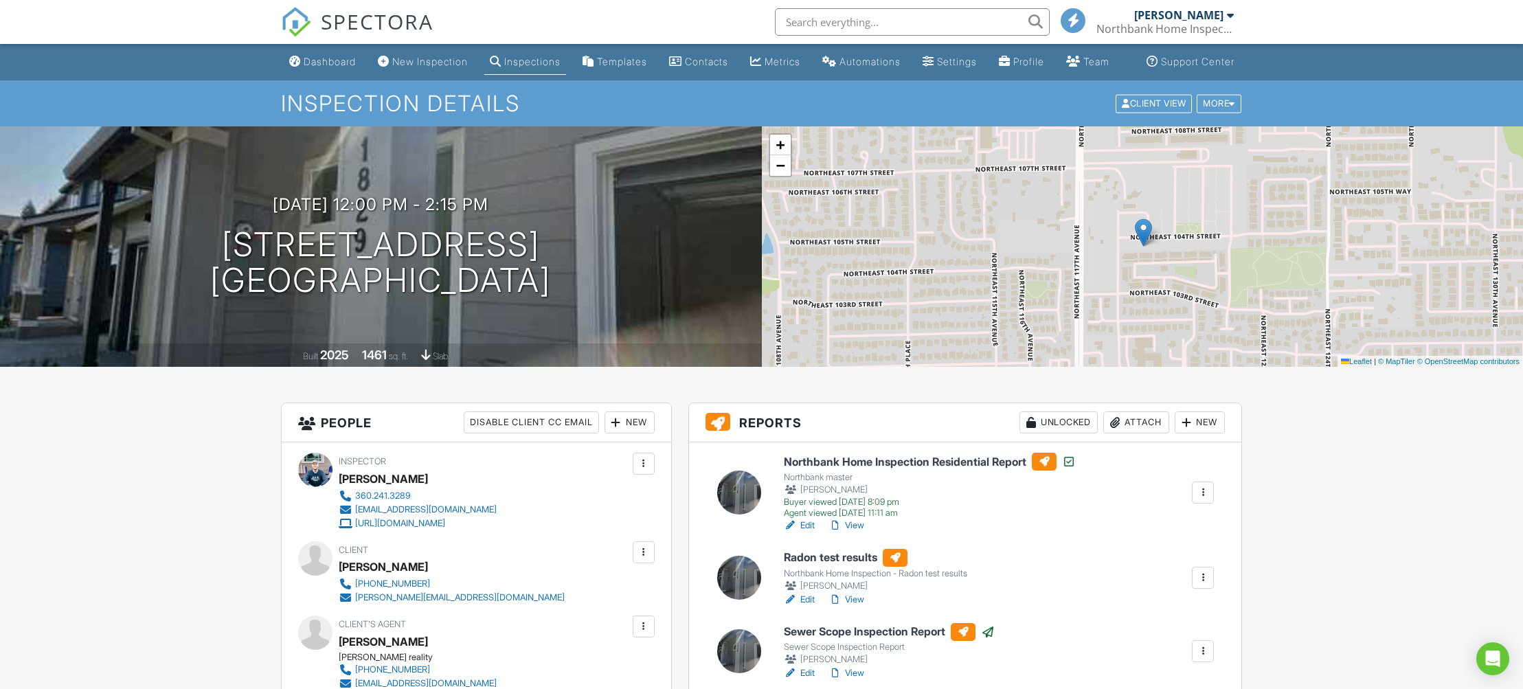
click at [853, 532] on link "View" at bounding box center [847, 526] width 36 height 14
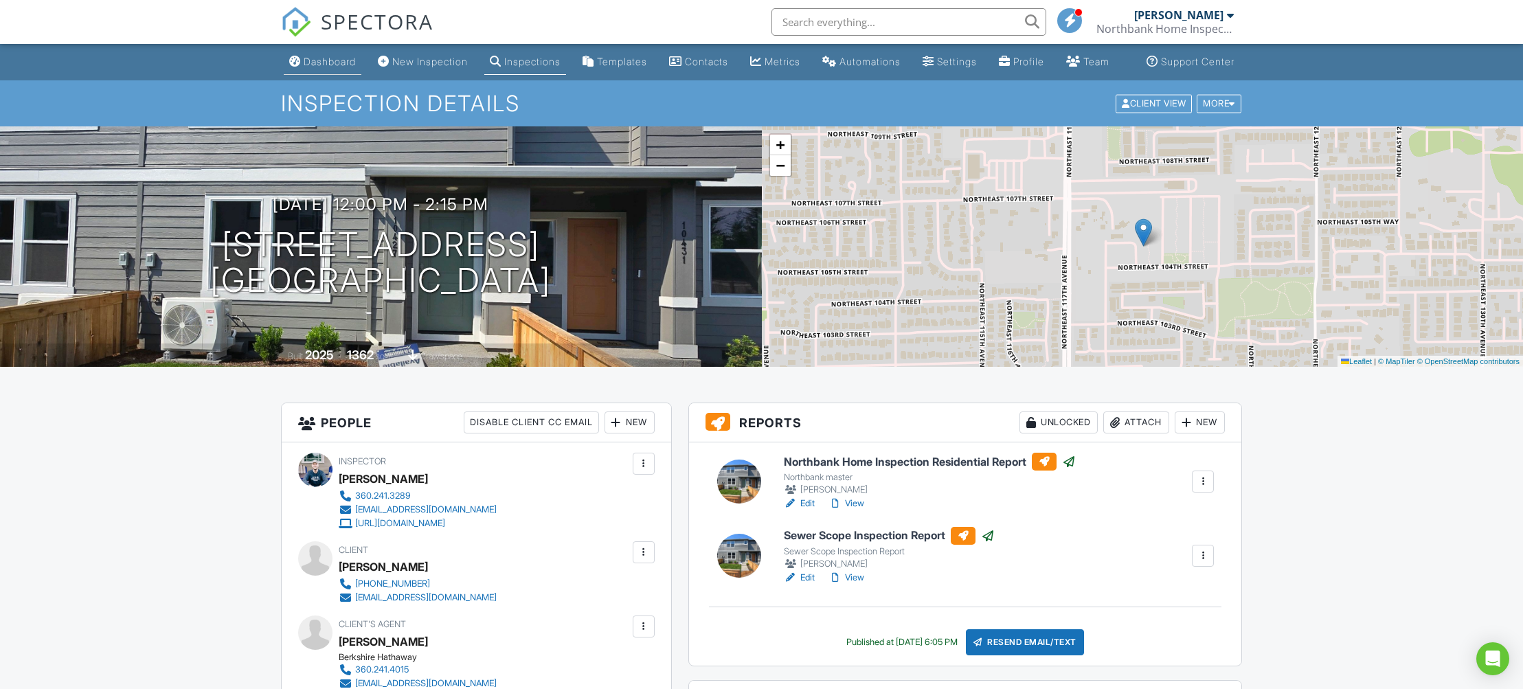
click at [306, 67] on div "Dashboard" at bounding box center [330, 62] width 52 height 12
